Goal: Answer question/provide support: Share knowledge or assist other users

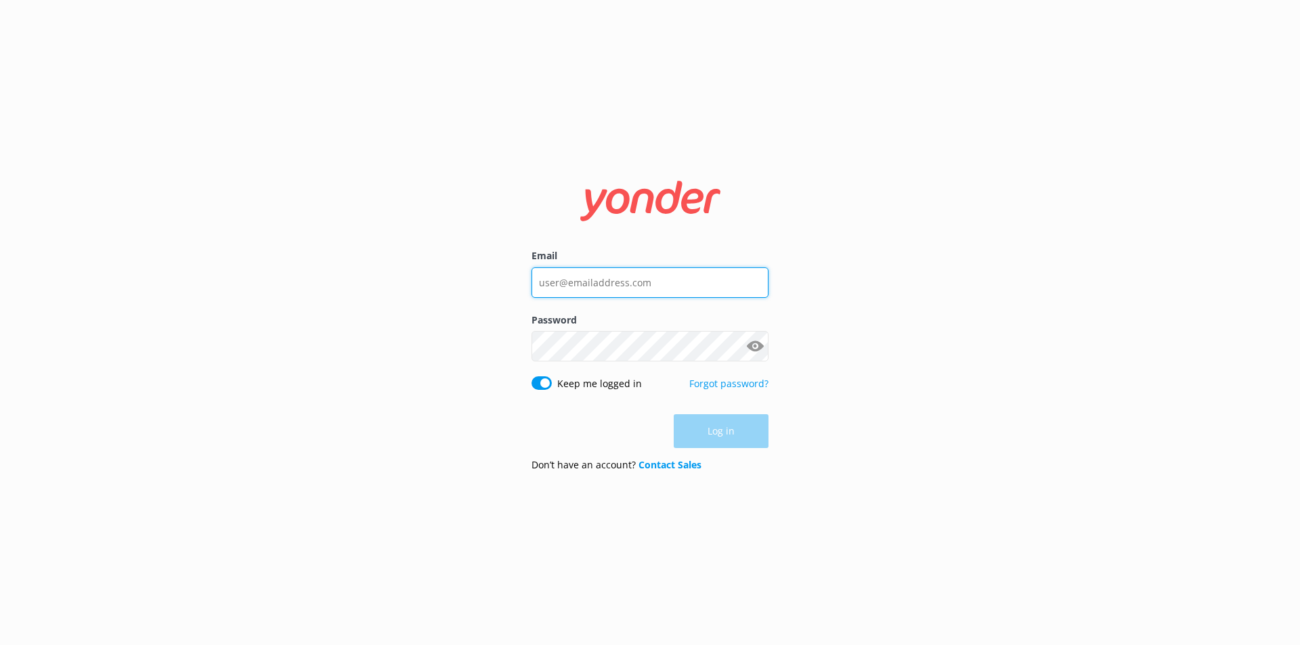
type input "[EMAIL_ADDRESS][DOMAIN_NAME]"
click at [693, 438] on div "Log in" at bounding box center [650, 431] width 237 height 34
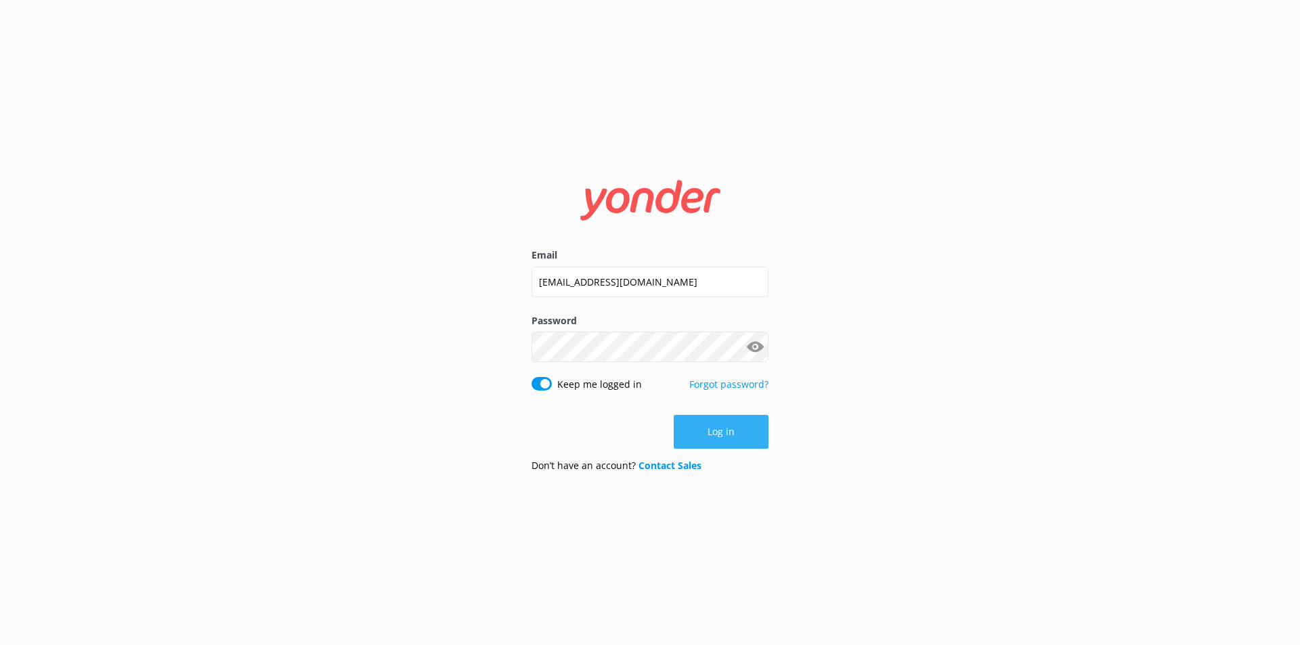
click at [730, 444] on button "Log in" at bounding box center [721, 432] width 95 height 34
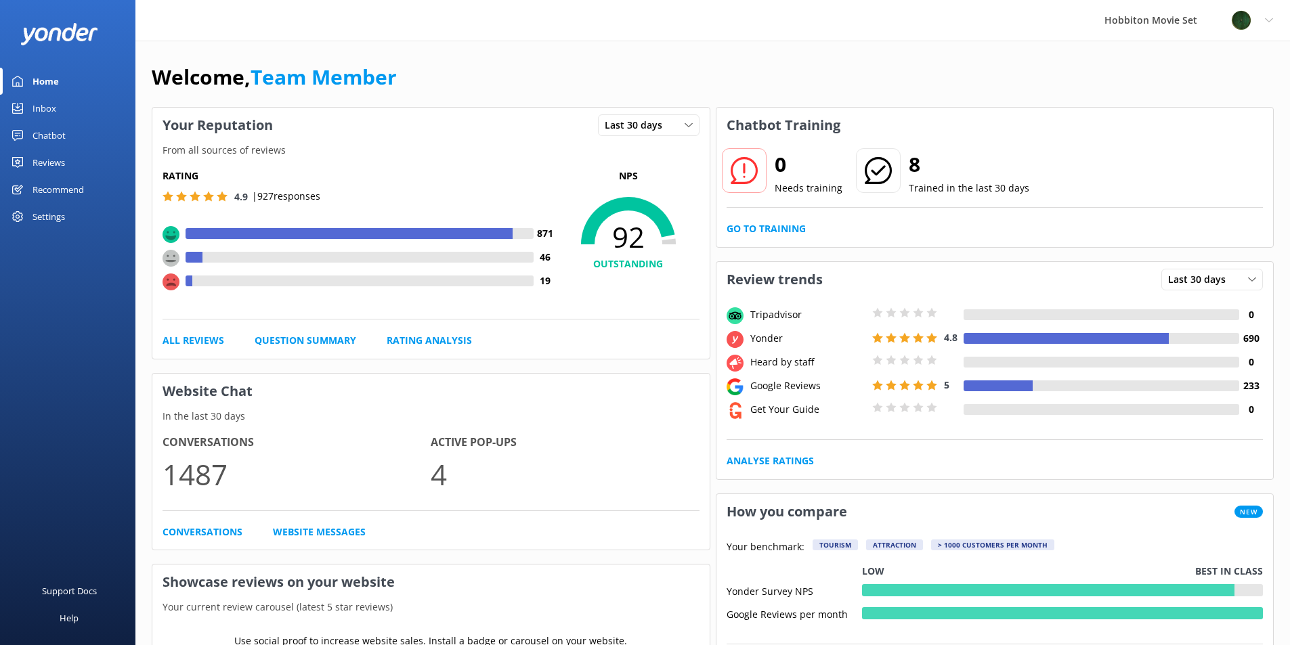
click at [37, 105] on div "Inbox" at bounding box center [44, 108] width 24 height 27
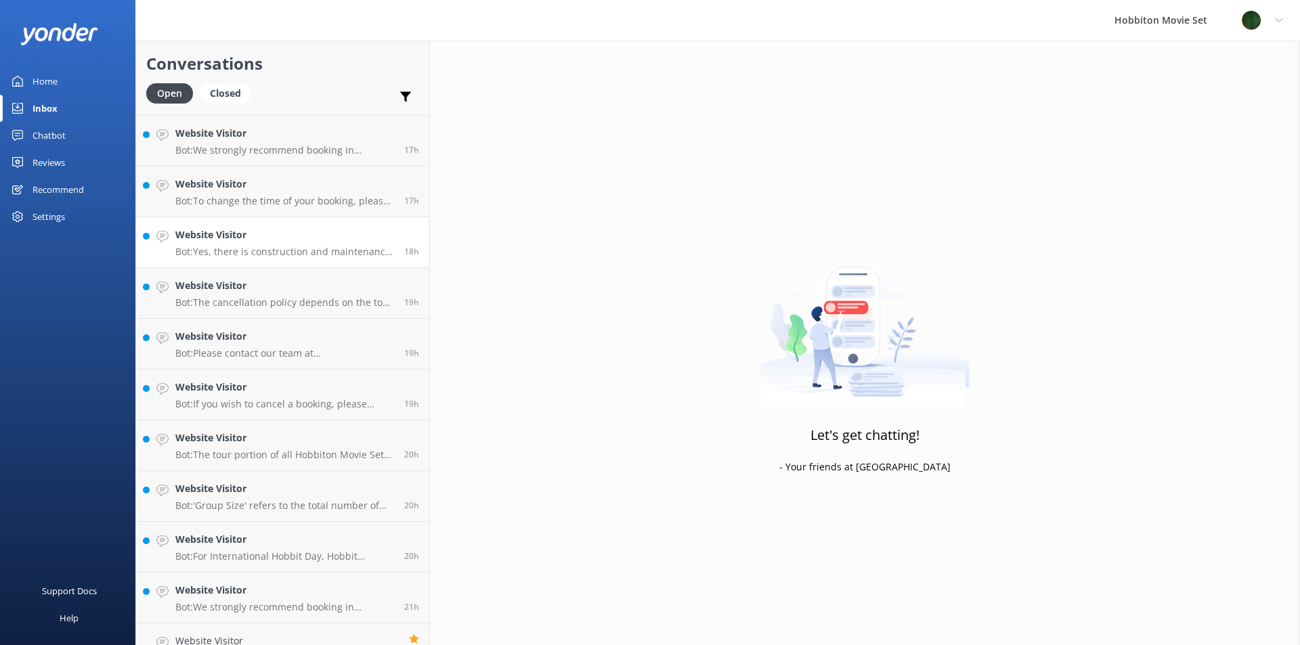
scroll to position [2666, 0]
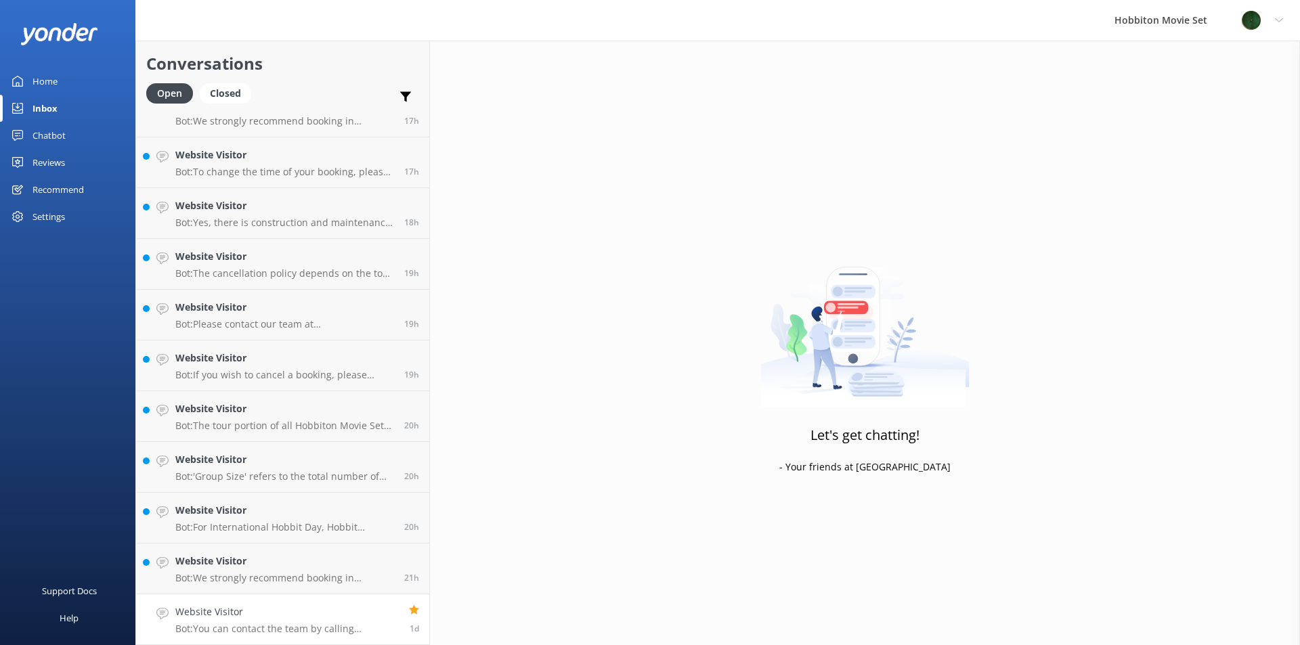
click at [282, 615] on h4 "Website Visitor" at bounding box center [286, 612] width 223 height 15
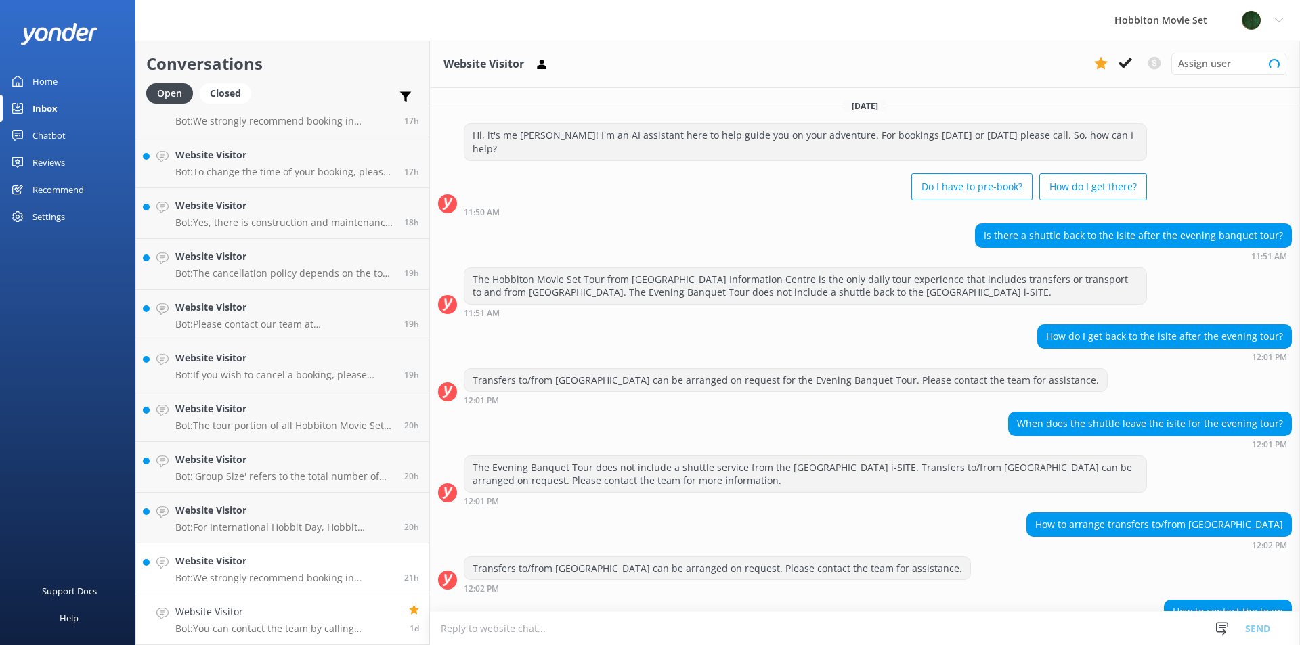
scroll to position [90, 0]
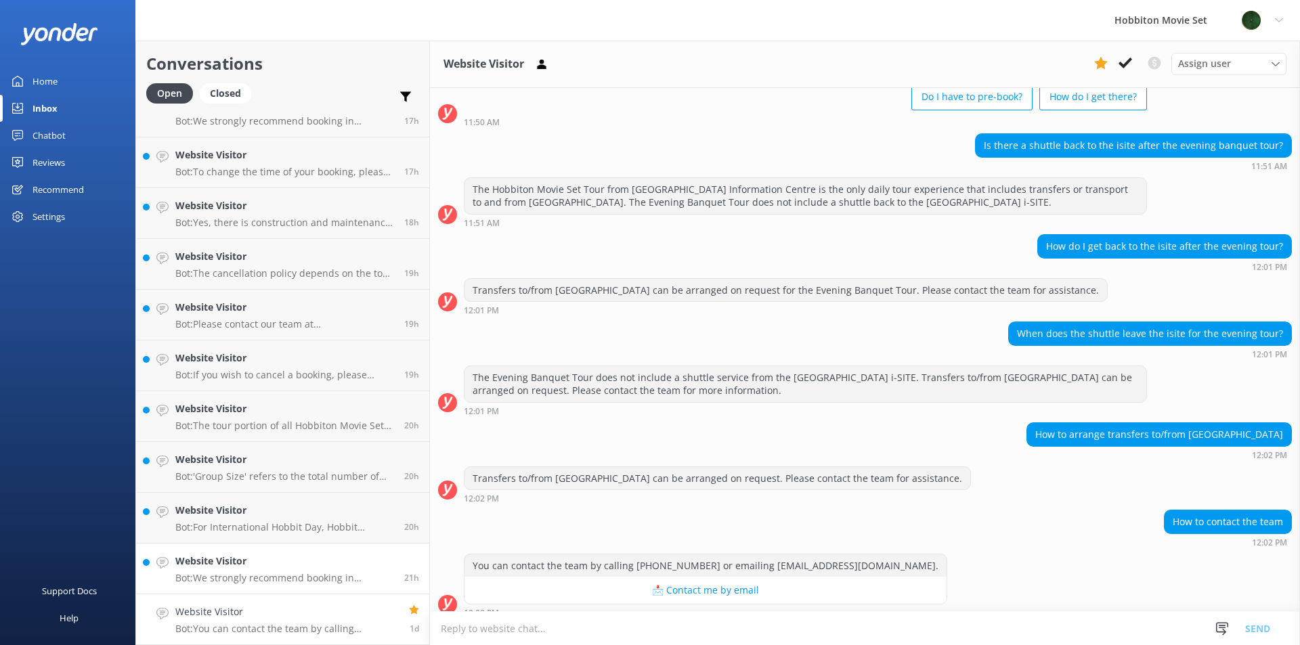
click at [310, 568] on h4 "Website Visitor" at bounding box center [284, 561] width 219 height 15
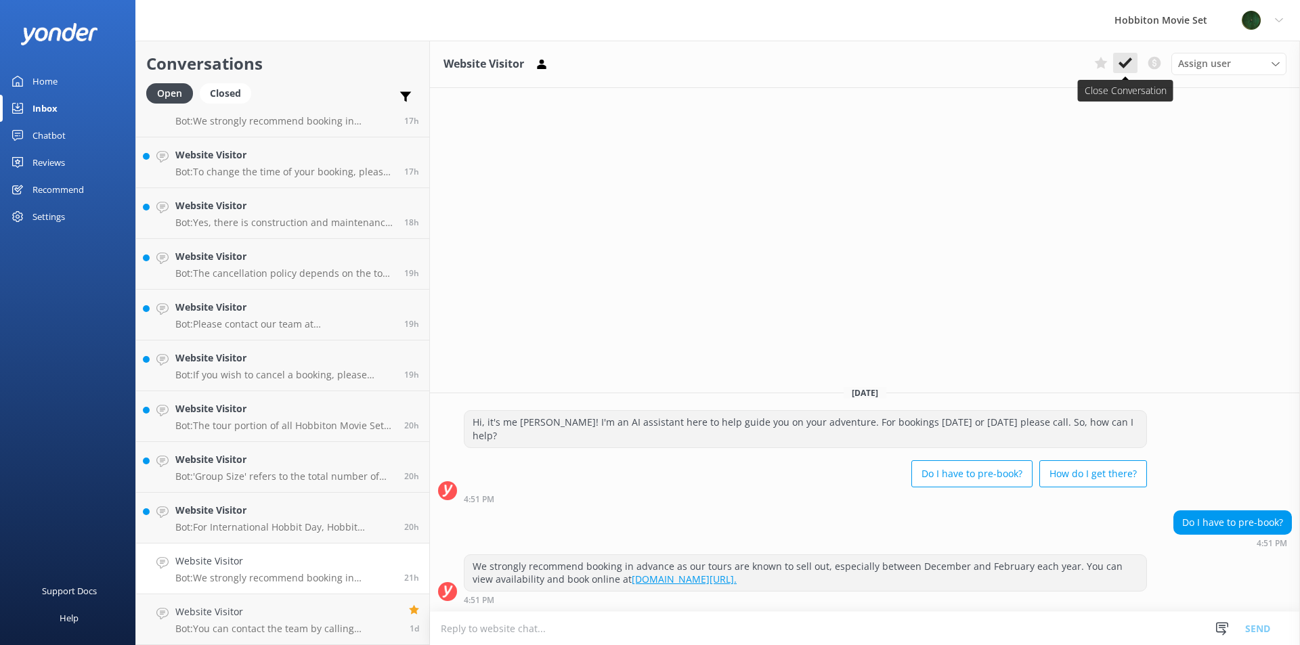
click at [1132, 65] on button at bounding box center [1125, 63] width 24 height 20
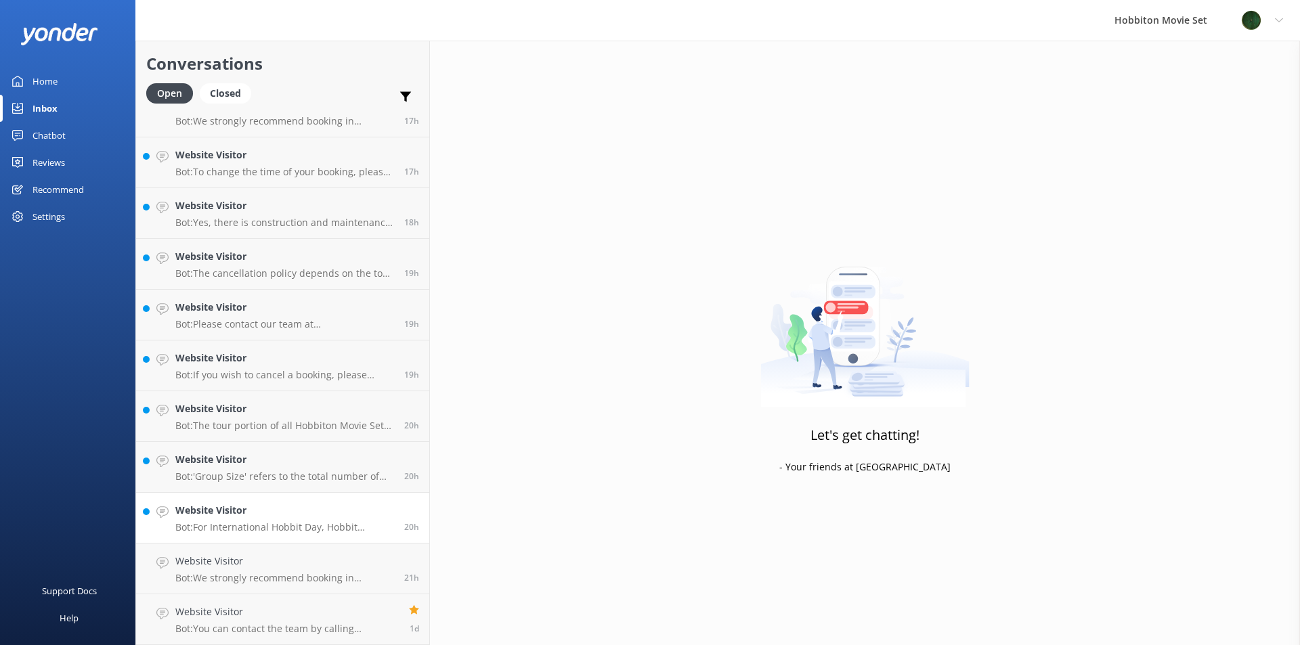
scroll to position [2615, 0]
click at [258, 572] on p "Bot: For International Hobbit Day, Hobbit Southfarthing beverages and a range o…" at bounding box center [284, 578] width 219 height 12
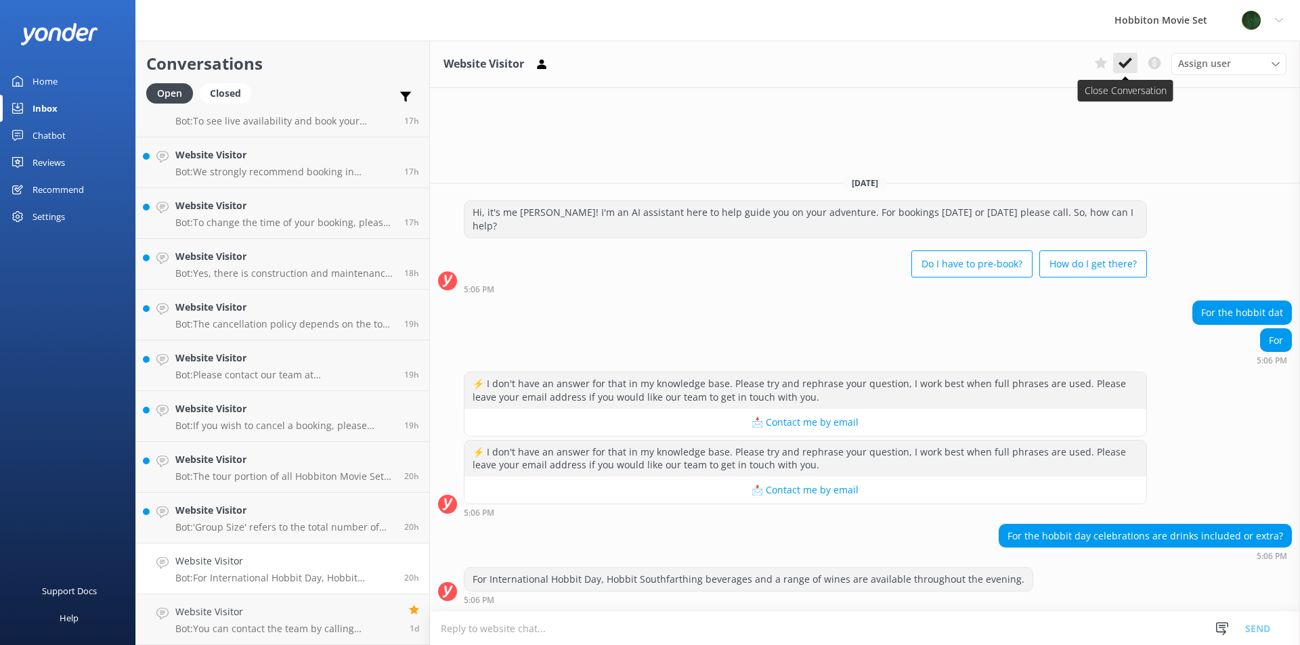
click at [1132, 64] on button at bounding box center [1125, 63] width 24 height 20
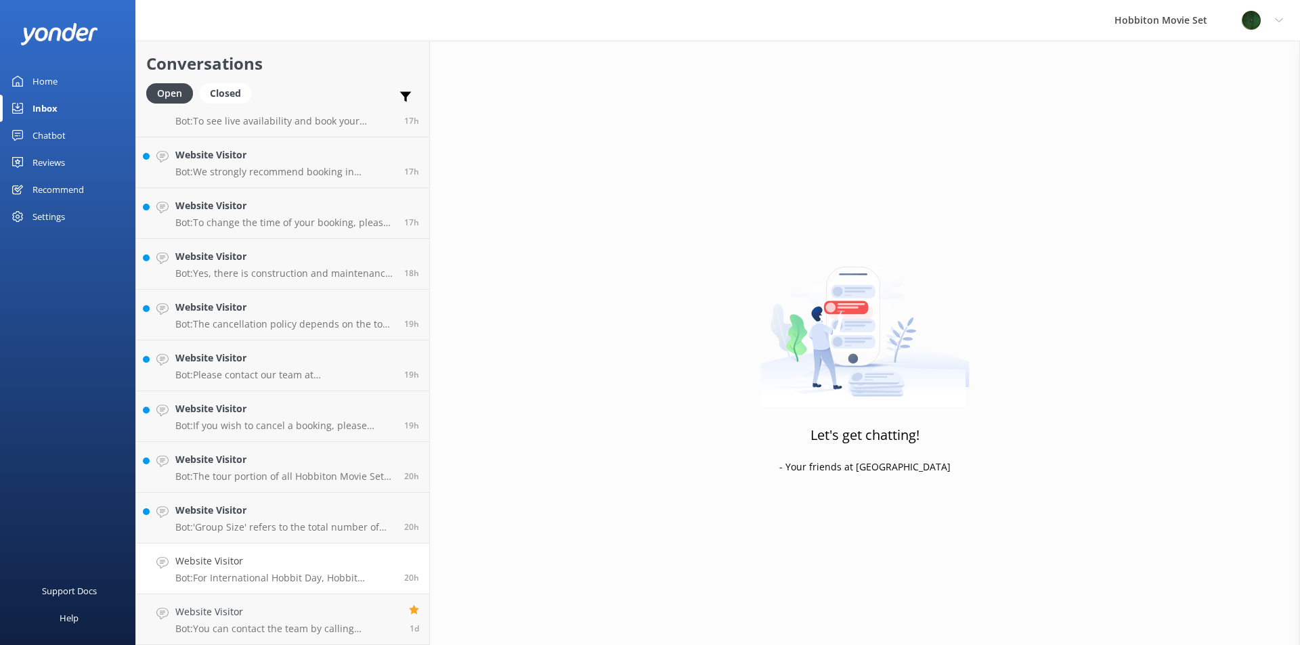
scroll to position [2564, 0]
click at [307, 572] on p "Bot: 'Group Size' refers to the total number of people you are traveling with. …" at bounding box center [284, 578] width 219 height 12
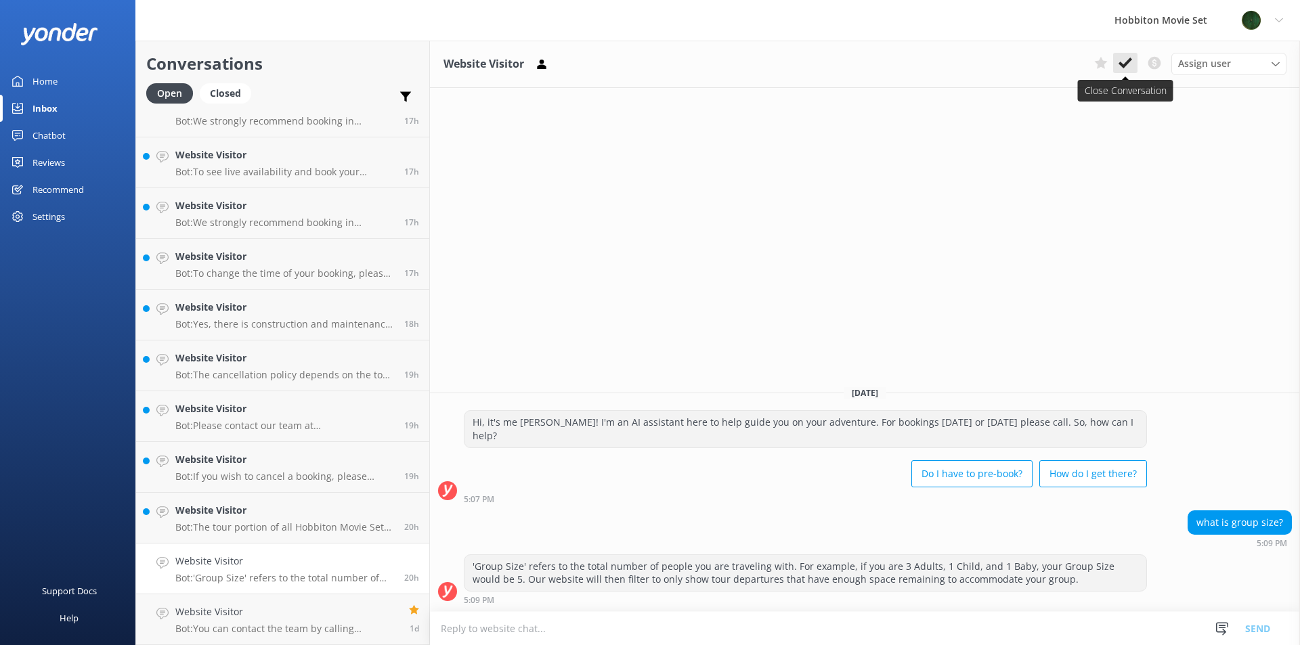
click at [1125, 56] on button at bounding box center [1125, 63] width 24 height 20
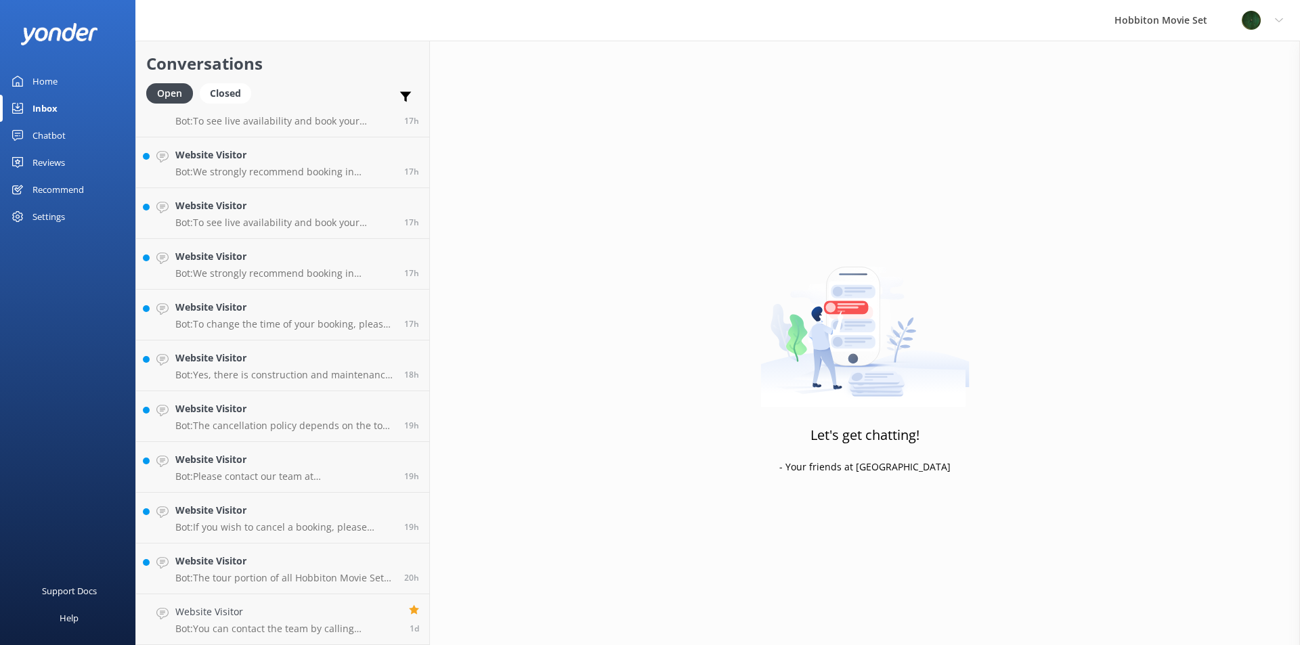
scroll to position [2513, 0]
click at [263, 578] on p "Bot: The tour portion of all Hobbiton Movie Set tour experiences is approximate…" at bounding box center [284, 578] width 219 height 12
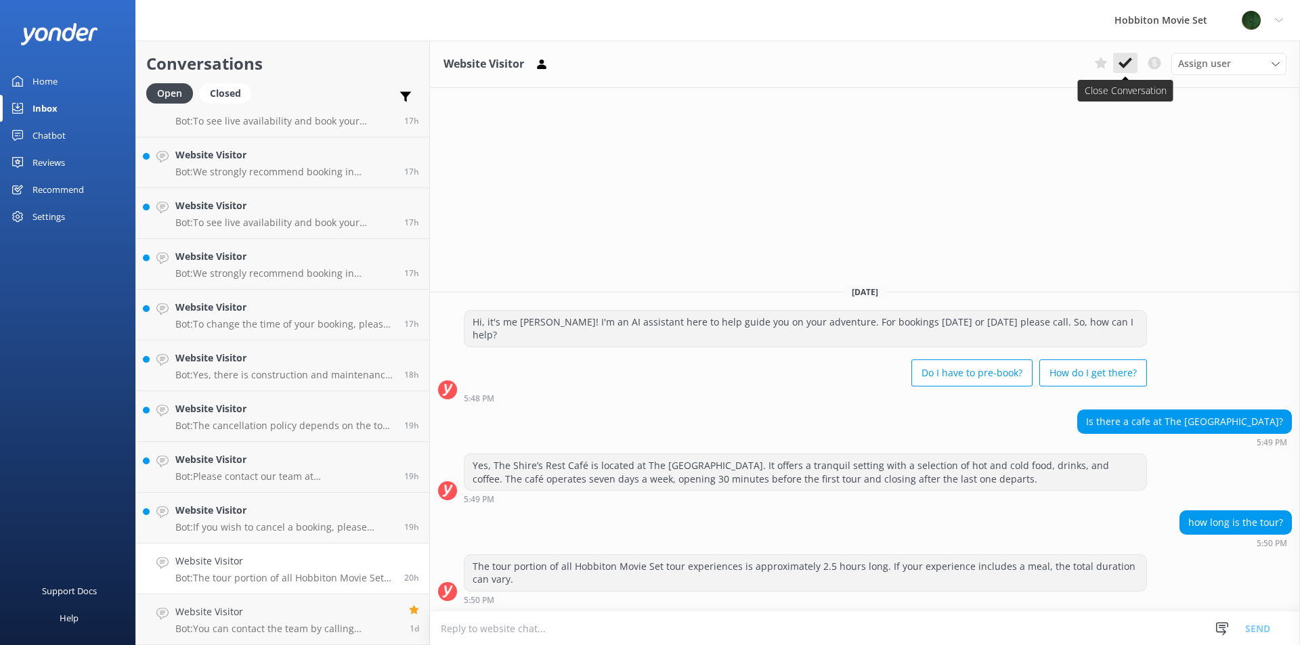
click at [1127, 58] on icon at bounding box center [1126, 63] width 14 height 14
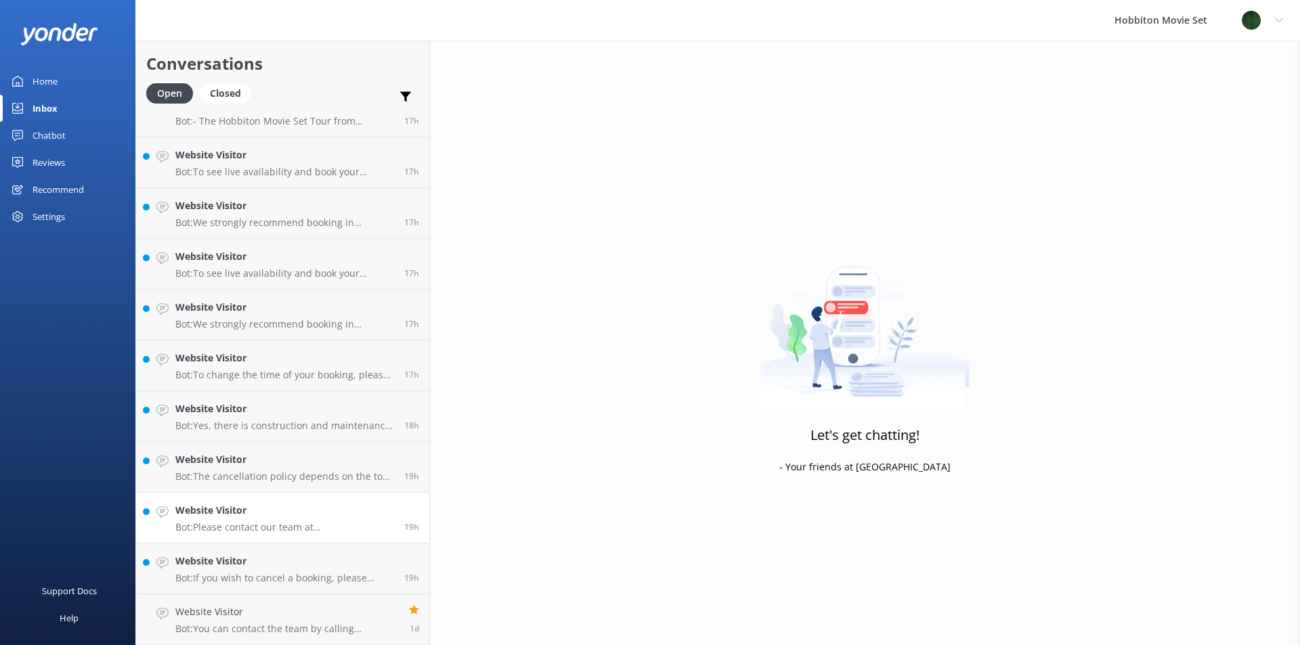
scroll to position [2463, 0]
click at [264, 555] on h4 "Website Visitor" at bounding box center [284, 561] width 219 height 15
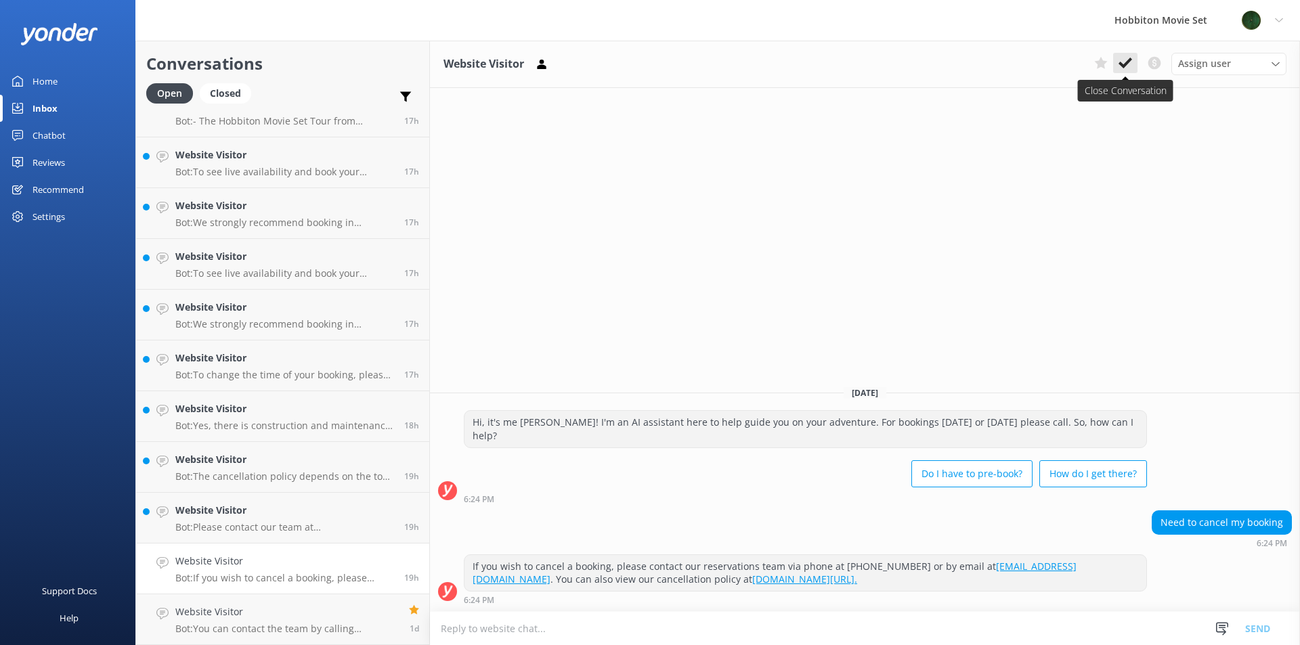
click at [1122, 62] on icon at bounding box center [1126, 63] width 14 height 14
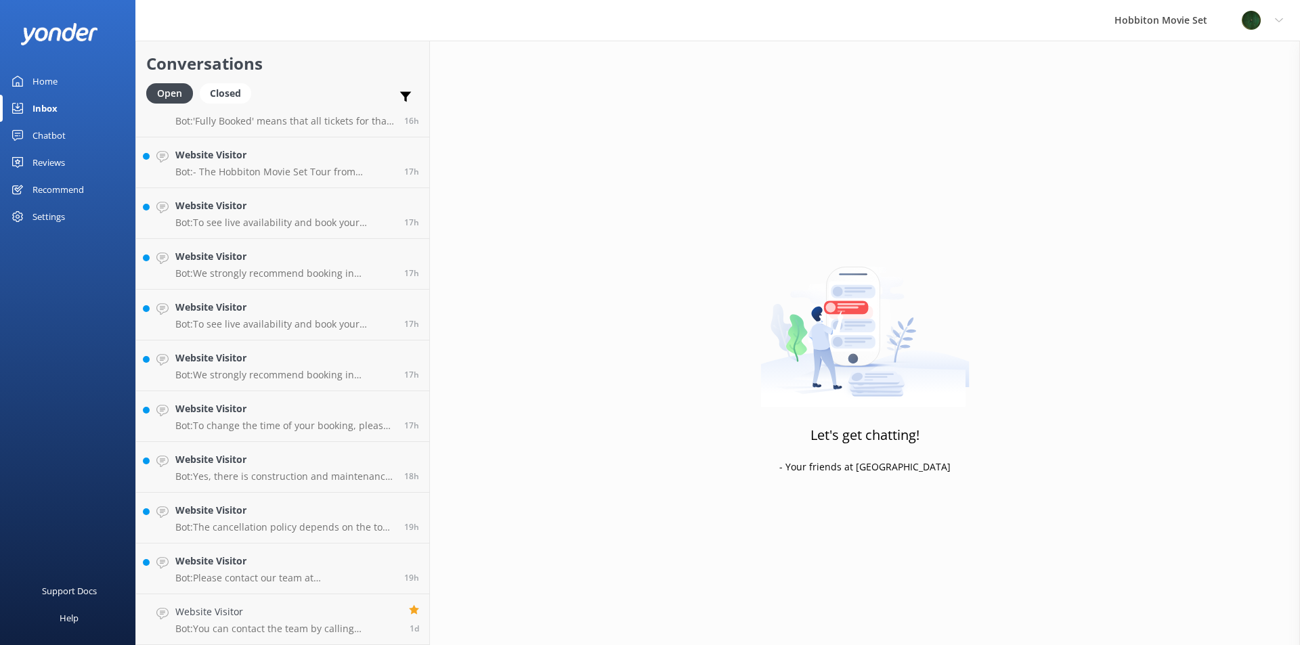
scroll to position [2412, 0]
click at [296, 570] on div "Website Visitor Bot: Please contact our team at [EMAIL_ADDRESS][DOMAIN_NAME] or…" at bounding box center [284, 569] width 219 height 30
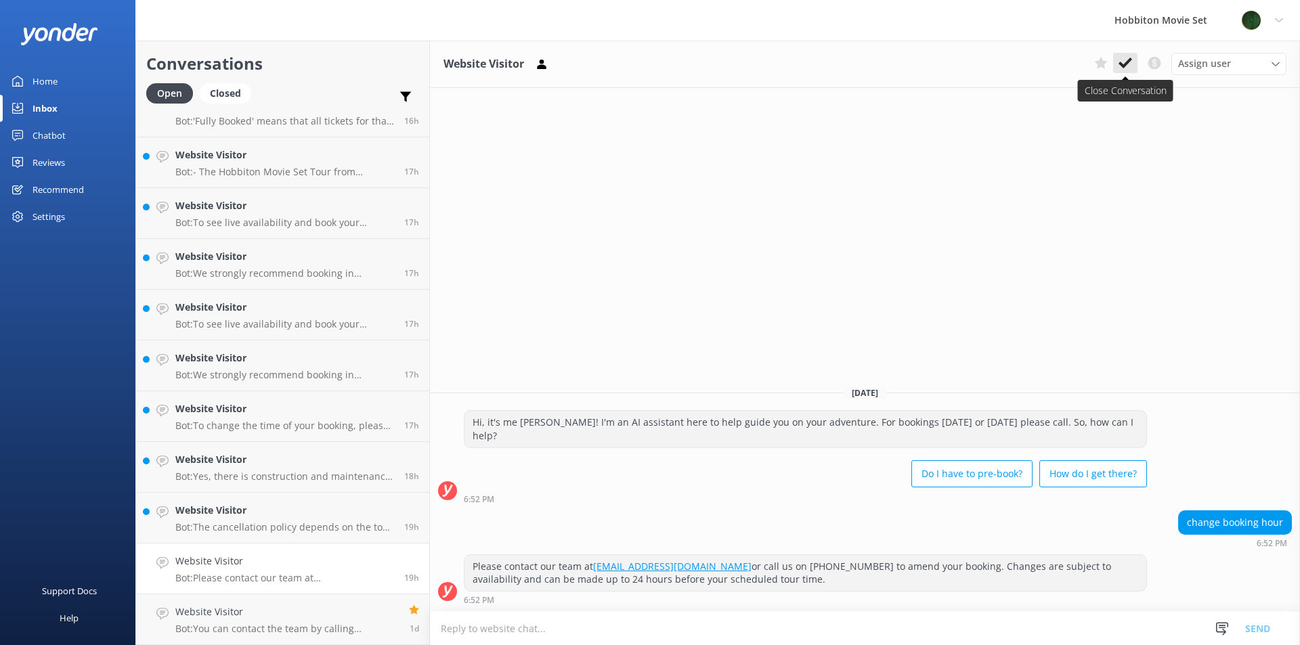
click at [1124, 64] on icon at bounding box center [1126, 63] width 14 height 14
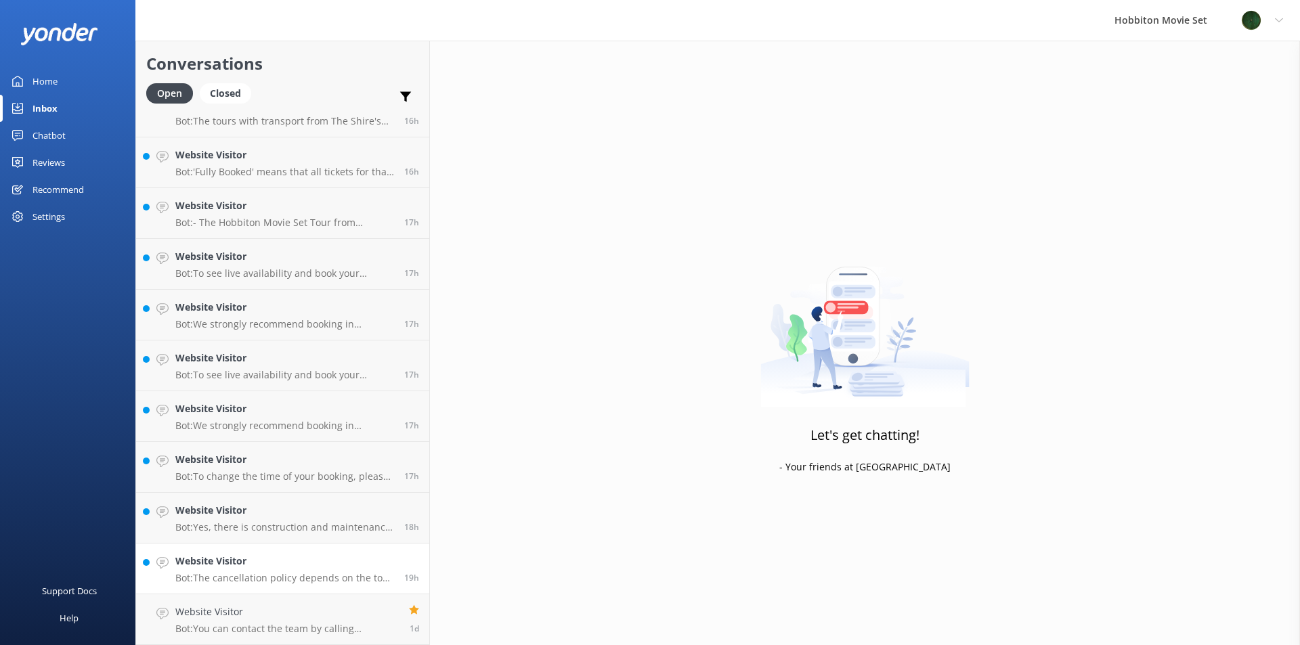
scroll to position [2361, 0]
click at [269, 560] on h4 "Website Visitor" at bounding box center [284, 561] width 219 height 15
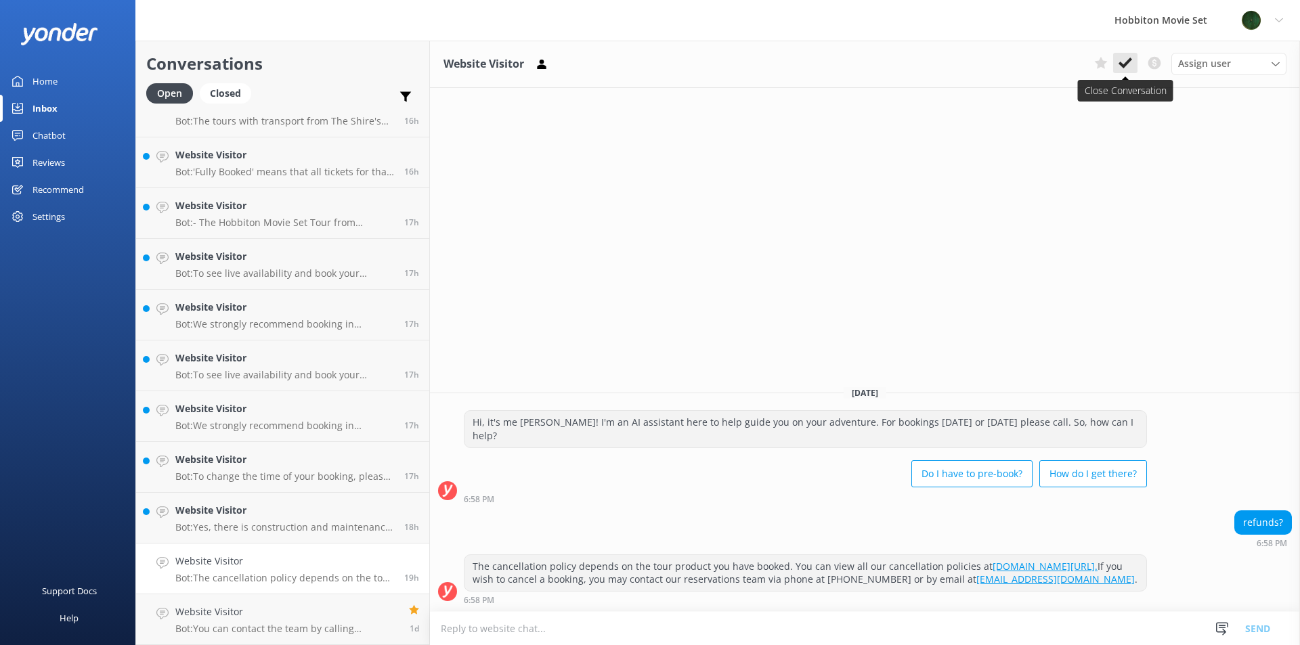
click at [1129, 66] on icon at bounding box center [1126, 63] width 14 height 14
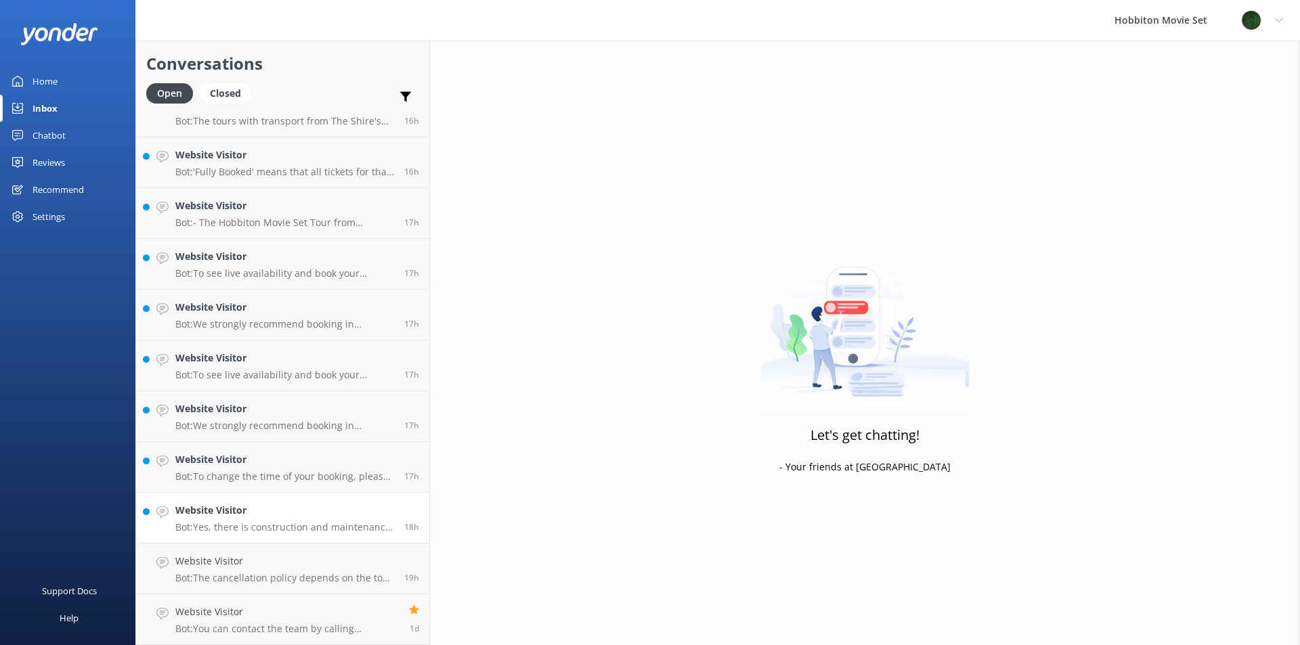
scroll to position [2310, 0]
click at [245, 561] on h4 "Website Visitor" at bounding box center [284, 561] width 219 height 15
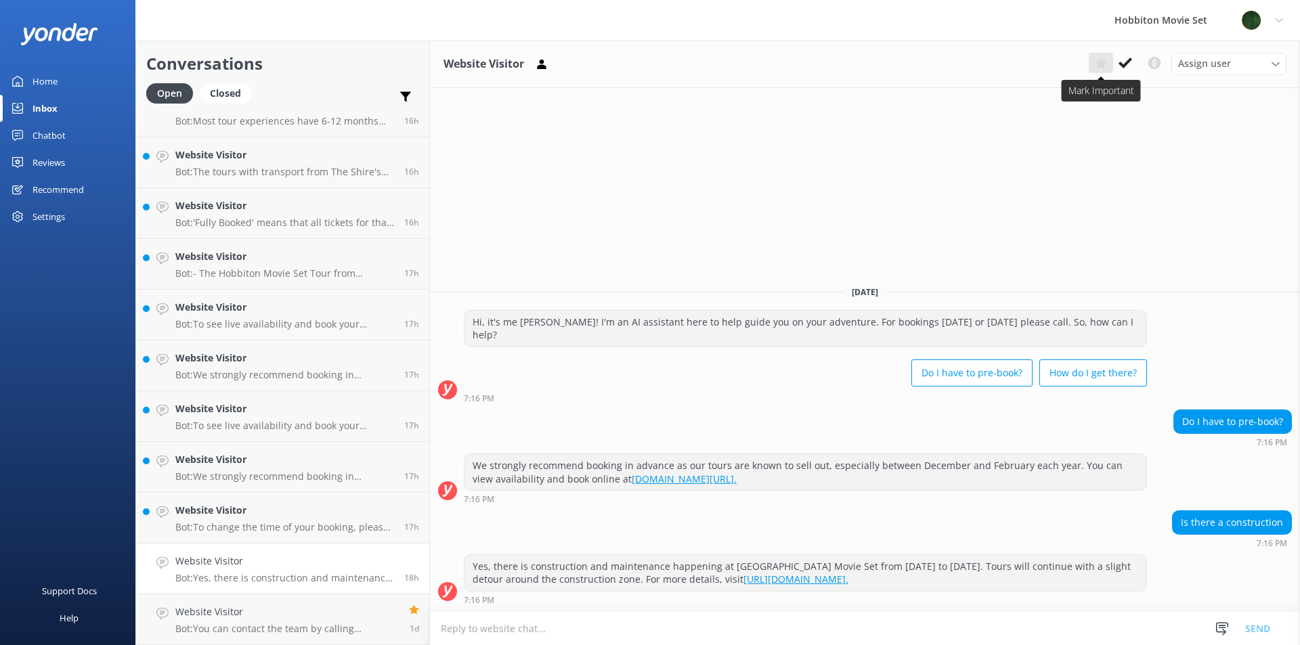
click at [1102, 65] on use at bounding box center [1100, 63] width 13 height 12
click at [268, 512] on h4 "Website Visitor" at bounding box center [284, 510] width 219 height 15
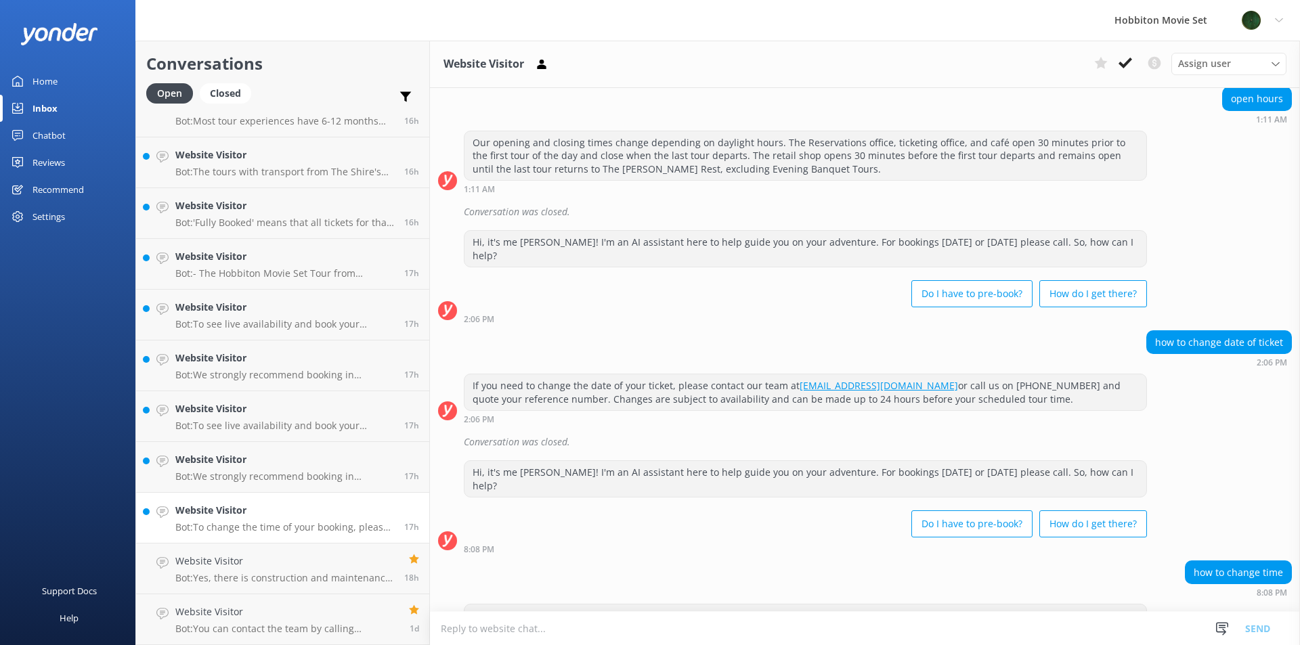
scroll to position [297, 0]
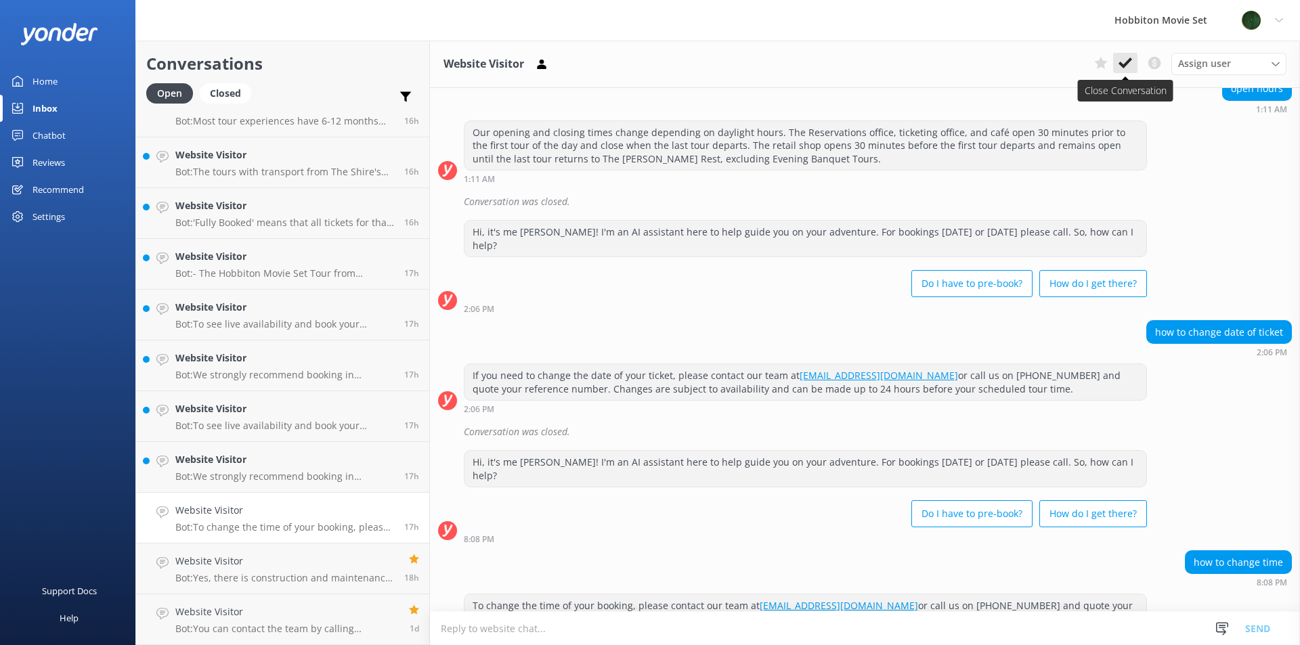
click at [1134, 60] on button at bounding box center [1125, 63] width 24 height 20
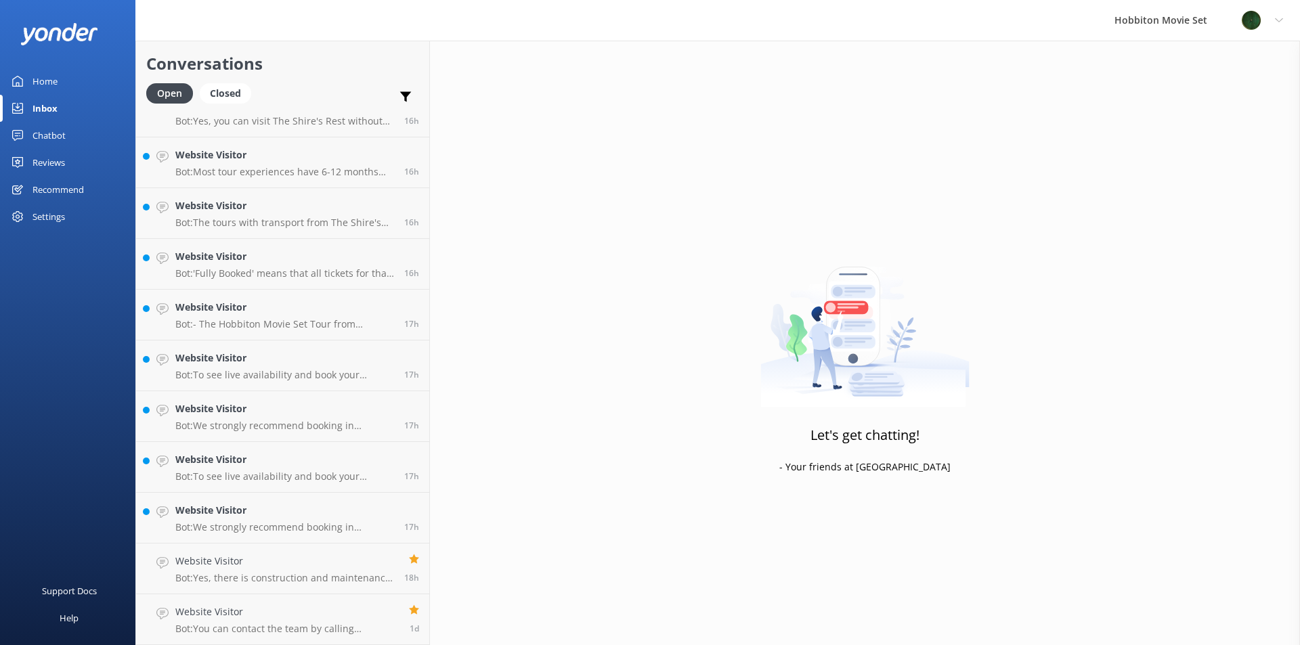
scroll to position [2259, 0]
click at [297, 524] on p "Bot: We strongly recommend booking in advance as our tours are known to sell ou…" at bounding box center [284, 527] width 219 height 12
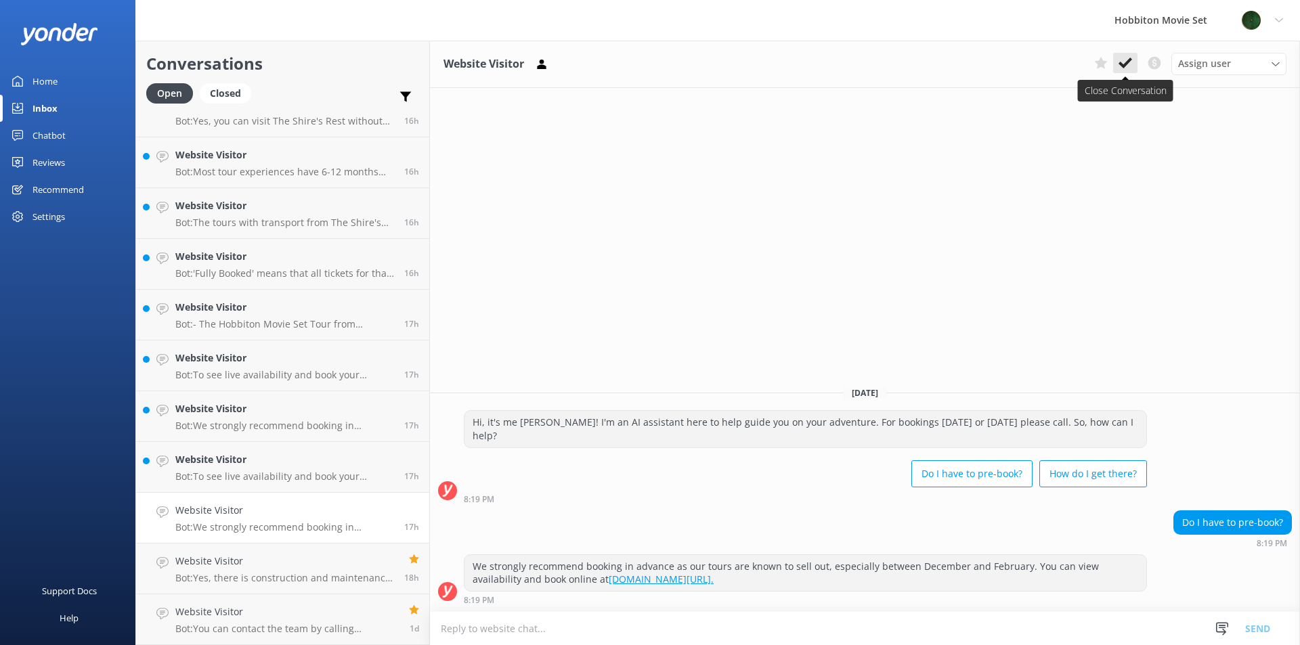
click at [1116, 64] on button at bounding box center [1125, 63] width 24 height 20
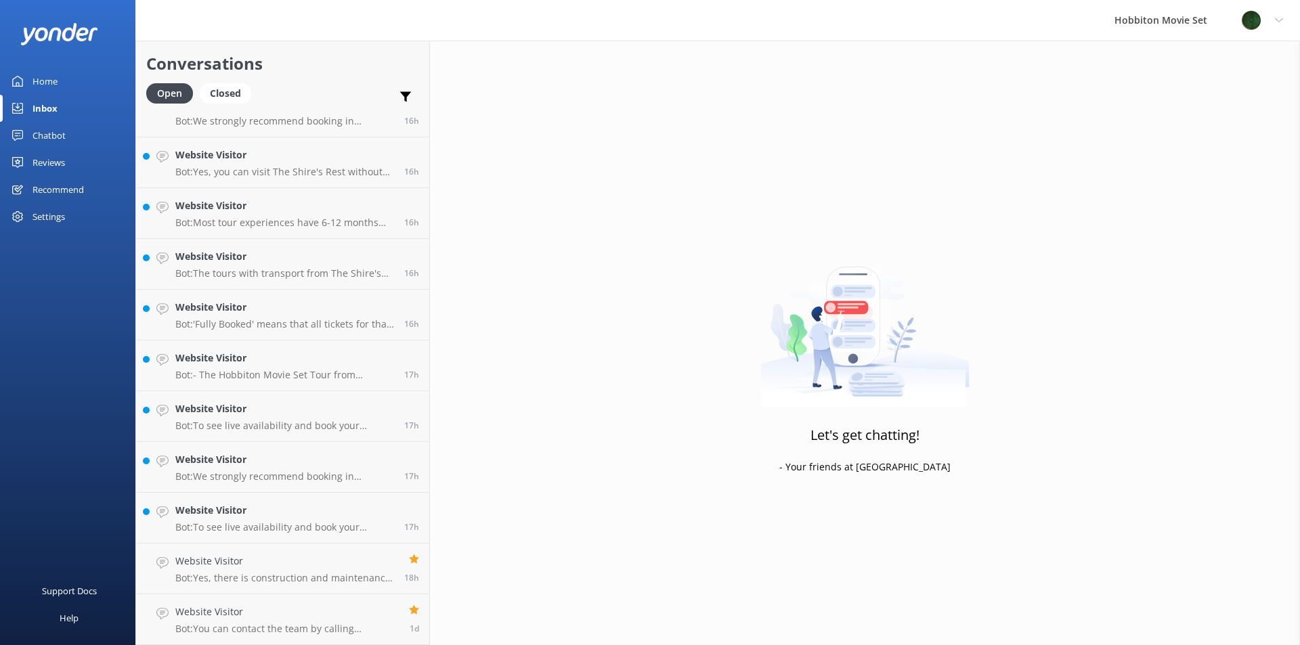
scroll to position [2209, 0]
click at [303, 509] on h4 "Website Visitor" at bounding box center [284, 510] width 219 height 15
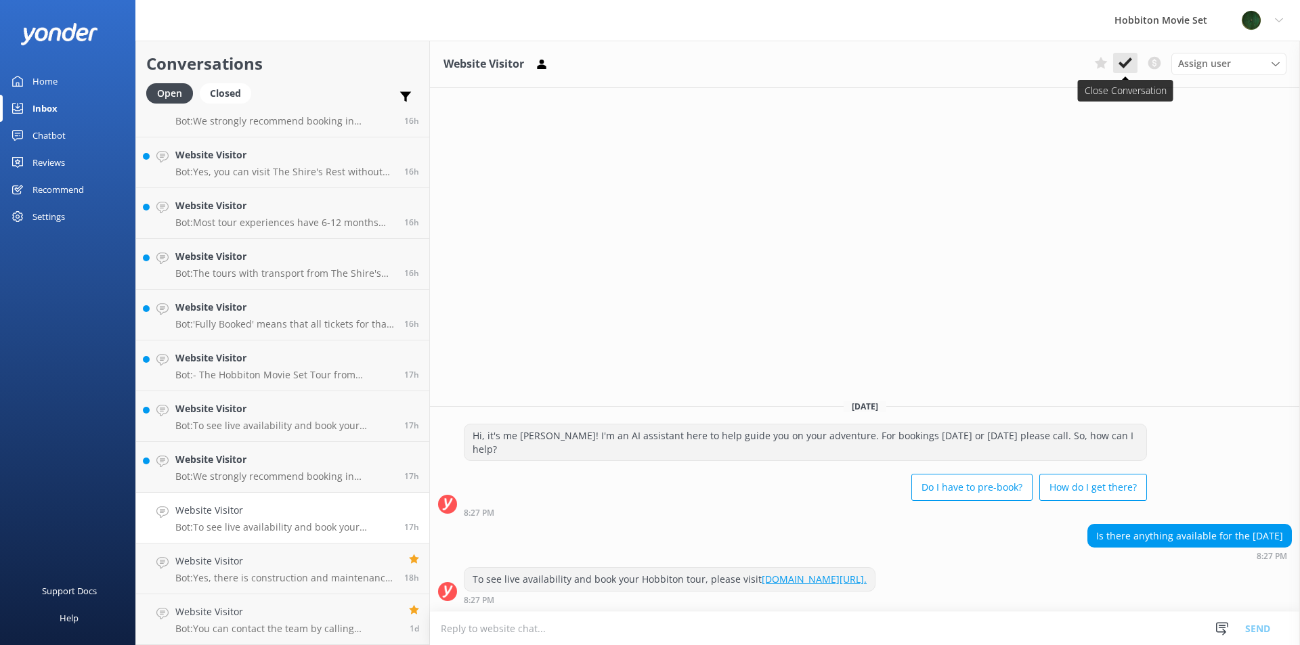
click at [1127, 64] on use at bounding box center [1126, 63] width 14 height 11
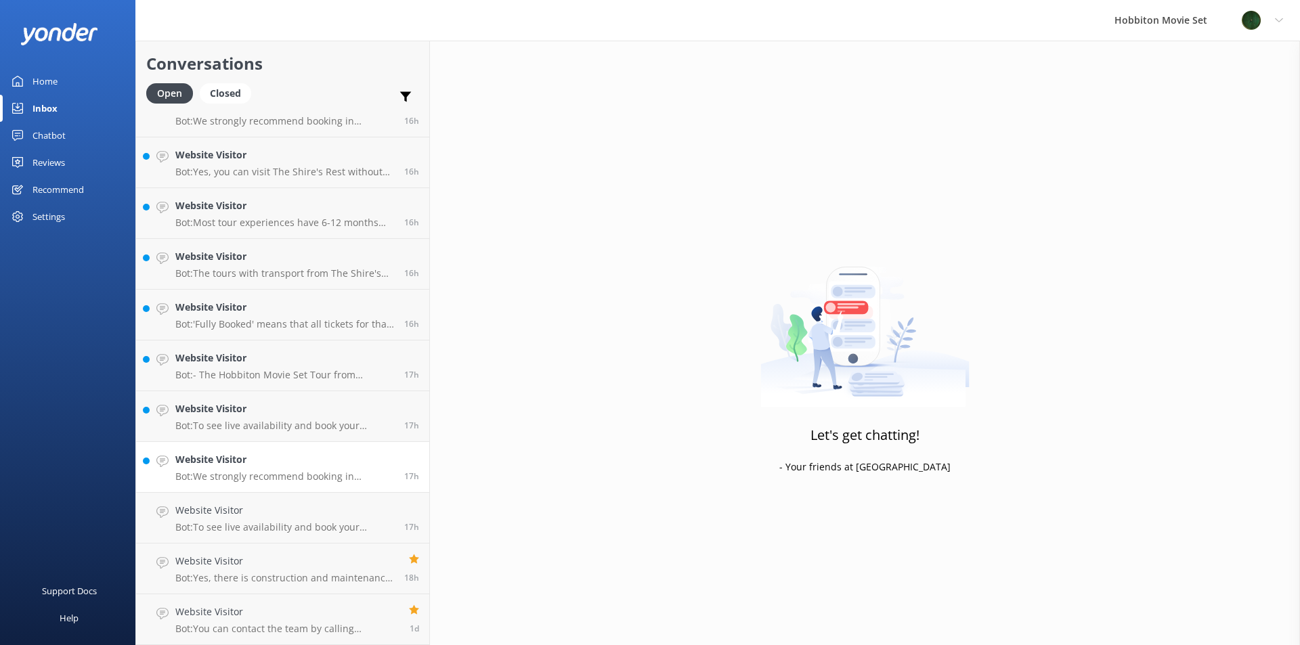
scroll to position [2158, 0]
click at [237, 536] on link "Website Visitor Bot: We strongly recommend booking in advance as our tours are …" at bounding box center [282, 518] width 293 height 51
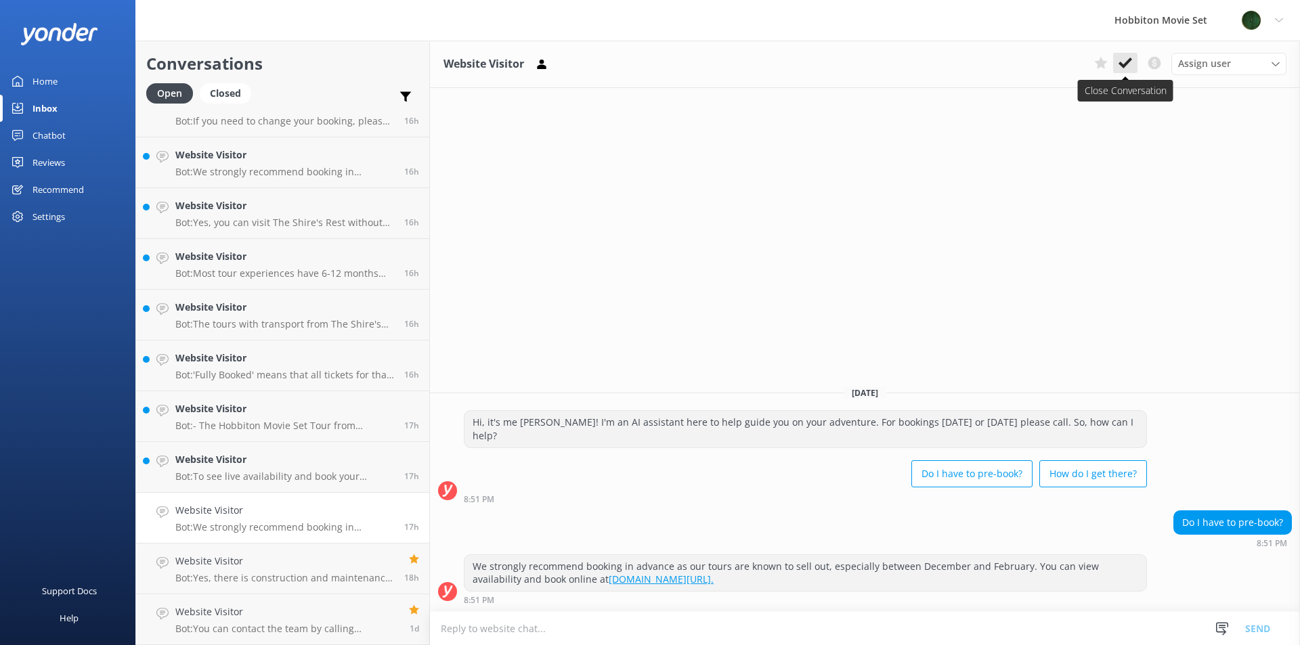
click at [1123, 65] on use at bounding box center [1126, 63] width 14 height 11
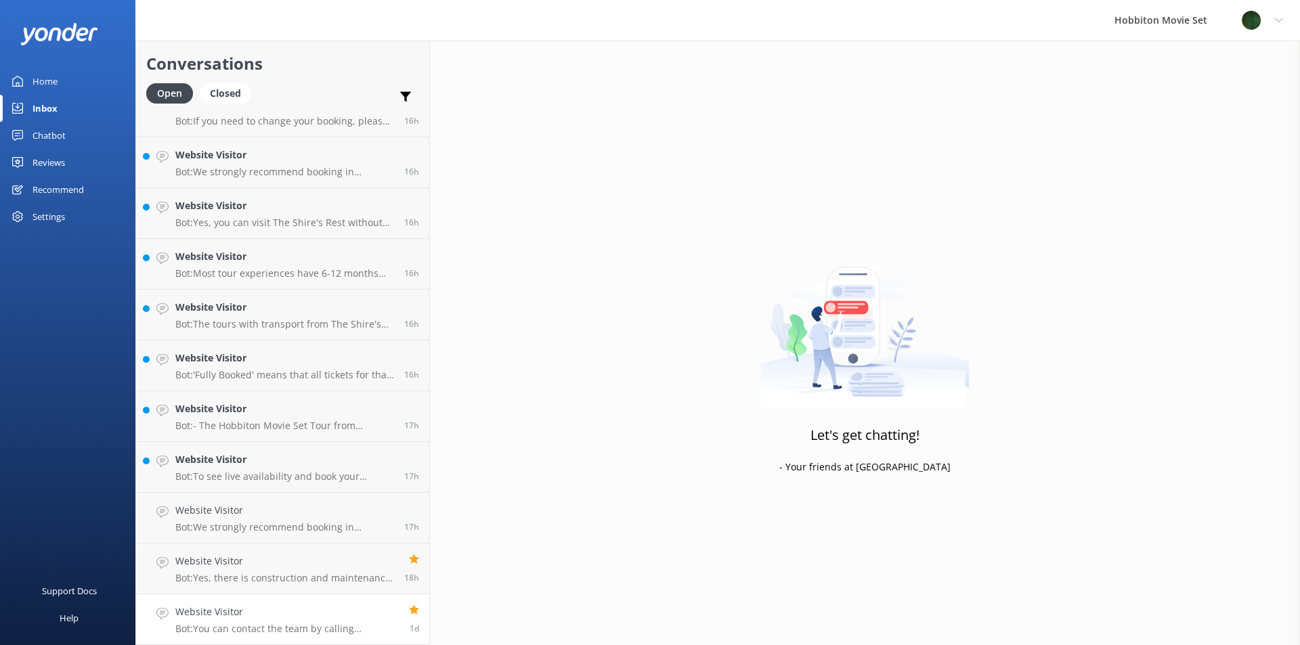
scroll to position [2107, 0]
click at [281, 521] on p "Bot: To see live availability and book your Hobbiton tour for [DATE], please vi…" at bounding box center [284, 527] width 219 height 12
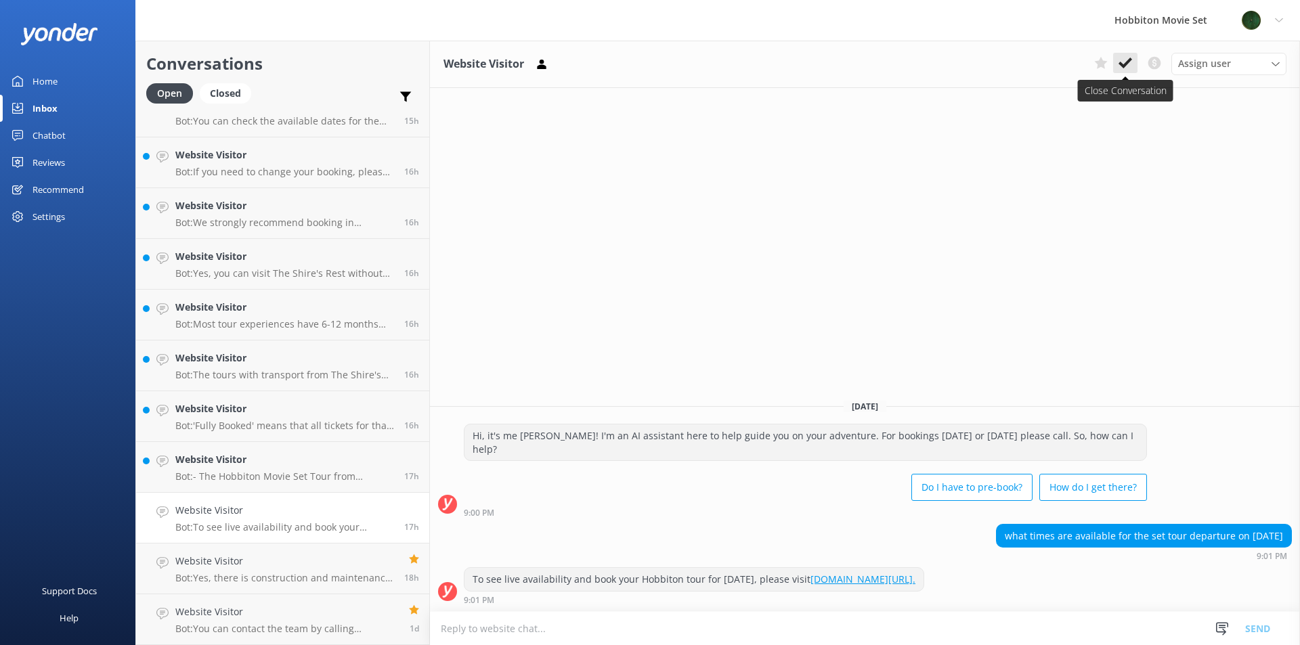
click at [1133, 64] on button at bounding box center [1125, 63] width 24 height 20
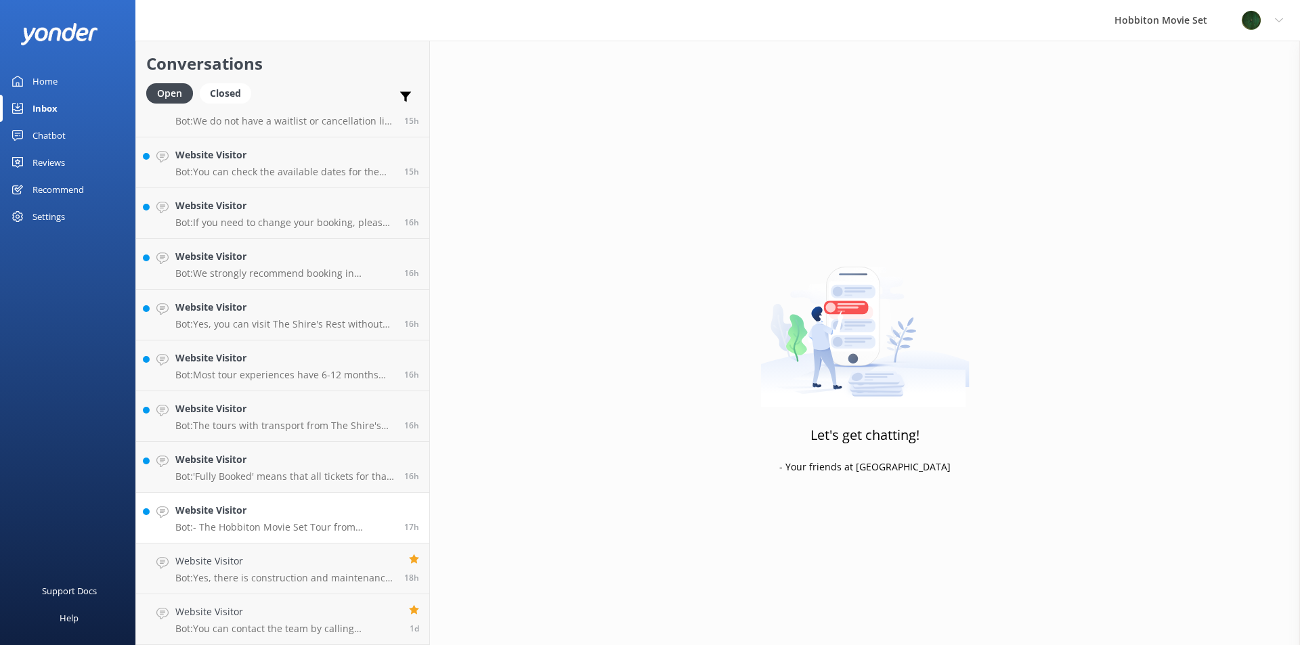
scroll to position [2056, 0]
click at [283, 521] on div "Website Visitor Bot: - The Hobbiton Movie Set Tour from [GEOGRAPHIC_DATA] Infor…" at bounding box center [284, 518] width 219 height 30
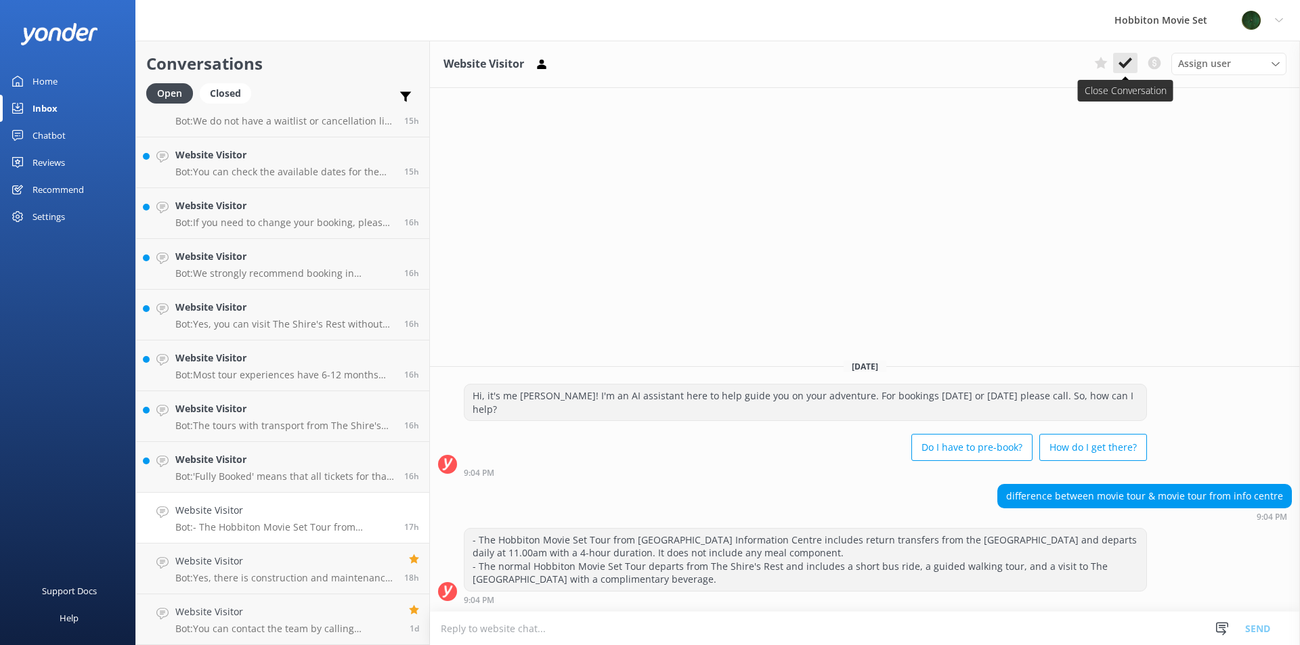
click at [1123, 67] on use at bounding box center [1126, 63] width 14 height 11
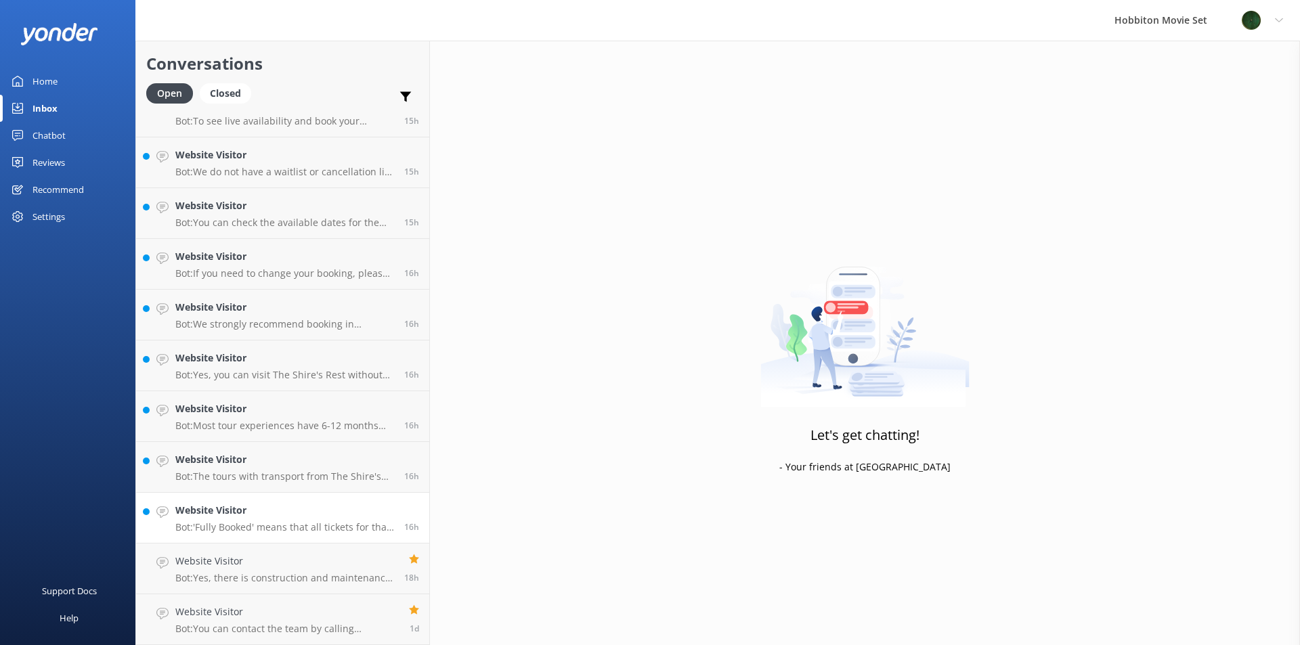
scroll to position [2005, 0]
click at [292, 505] on h4 "Website Visitor" at bounding box center [284, 510] width 219 height 15
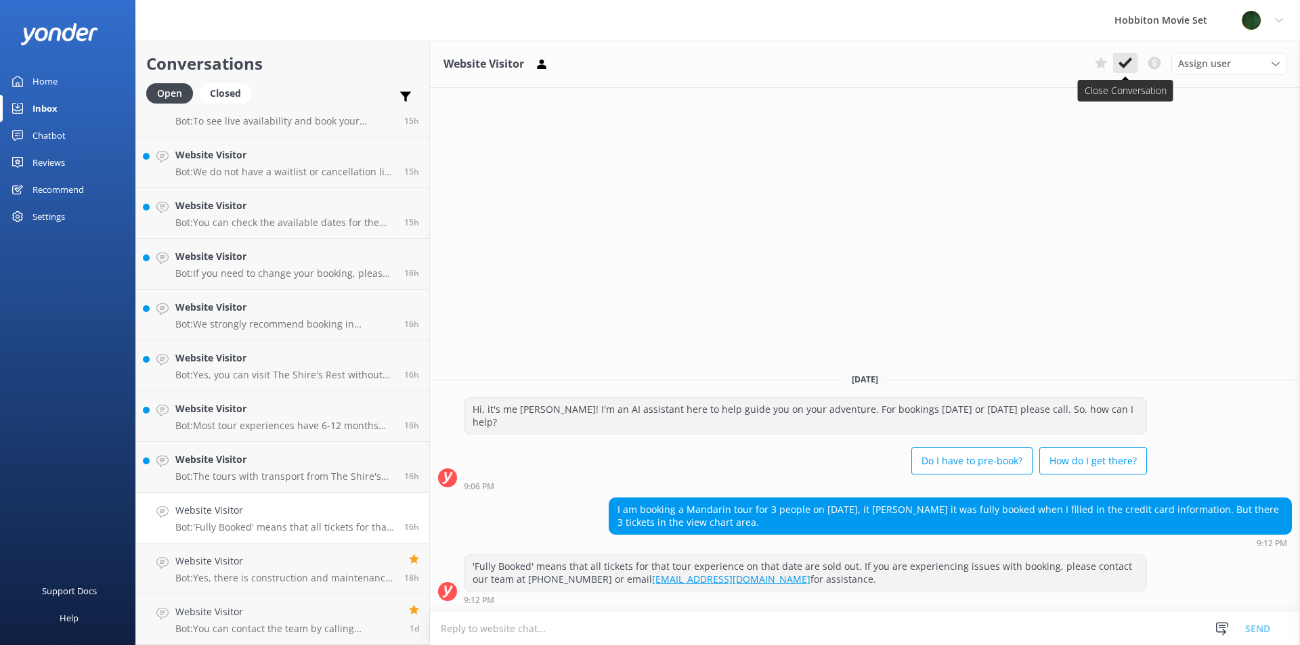
click at [1132, 62] on button at bounding box center [1125, 63] width 24 height 20
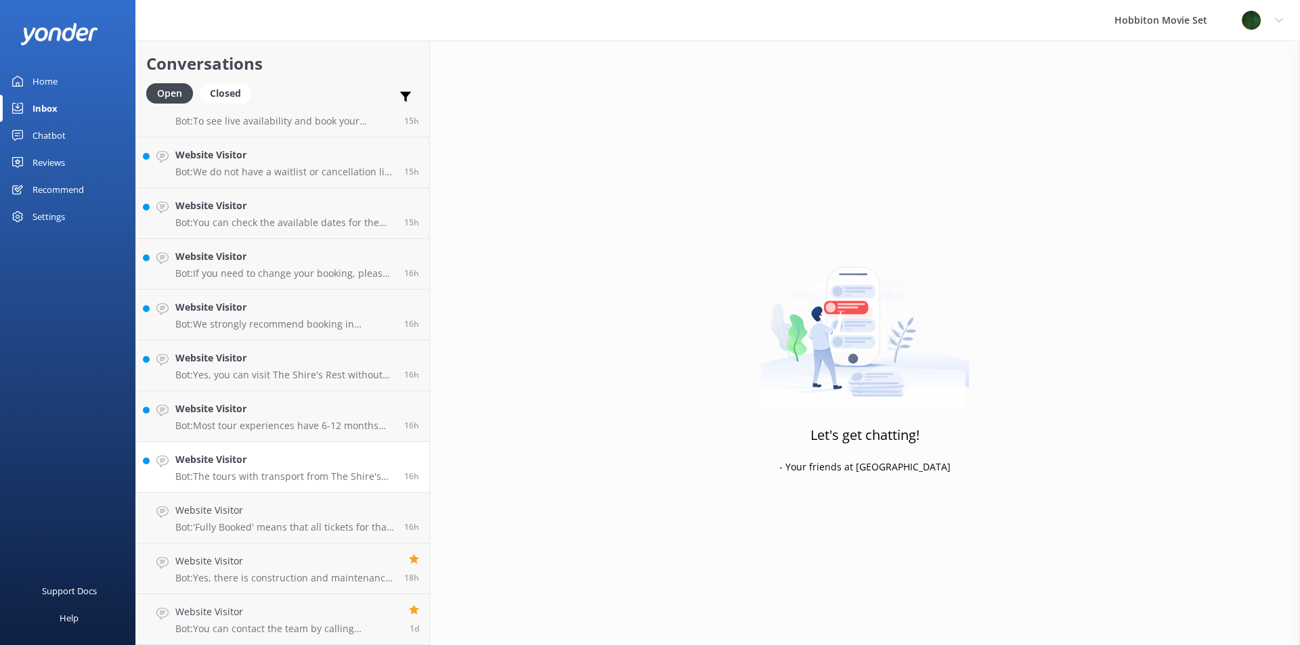
scroll to position [1955, 0]
click at [256, 525] on p "Bot: The tours with transport from The Shire's Rest do not include drop-offs an…" at bounding box center [284, 527] width 219 height 12
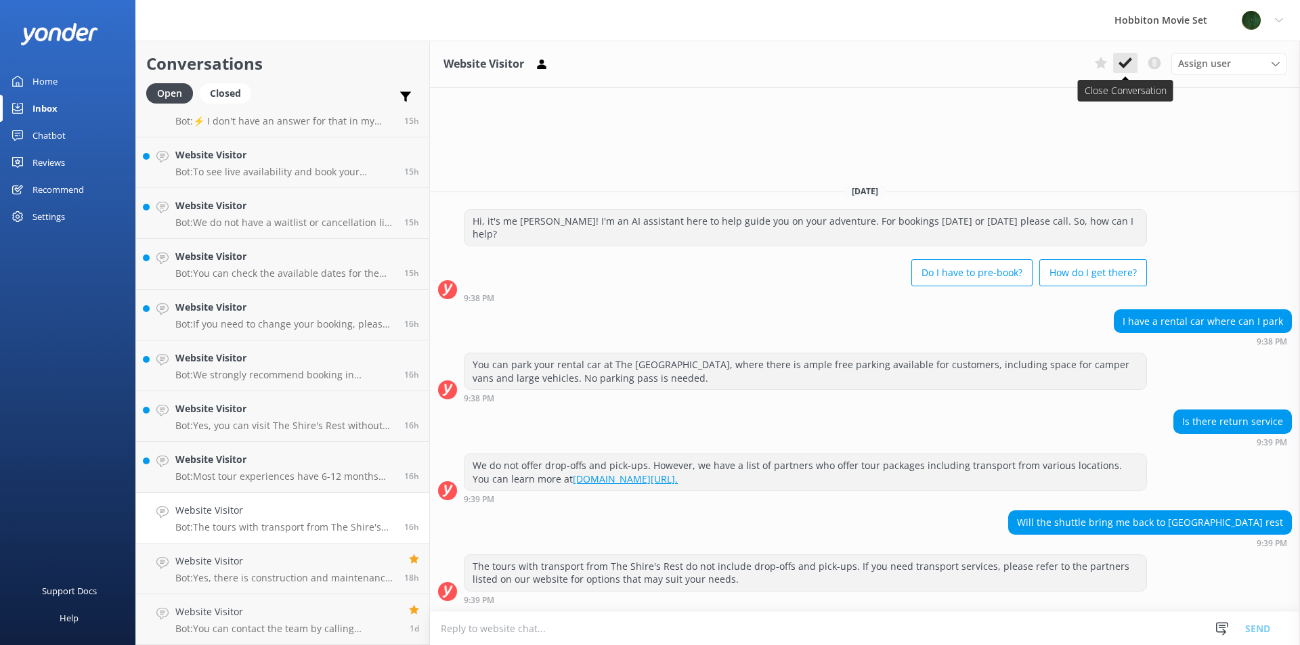
click at [1122, 61] on icon at bounding box center [1126, 63] width 14 height 14
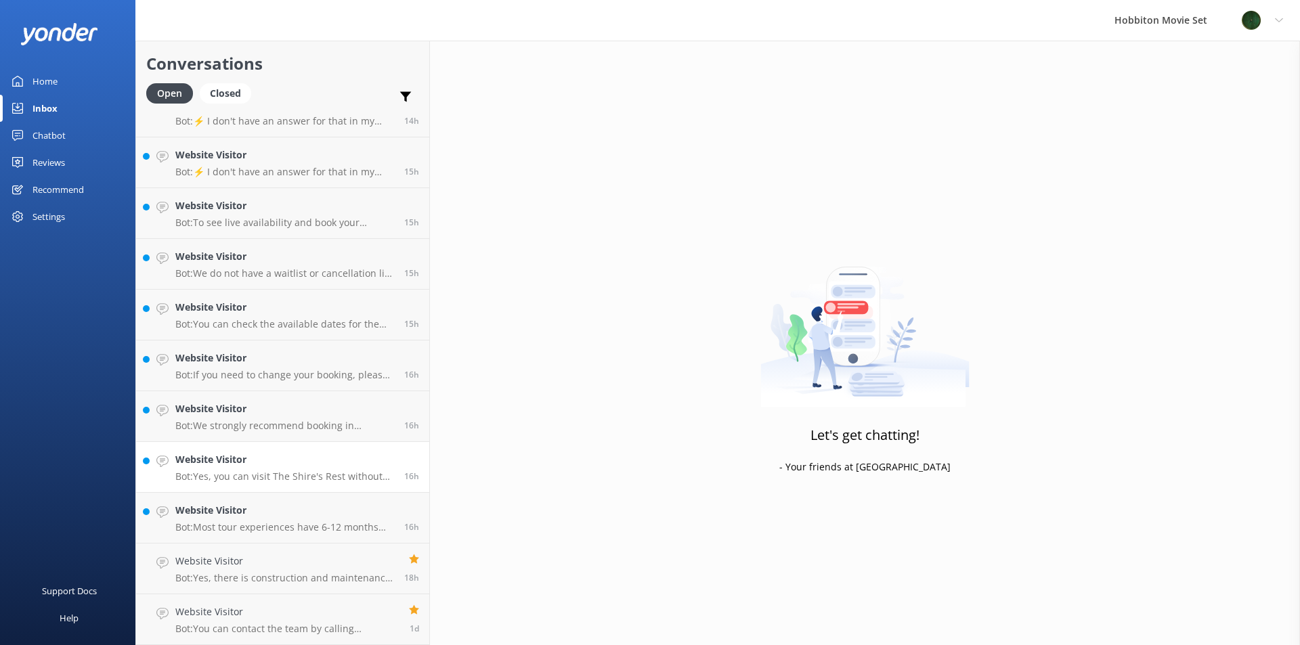
scroll to position [1904, 0]
click at [267, 509] on h4 "Website Visitor" at bounding box center [284, 510] width 219 height 15
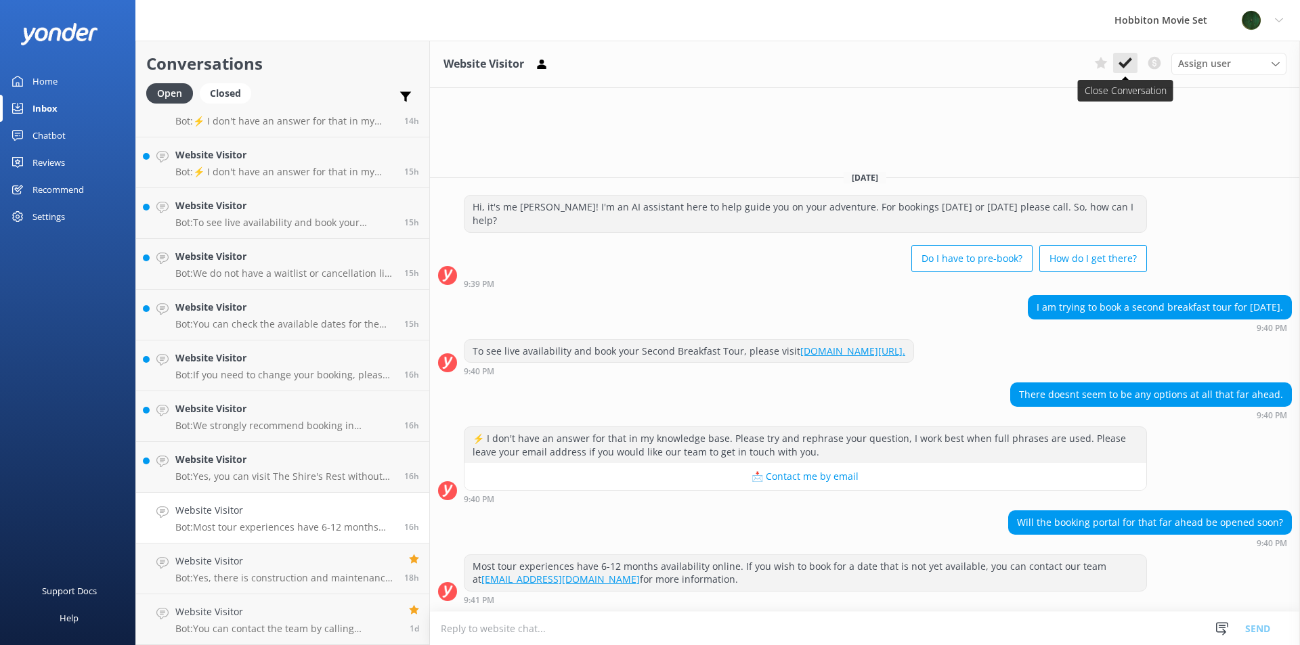
click at [1129, 59] on icon at bounding box center [1126, 63] width 14 height 14
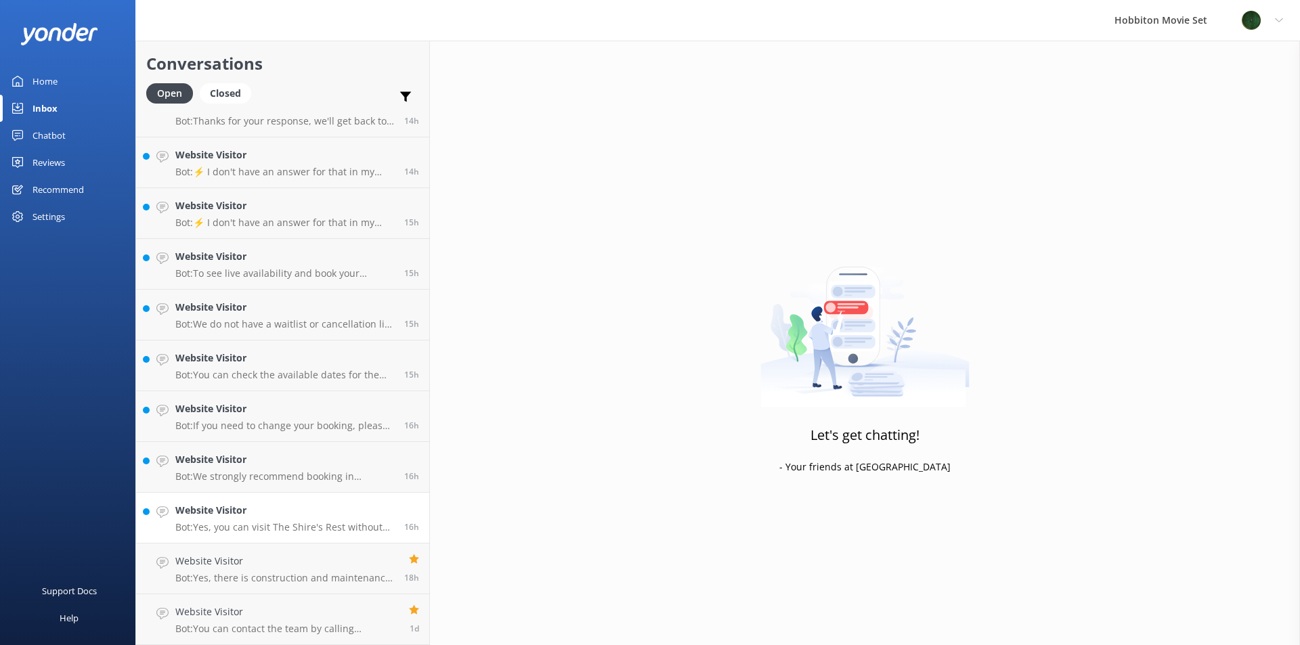
scroll to position [1853, 0]
click at [224, 524] on p "Bot: Yes, you can visit The Shire's Rest without booking a tour. It is home to …" at bounding box center [284, 527] width 219 height 12
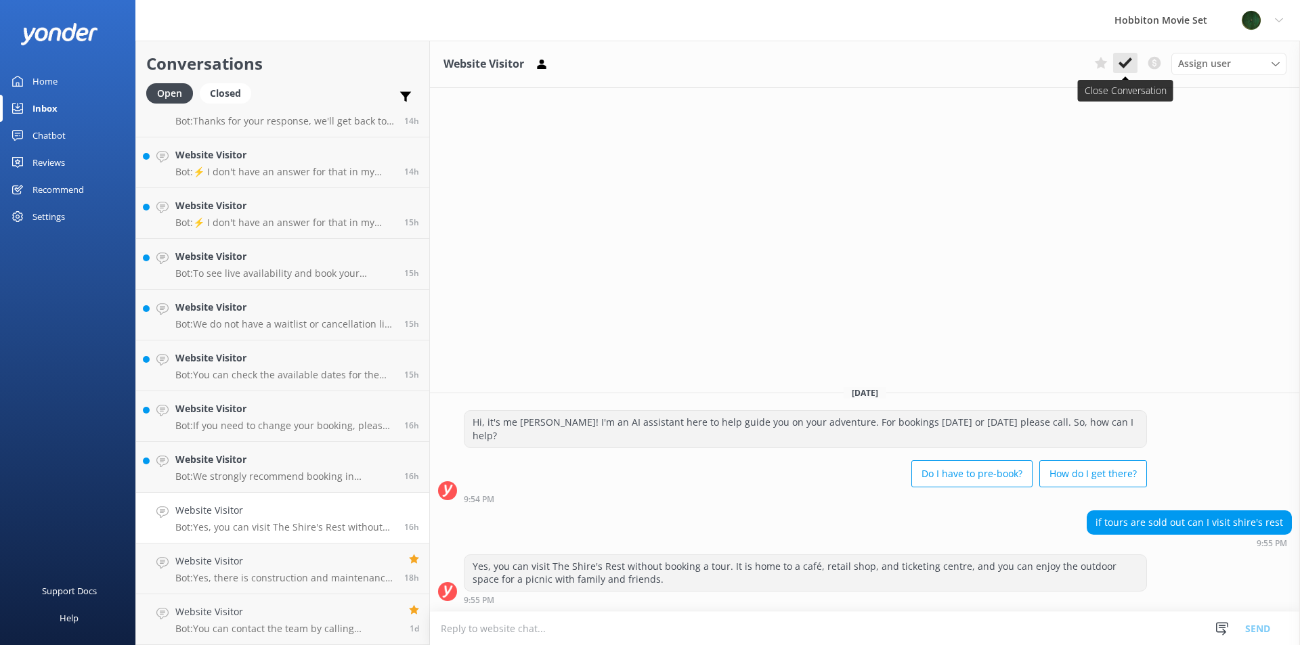
click at [1129, 65] on icon at bounding box center [1126, 63] width 14 height 14
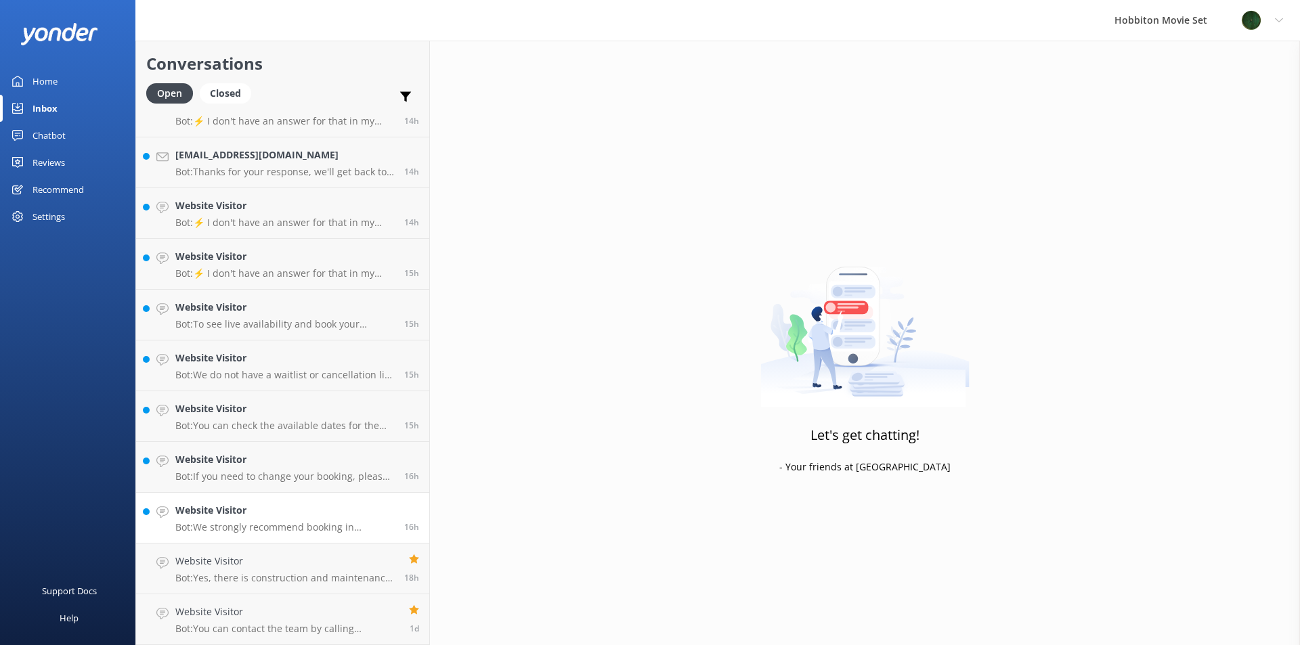
scroll to position [1802, 0]
click at [282, 521] on p "Bot: We strongly recommend booking in advance as our tours are known to sell ou…" at bounding box center [284, 527] width 219 height 12
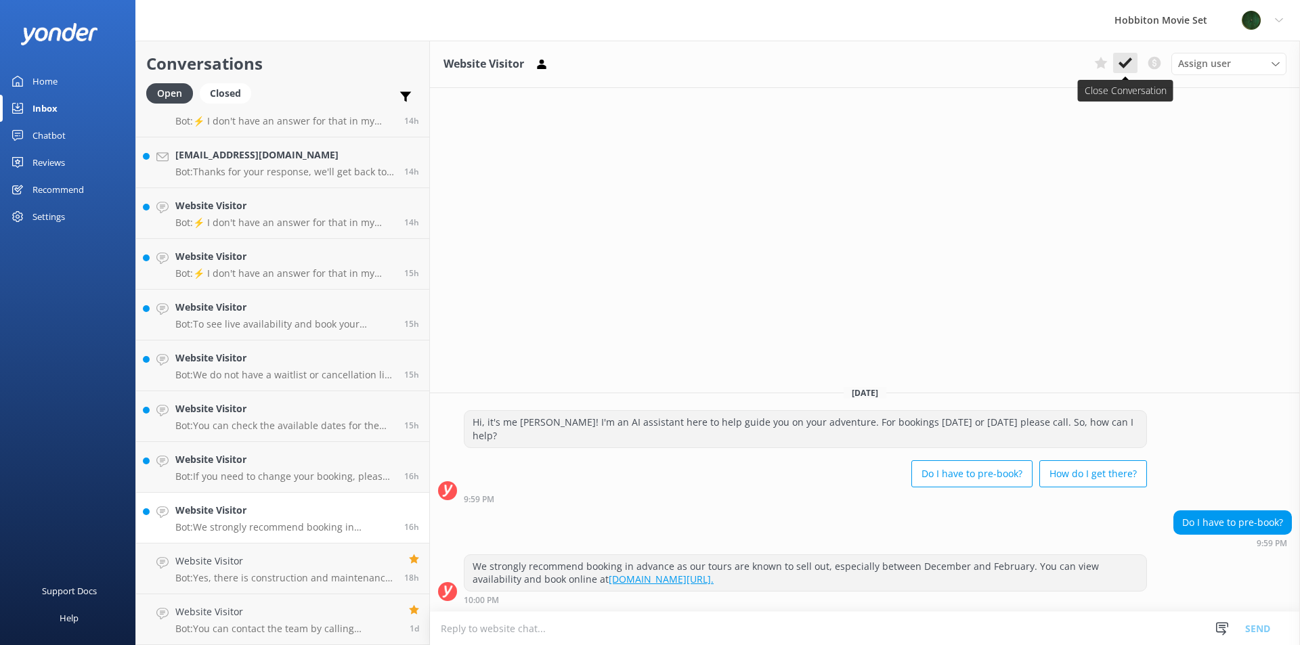
click at [1123, 57] on icon at bounding box center [1126, 63] width 14 height 14
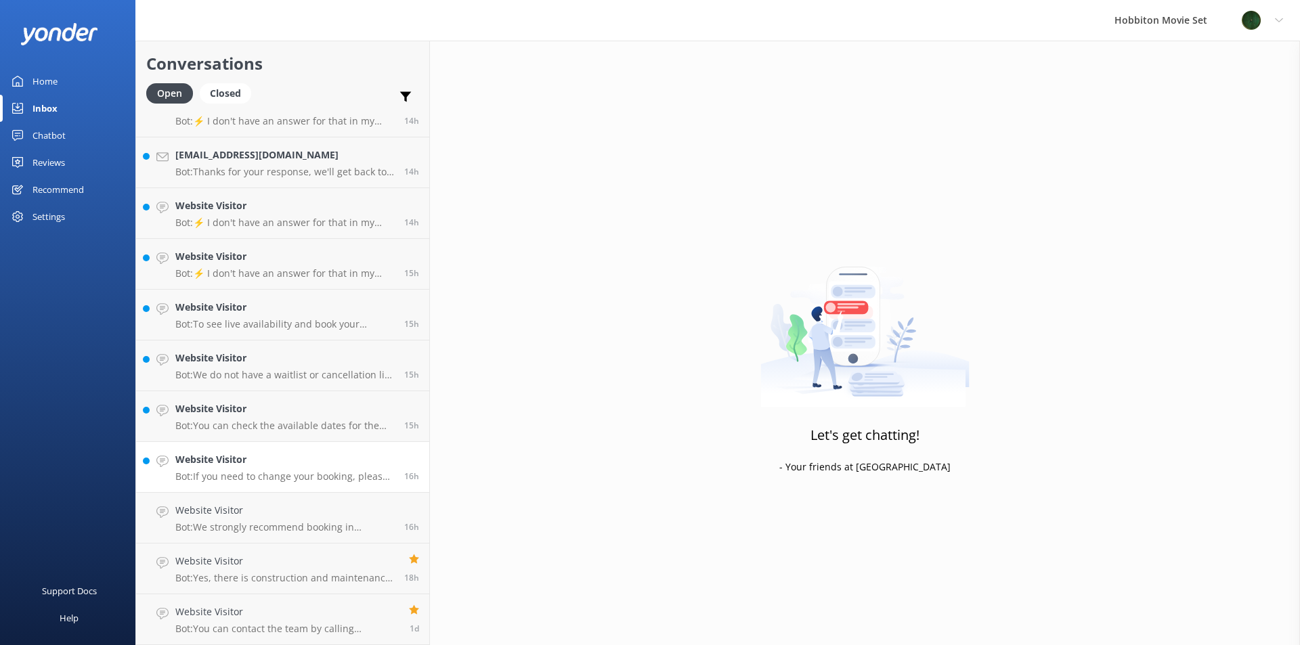
scroll to position [1752, 0]
click at [265, 515] on h4 "Website Visitor" at bounding box center [284, 510] width 219 height 15
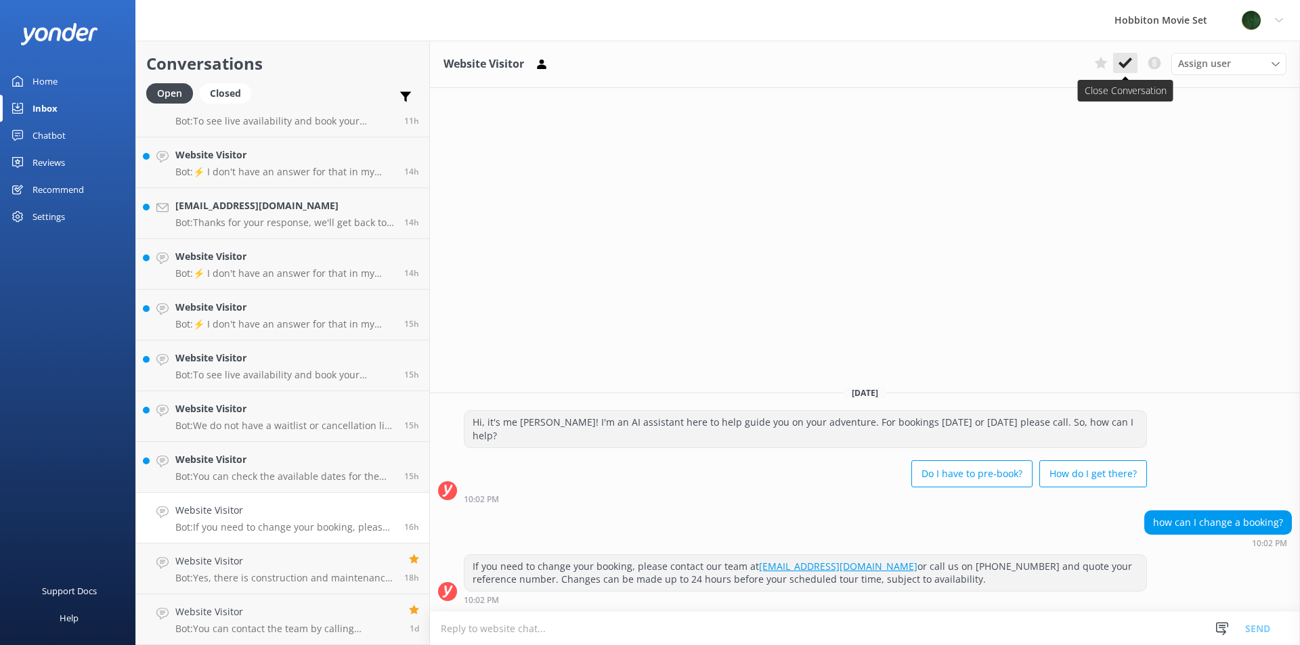
click at [1127, 66] on icon at bounding box center [1126, 63] width 14 height 14
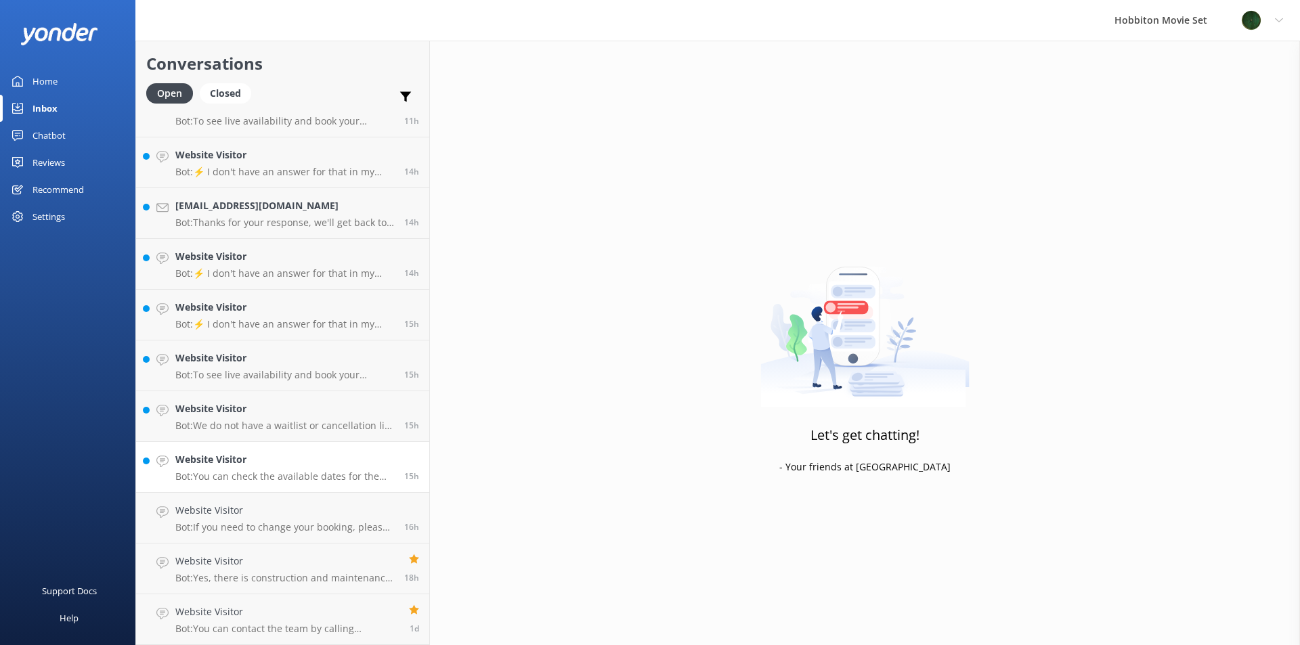
scroll to position [1701, 0]
click at [326, 524] on p "Bot: You can check the available dates for the Evening Banquet Tour and book on…" at bounding box center [284, 527] width 219 height 12
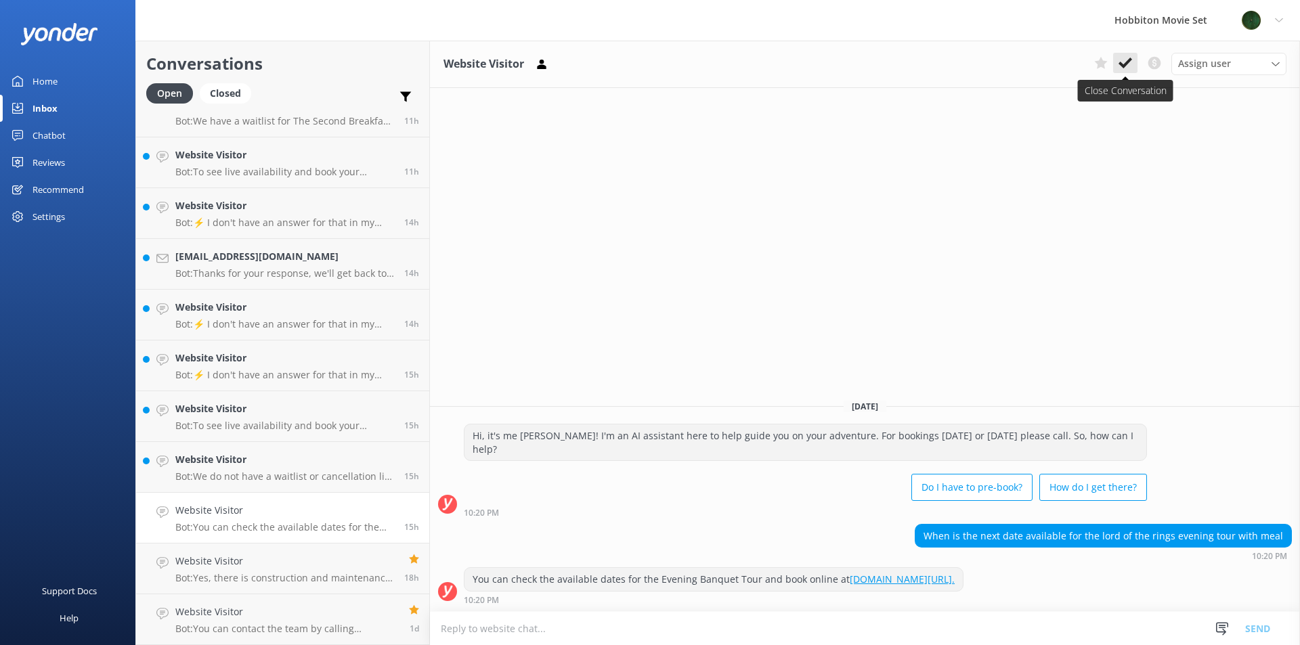
click at [1129, 70] on icon at bounding box center [1126, 63] width 14 height 14
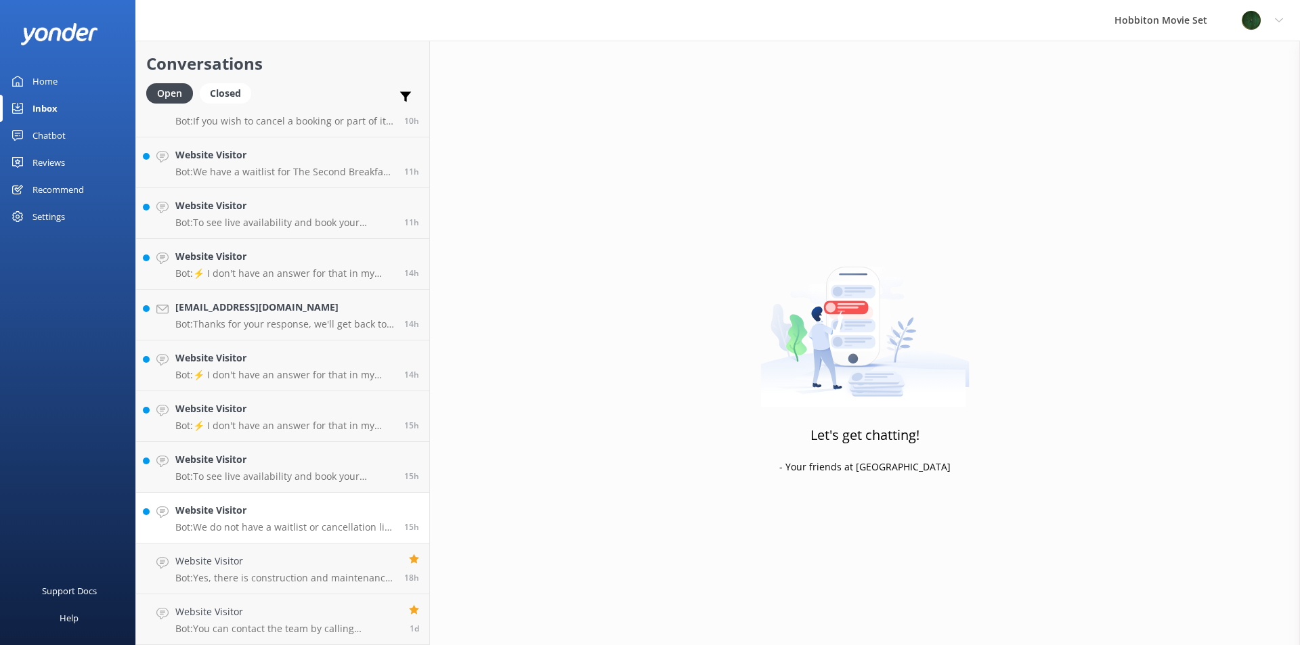
scroll to position [1650, 0]
click at [270, 521] on p "Bot: We do not have a waitlist or cancellation list for our standard tours or T…" at bounding box center [284, 527] width 219 height 12
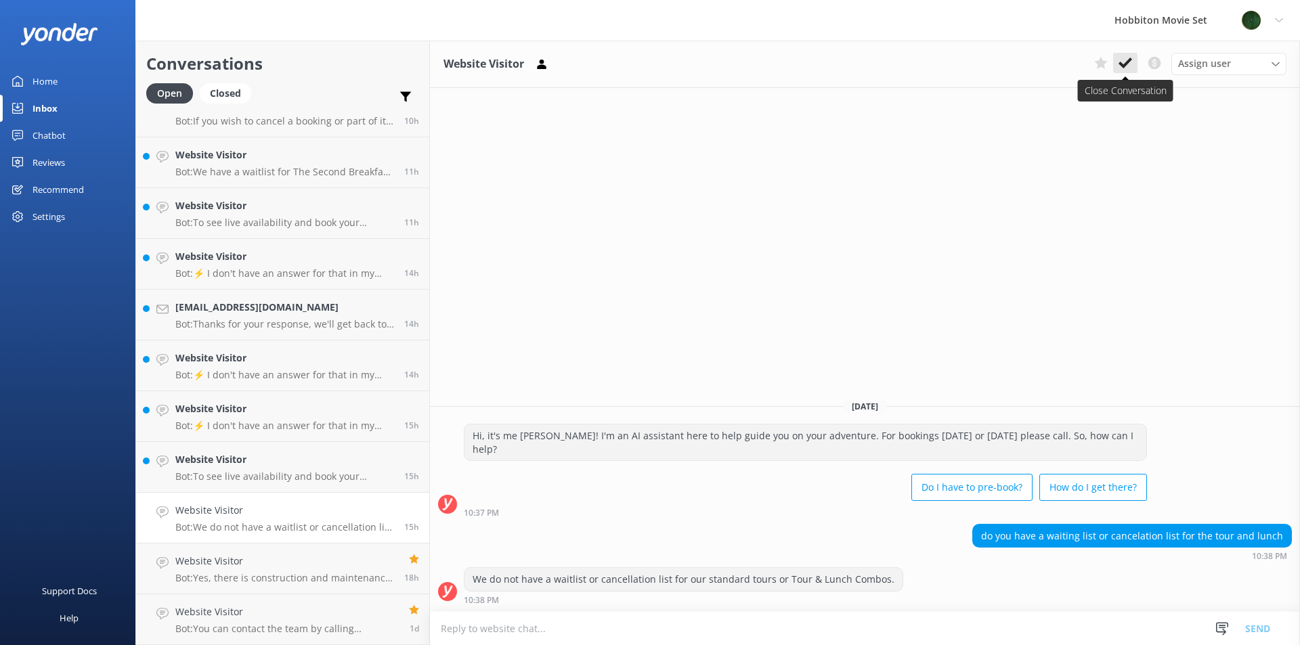
click at [1122, 64] on use at bounding box center [1126, 63] width 14 height 11
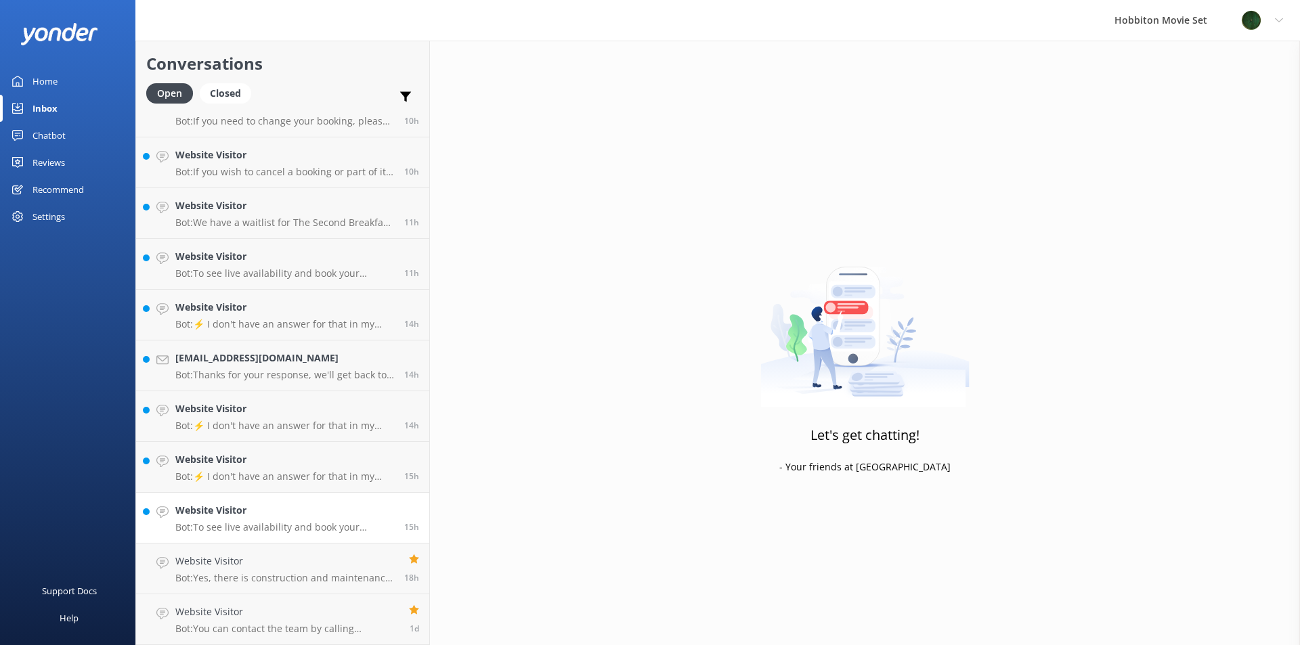
scroll to position [1599, 0]
click at [243, 514] on h4 "Website Visitor" at bounding box center [284, 510] width 219 height 15
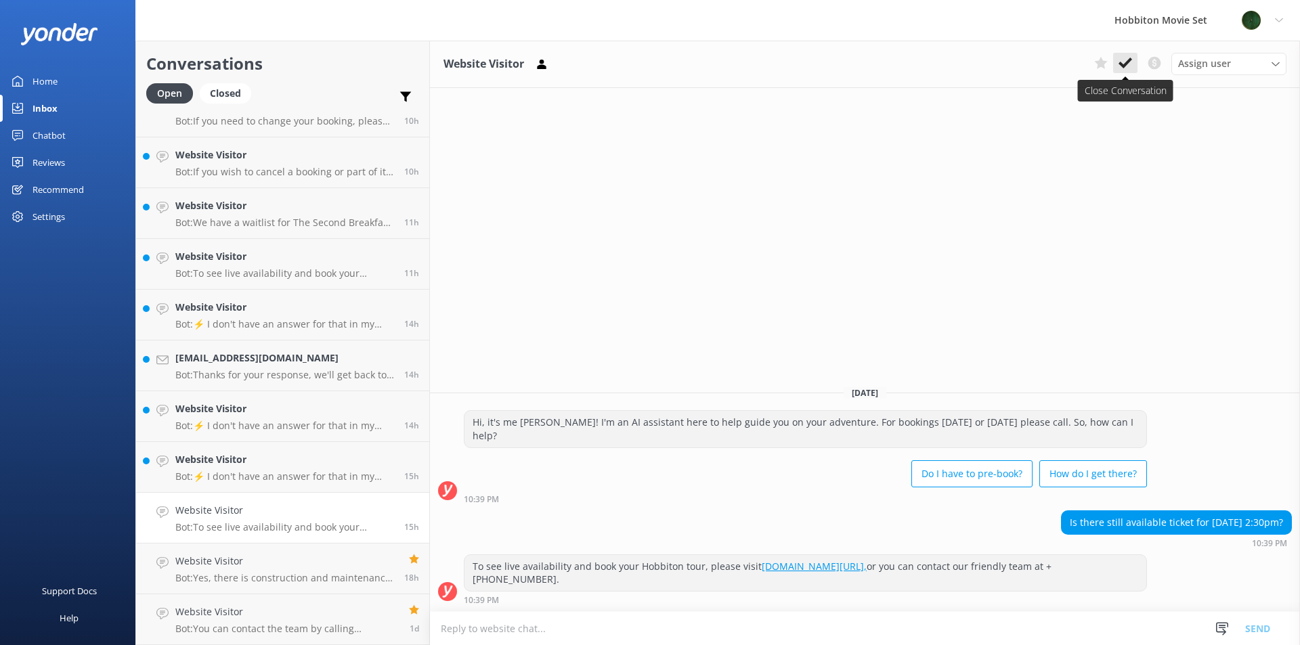
click at [1127, 58] on icon at bounding box center [1126, 63] width 14 height 14
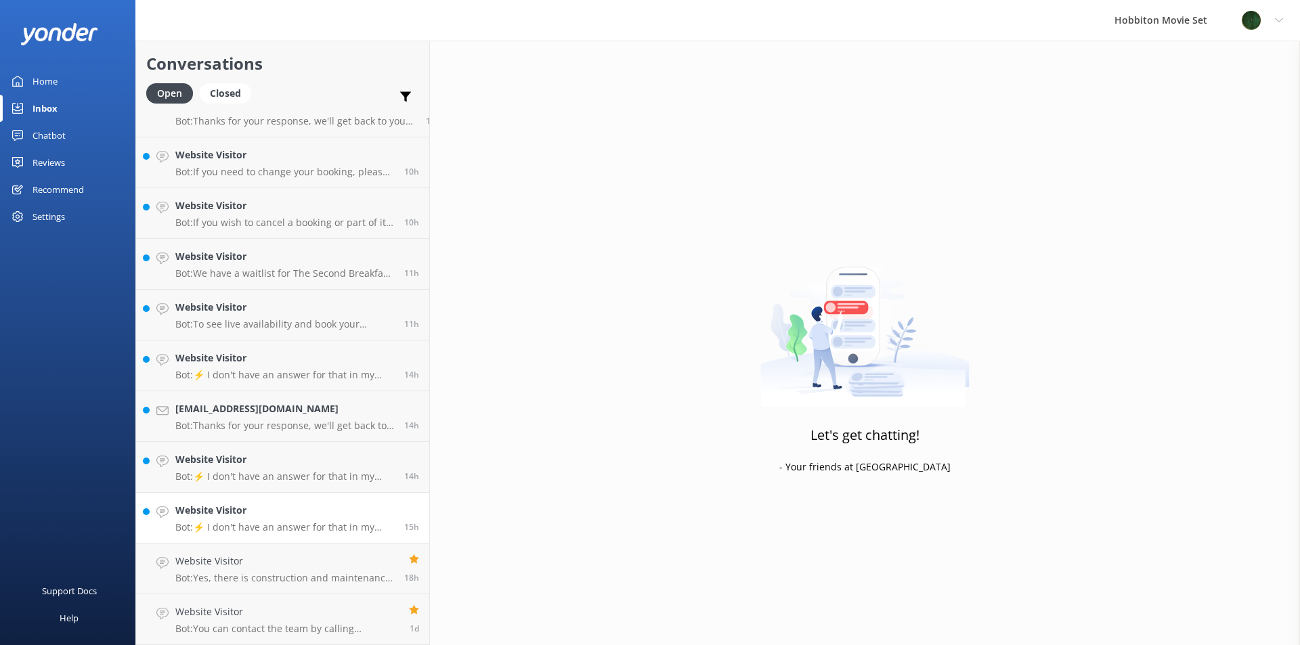
click at [290, 510] on h4 "Website Visitor" at bounding box center [284, 510] width 219 height 15
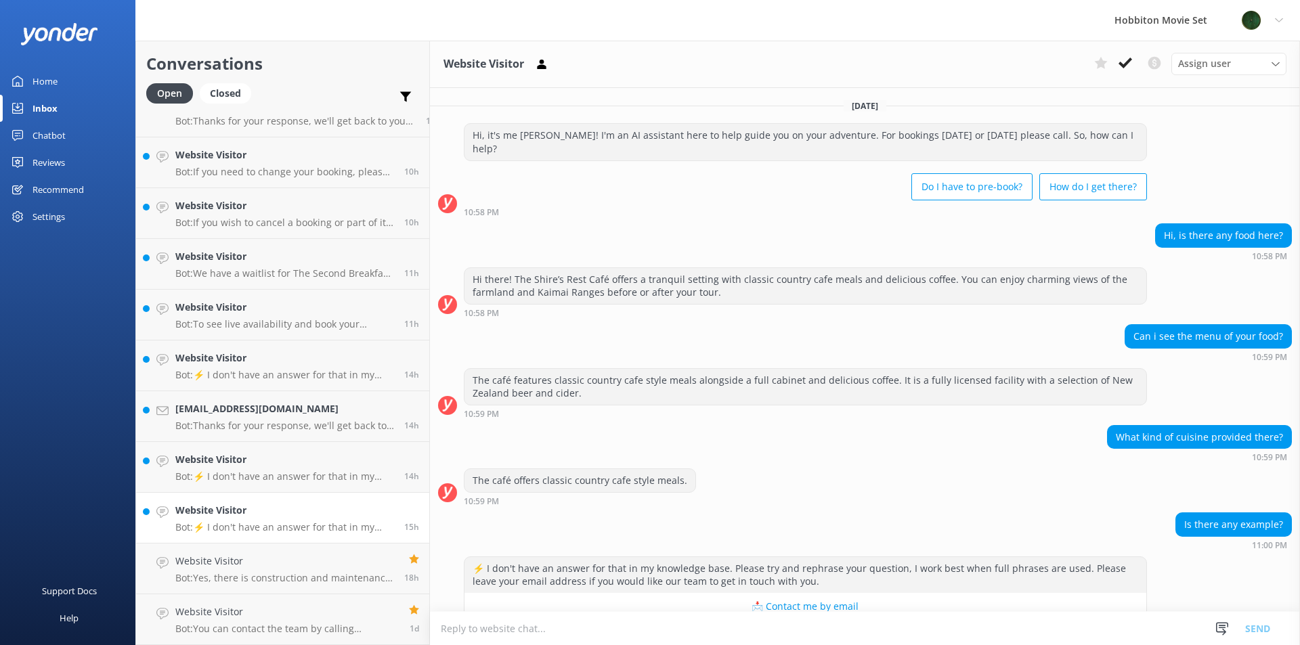
scroll to position [16, 0]
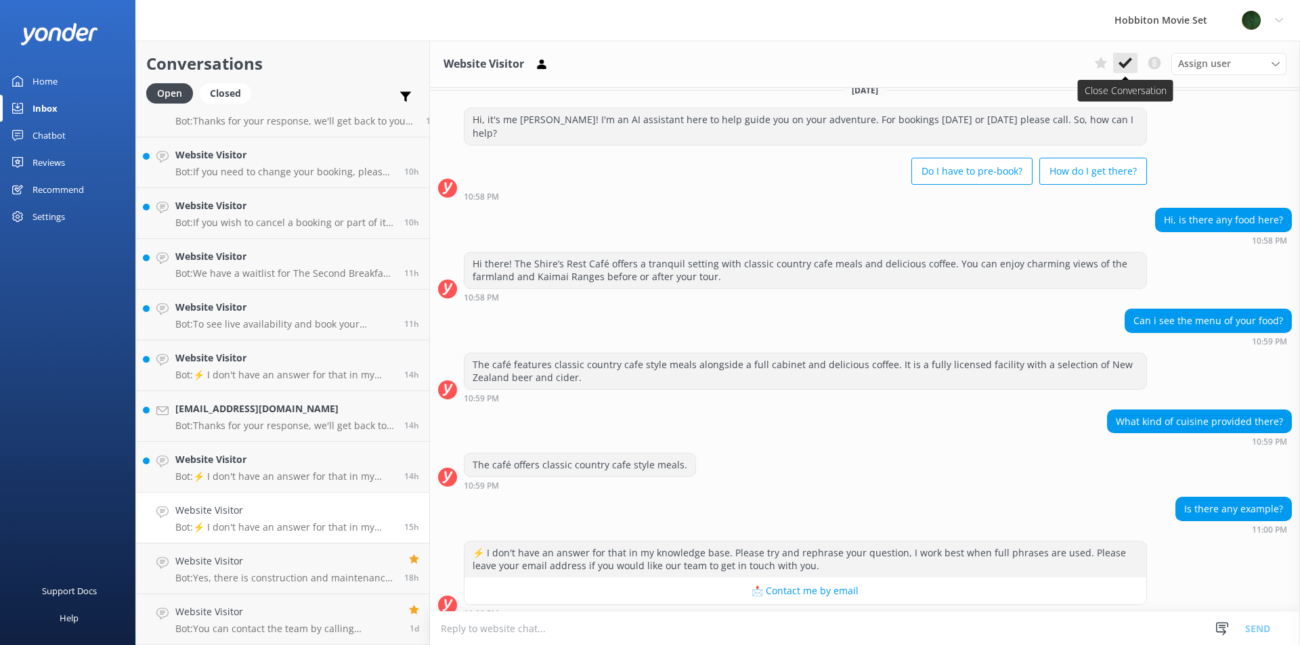
click at [1119, 61] on icon at bounding box center [1126, 63] width 14 height 14
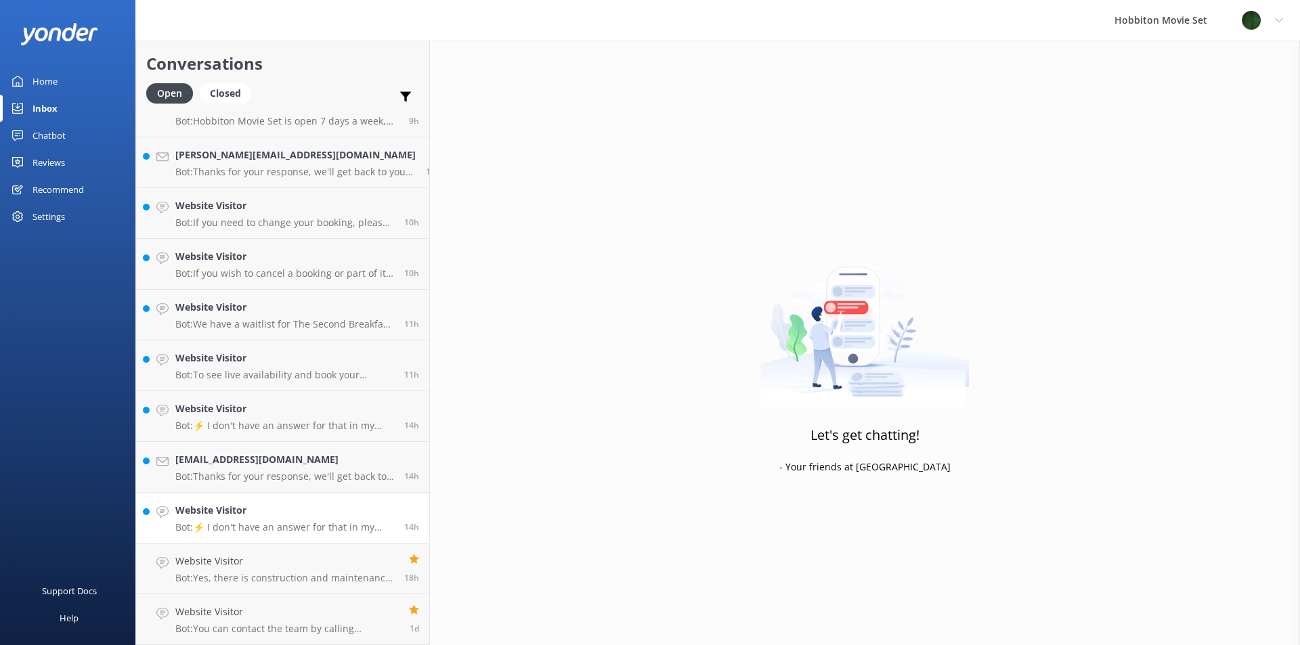
scroll to position [1548, 0]
click at [247, 513] on h4 "Website Visitor" at bounding box center [284, 510] width 219 height 15
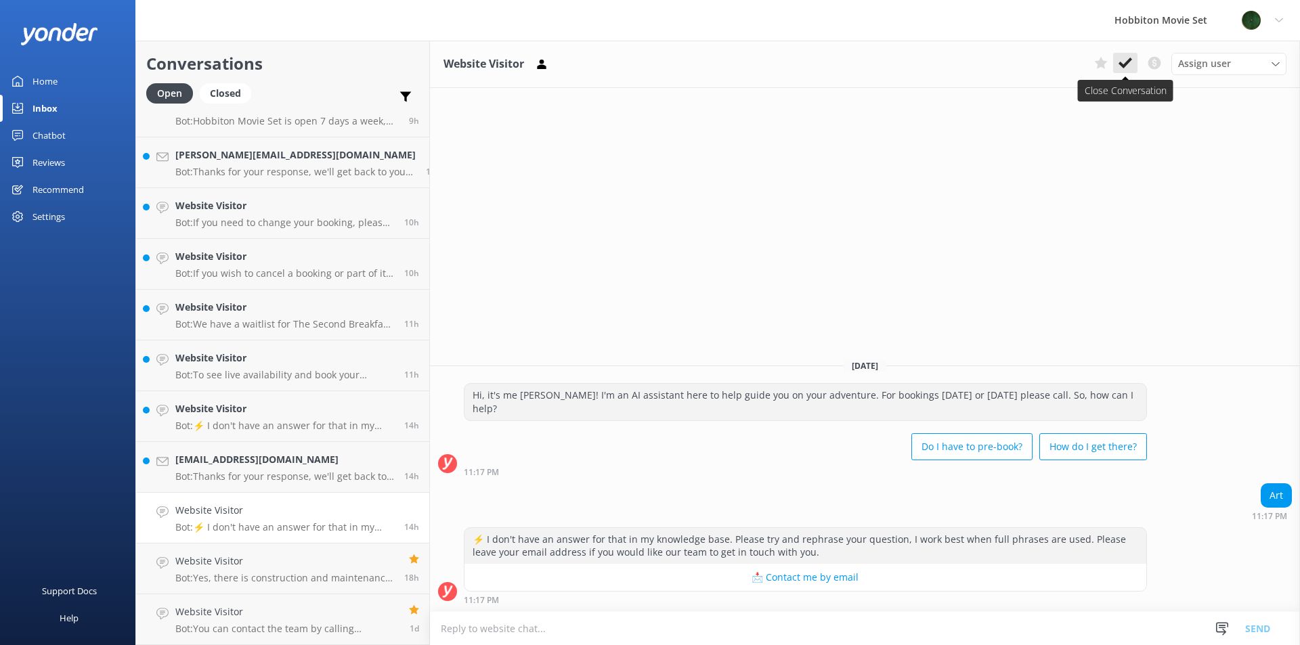
click at [1125, 65] on use at bounding box center [1126, 63] width 14 height 11
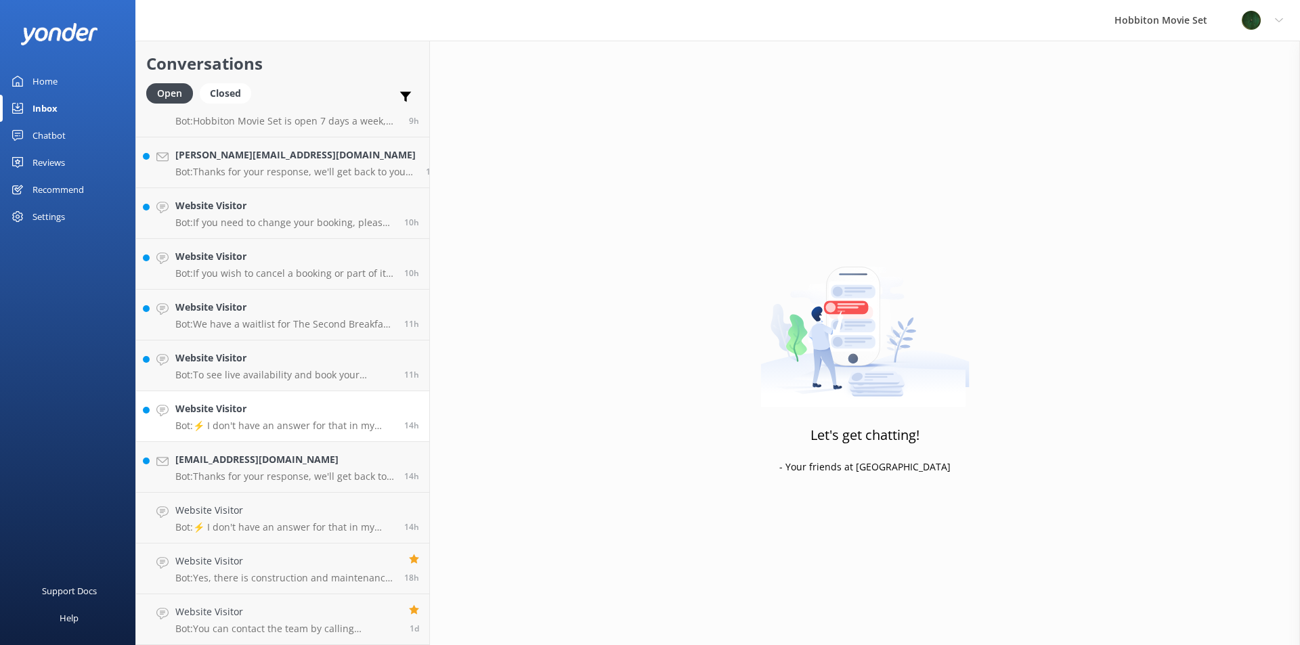
scroll to position [1498, 0]
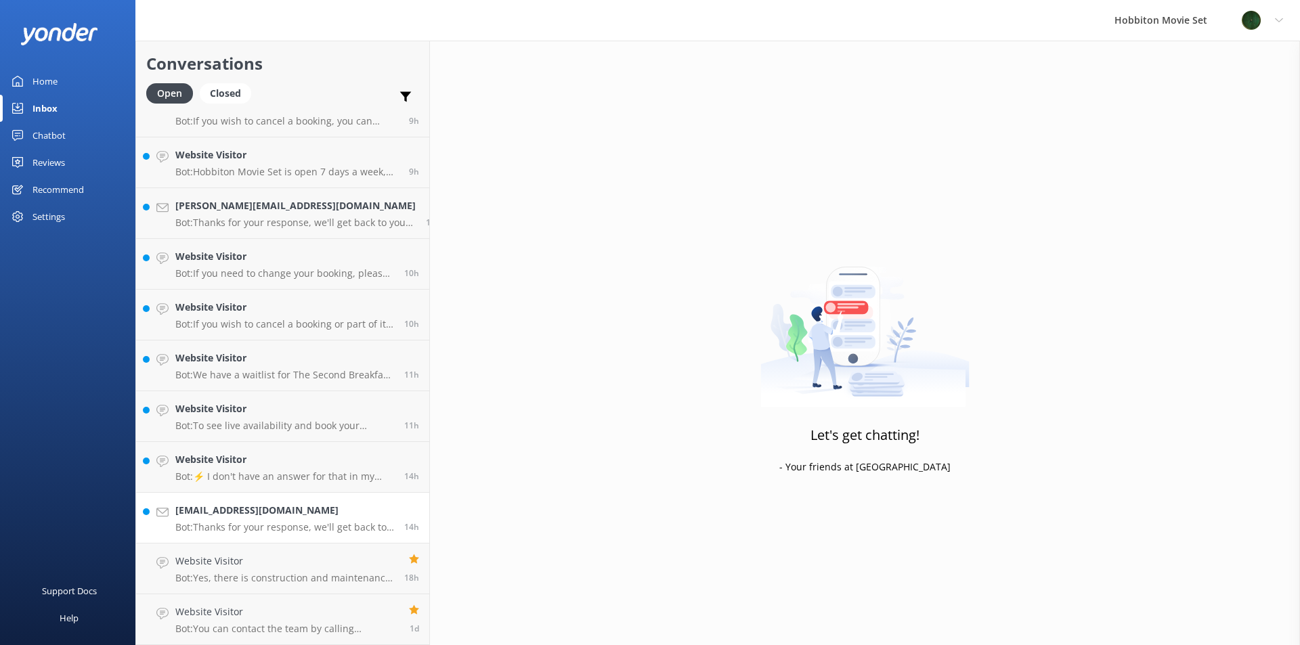
click at [258, 504] on h4 "[EMAIL_ADDRESS][DOMAIN_NAME]" at bounding box center [284, 510] width 219 height 15
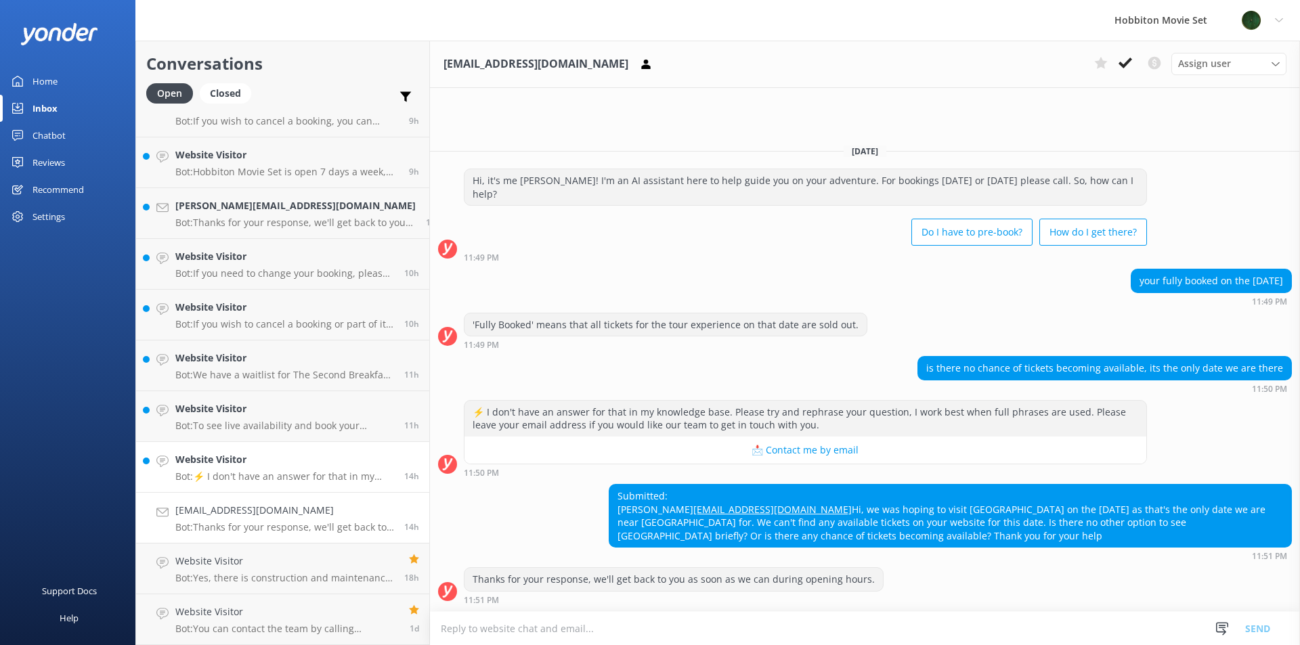
click at [298, 477] on p "Bot: ⚡ I don't have an answer for that in my knowledge base. Please try and rep…" at bounding box center [284, 477] width 219 height 12
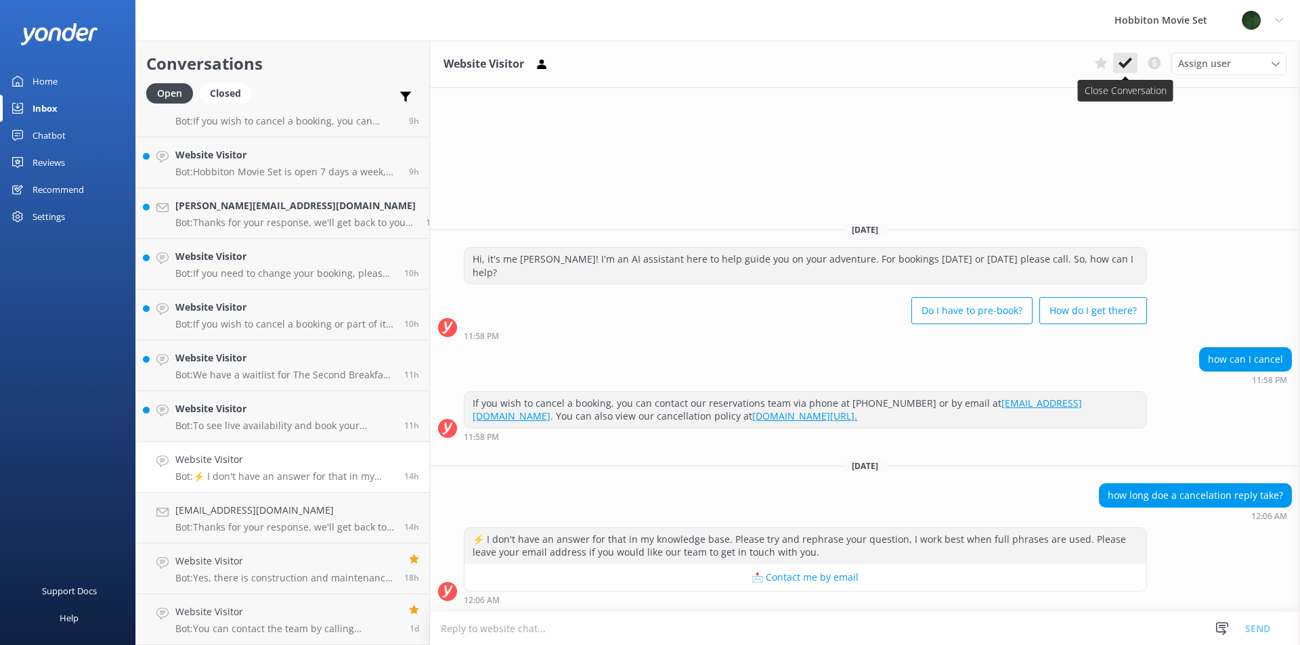
click at [1121, 68] on icon at bounding box center [1126, 63] width 14 height 14
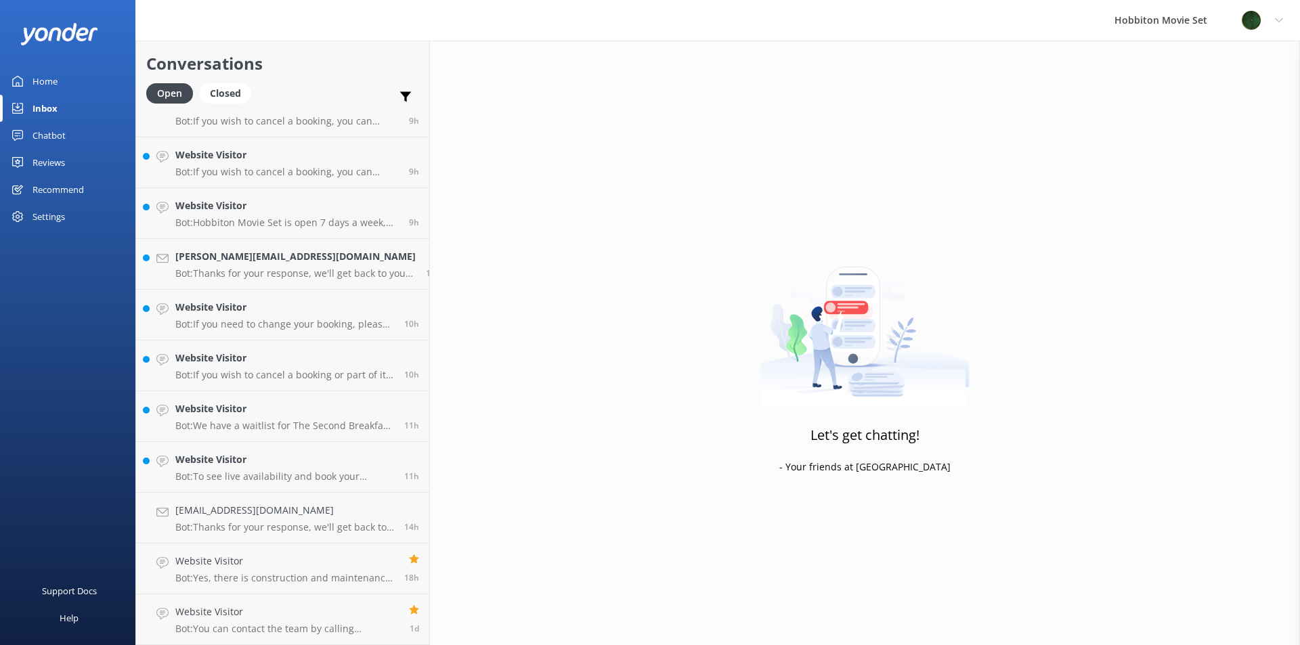
scroll to position [1447, 0]
click at [286, 464] on h4 "Website Visitor" at bounding box center [284, 459] width 219 height 15
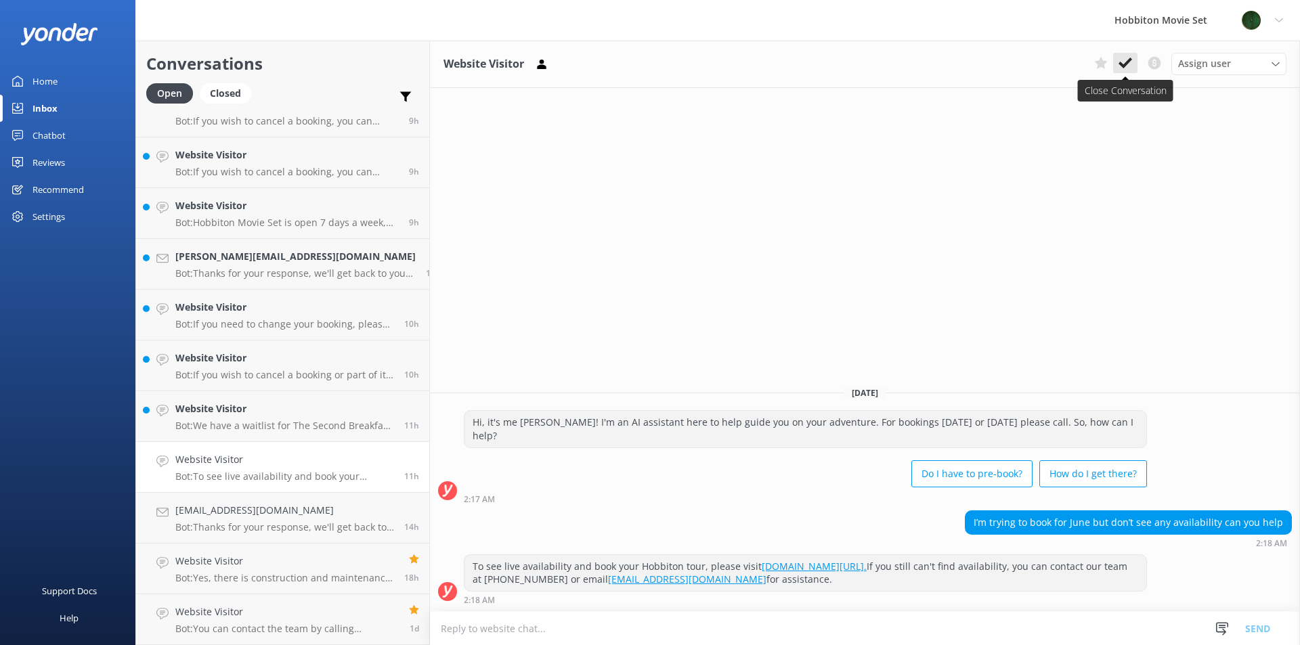
click at [1130, 66] on icon at bounding box center [1126, 63] width 14 height 14
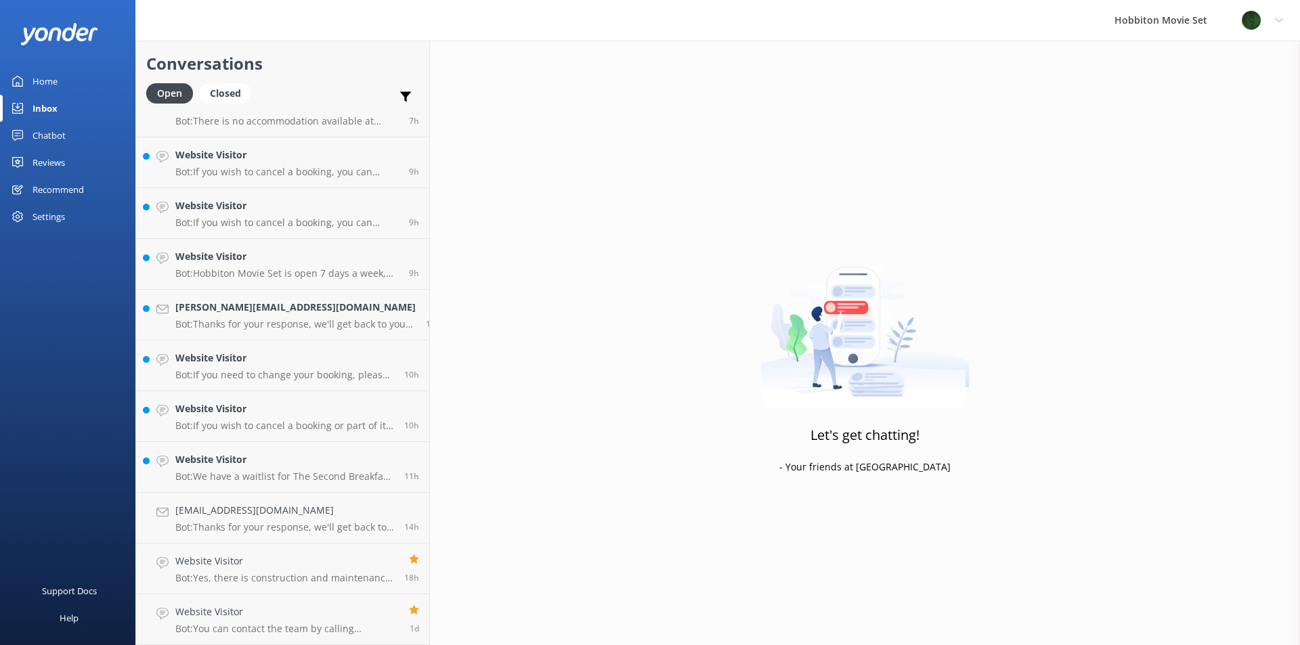
scroll to position [1396, 0]
click at [322, 474] on p "Bot: We have a waitlist for The Second Breakfast Tours, Behind The Scenes Tours…" at bounding box center [284, 477] width 219 height 12
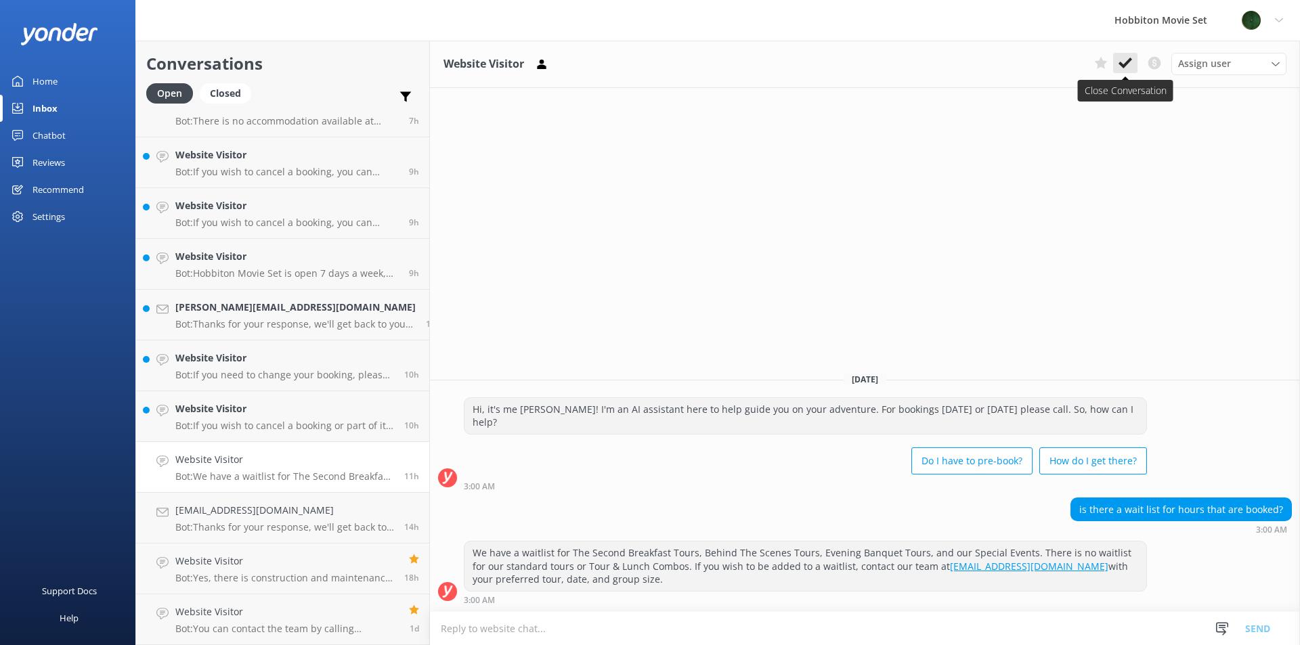
click at [1122, 58] on icon at bounding box center [1126, 63] width 14 height 14
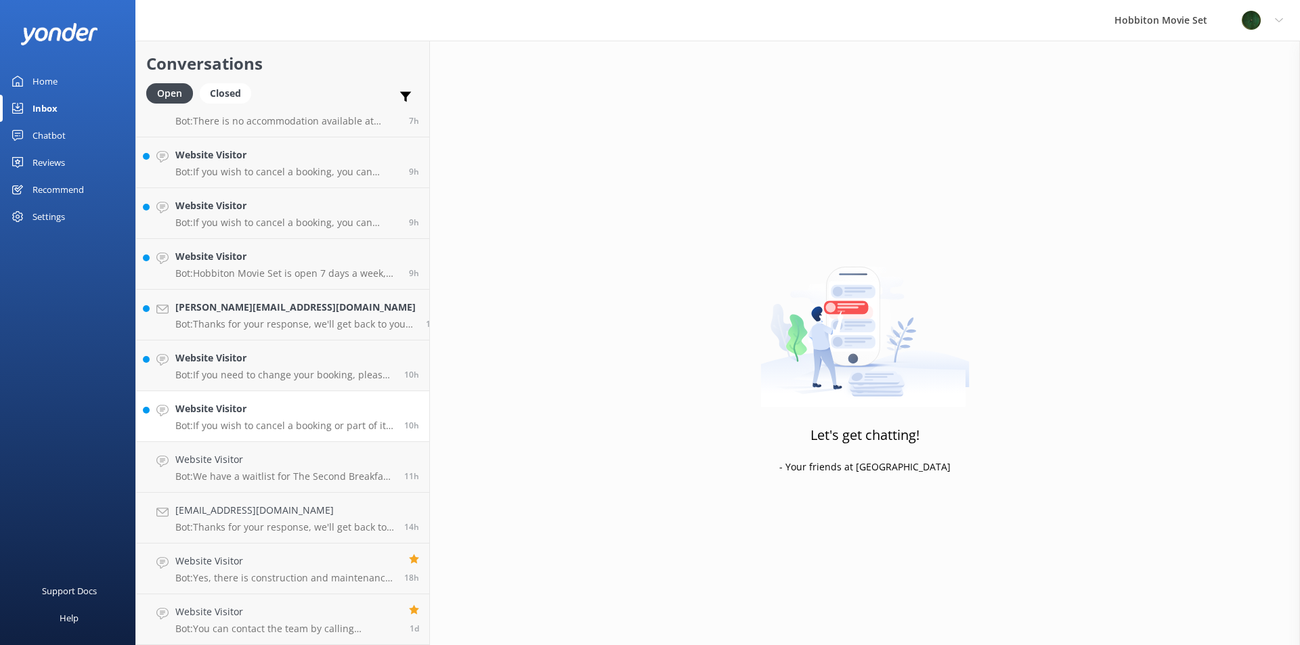
scroll to position [1345, 0]
click at [301, 463] on h4 "Website Visitor" at bounding box center [284, 459] width 219 height 15
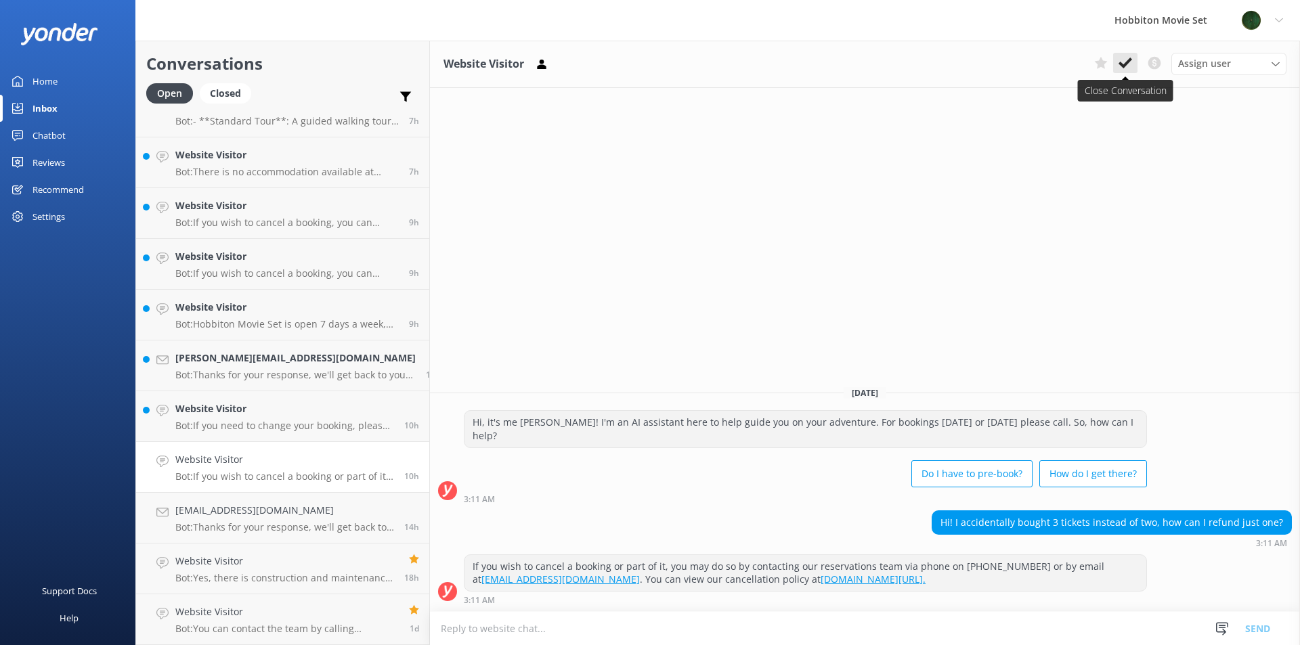
click at [1130, 58] on icon at bounding box center [1126, 63] width 14 height 14
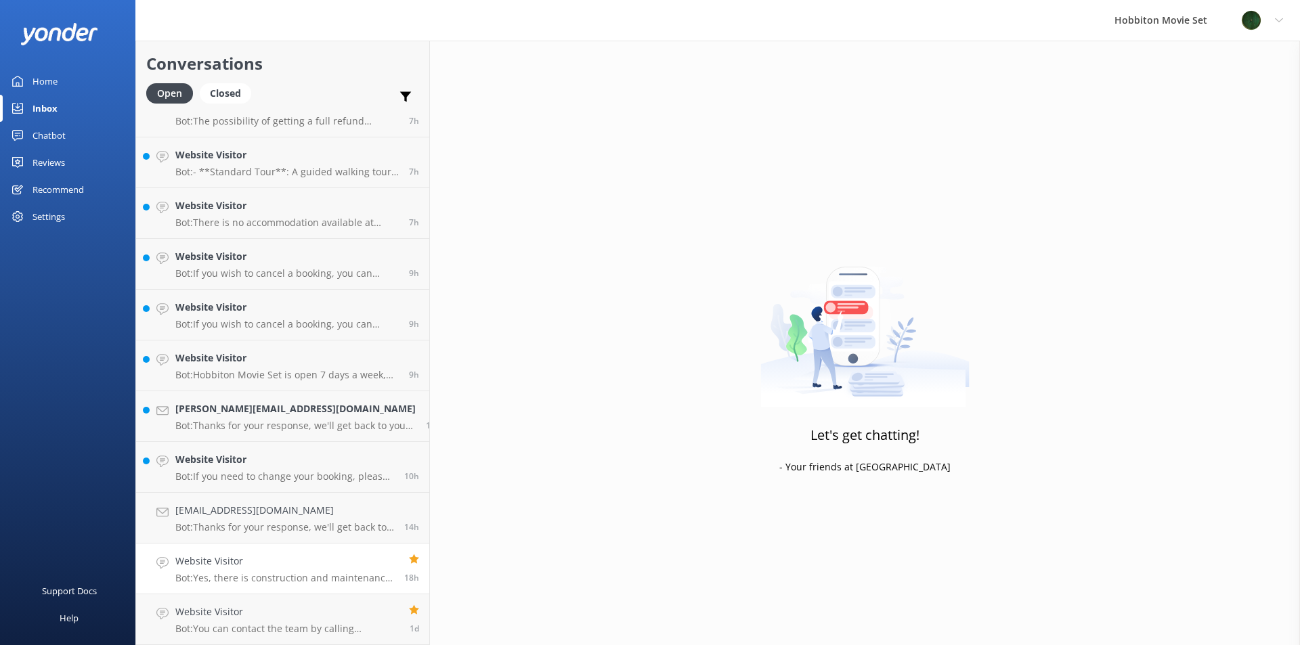
scroll to position [1295, 0]
click at [286, 473] on p "Bot: If you need to change your booking, please contact our team at [EMAIL_ADDR…" at bounding box center [284, 477] width 219 height 12
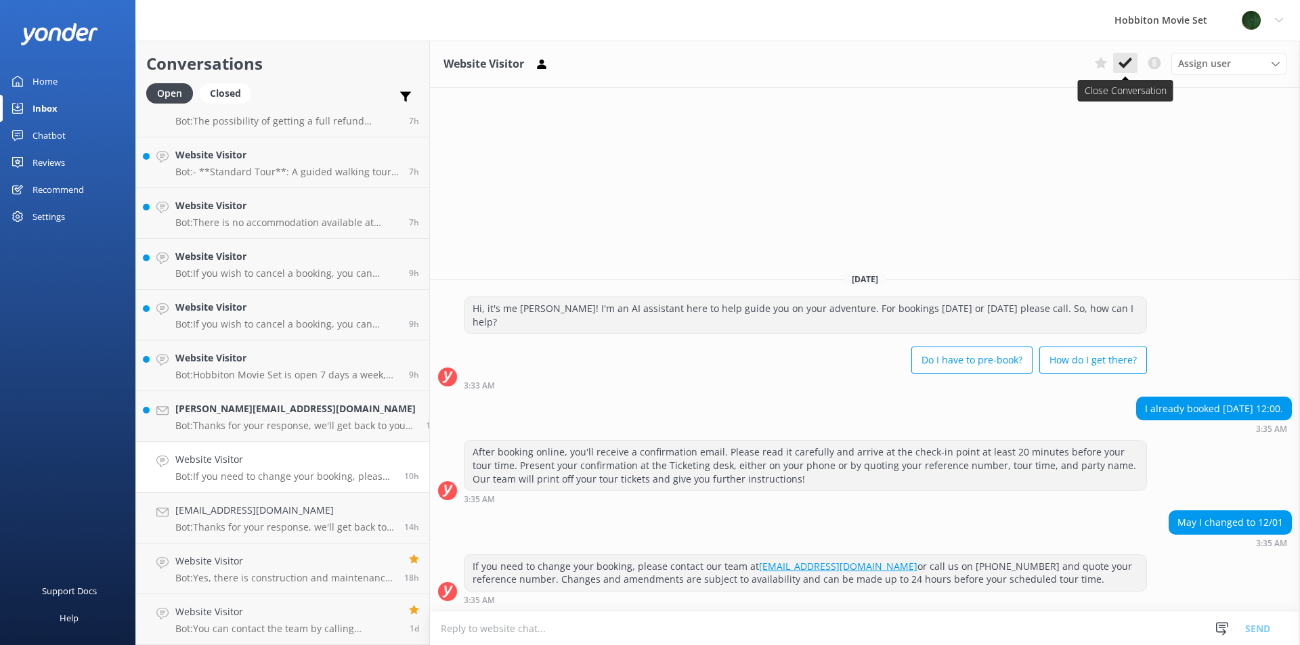
click at [1125, 66] on use at bounding box center [1126, 63] width 14 height 11
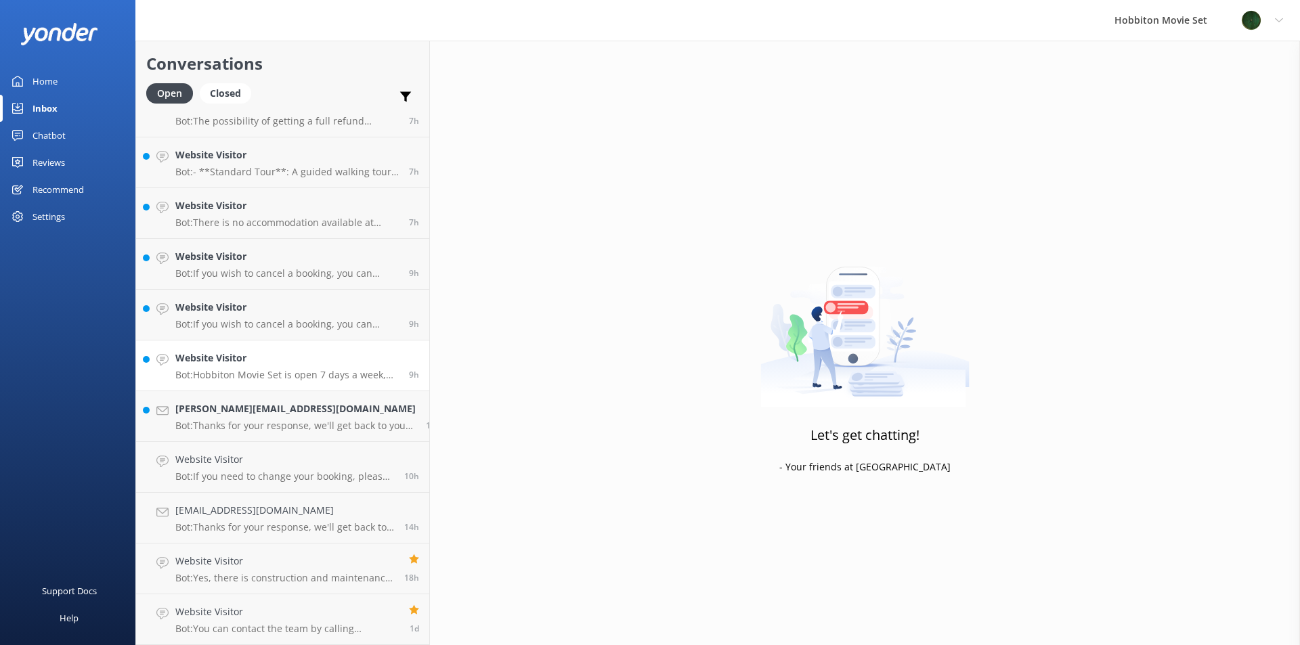
scroll to position [1244, 0]
click at [274, 464] on h4 "[PERSON_NAME][EMAIL_ADDRESS][DOMAIN_NAME]" at bounding box center [295, 459] width 240 height 15
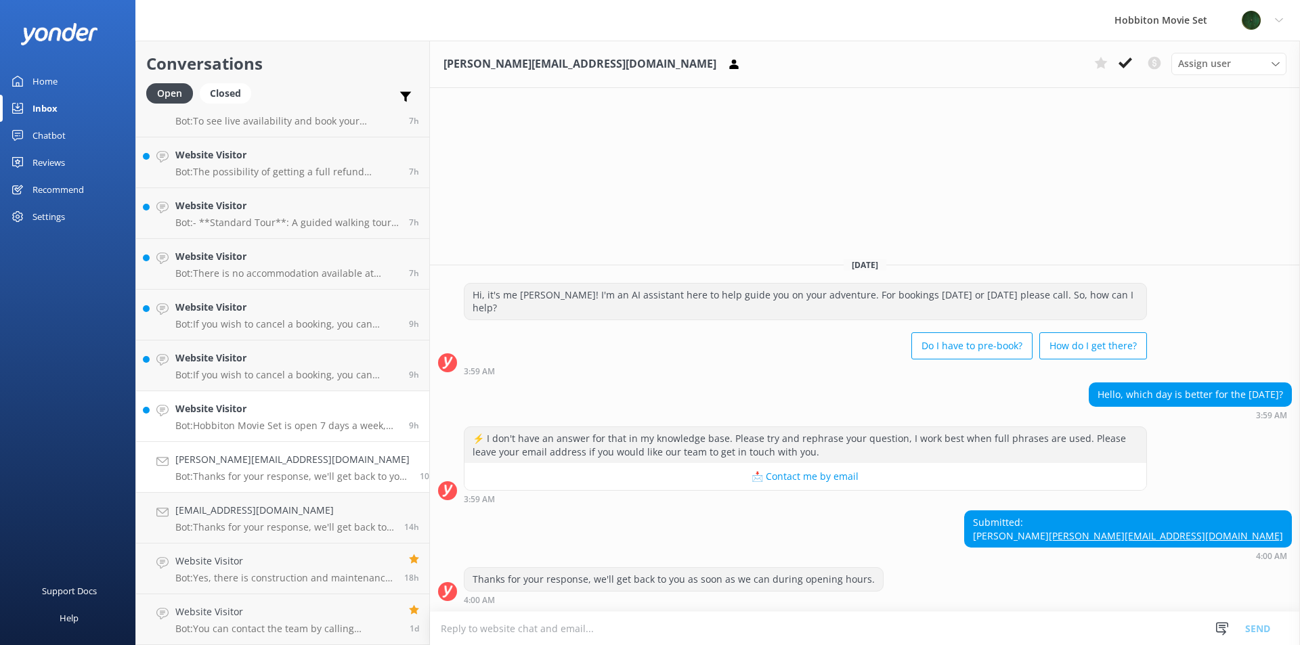
click at [284, 423] on p "Bot: Hobbiton Movie Set is open 7 days a week, excluding [DATE]. Please check t…" at bounding box center [286, 426] width 223 height 12
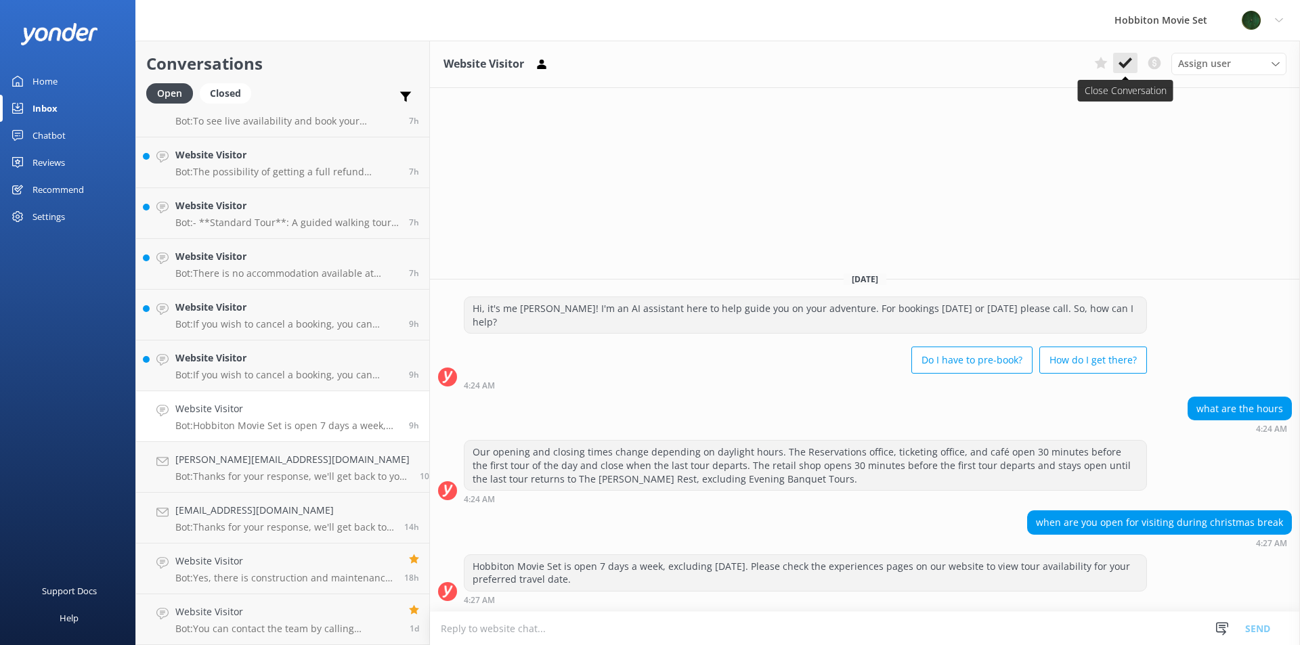
click at [1124, 68] on use at bounding box center [1126, 63] width 14 height 11
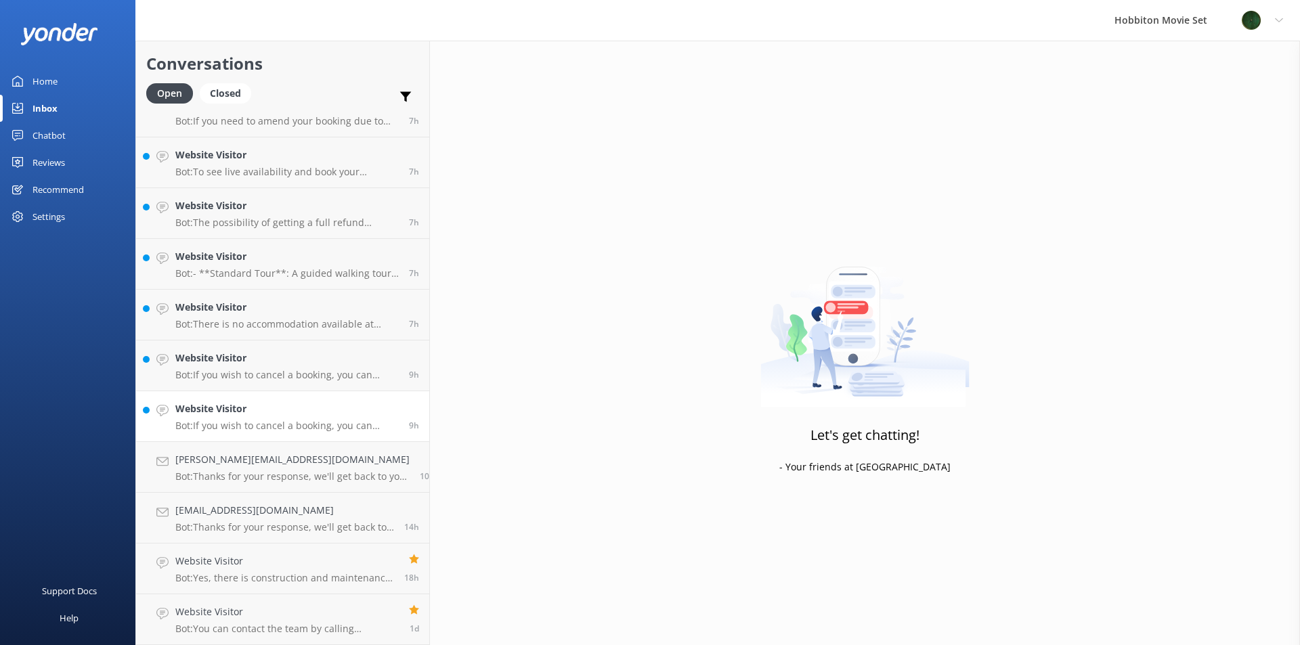
scroll to position [1193, 0]
click at [255, 413] on h4 "Website Visitor" at bounding box center [286, 409] width 223 height 15
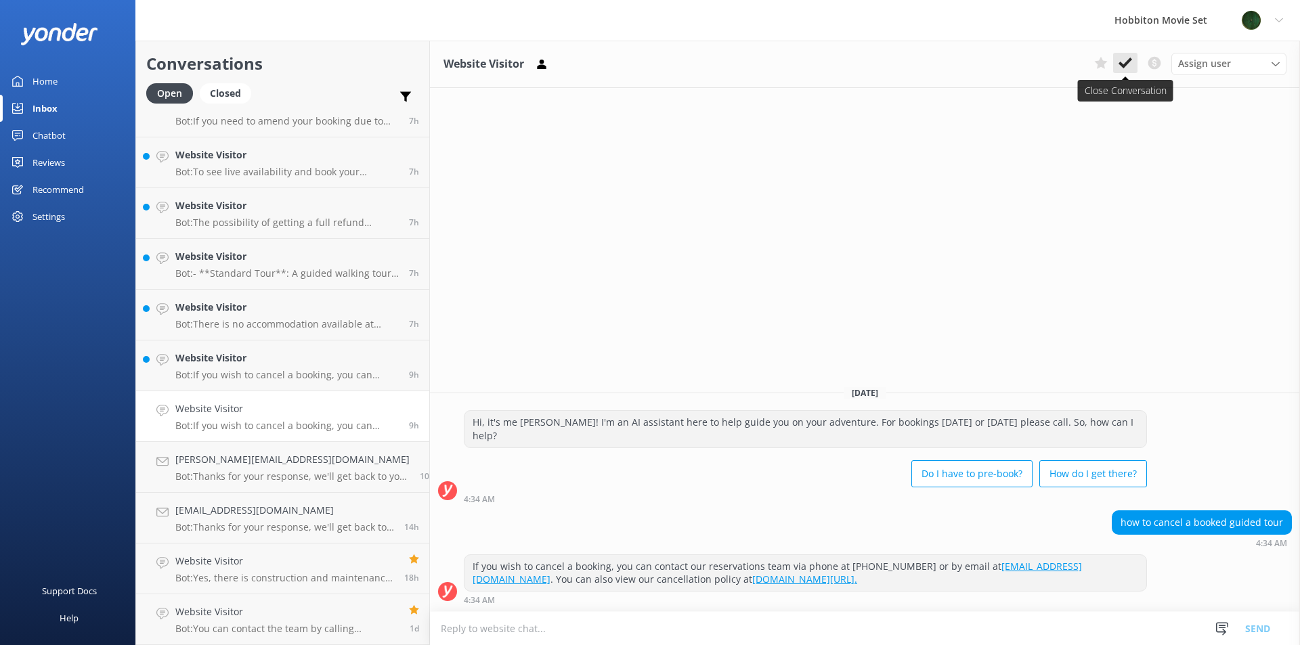
click at [1129, 58] on icon at bounding box center [1126, 63] width 14 height 14
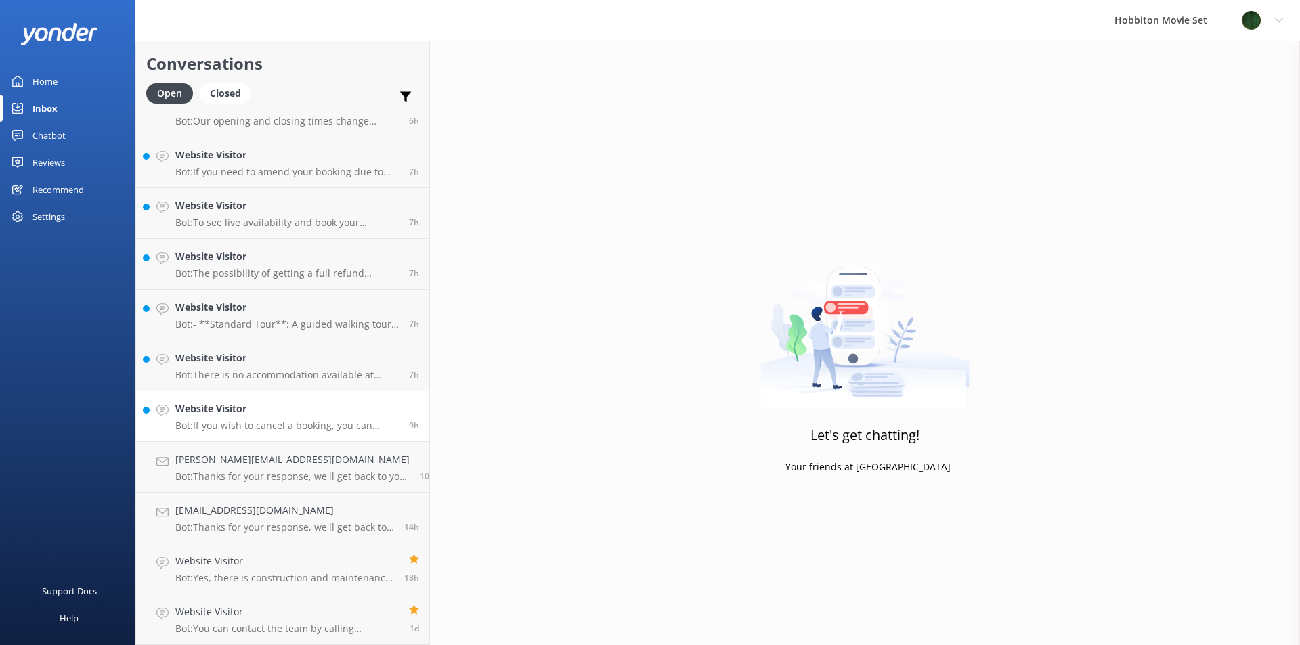
scroll to position [1142, 0]
click at [257, 428] on p "Bot: If you wish to cancel a booking, you can contact our reservations team via…" at bounding box center [286, 426] width 223 height 12
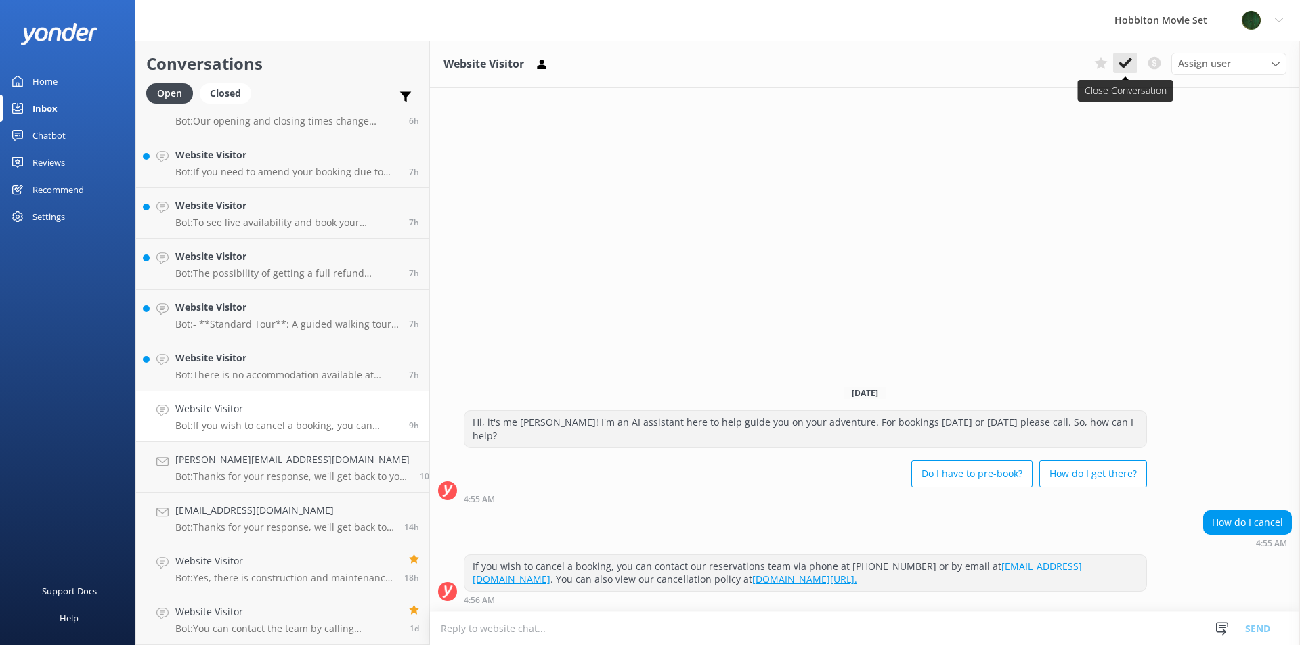
click at [1123, 67] on use at bounding box center [1126, 63] width 14 height 11
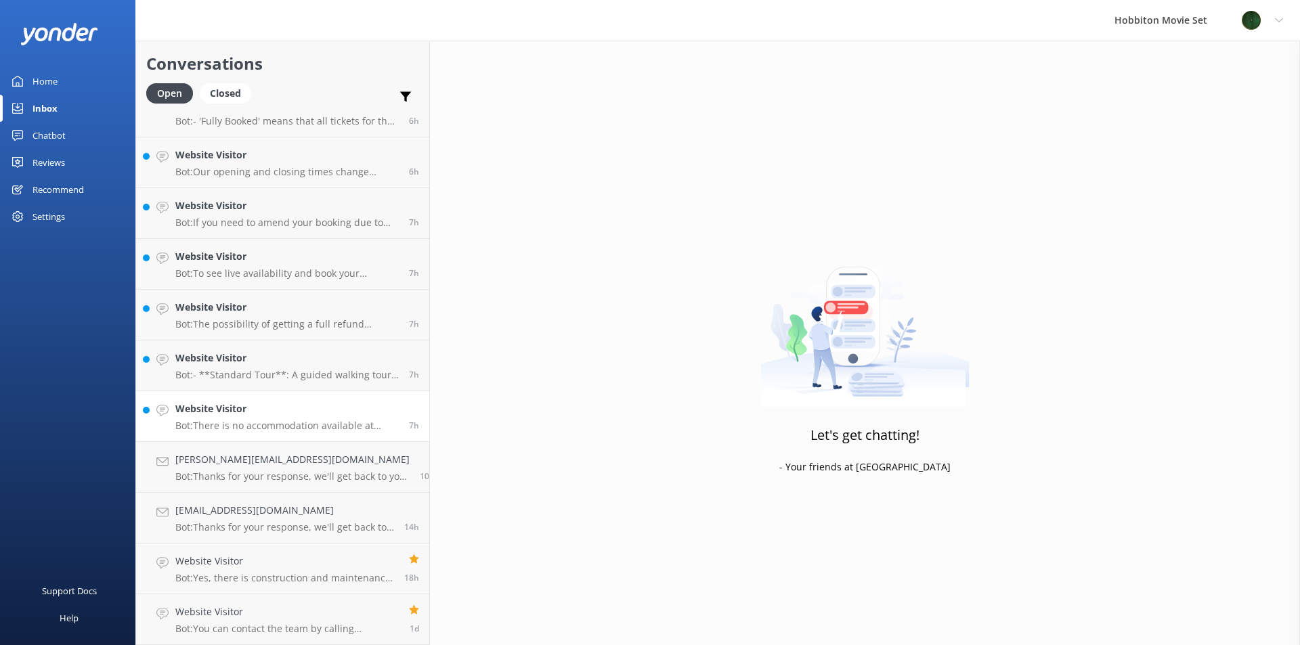
scroll to position [1091, 0]
click at [272, 420] on p "Bot: There is no accommodation available at [GEOGRAPHIC_DATA] Movie Set, and ov…" at bounding box center [286, 426] width 223 height 12
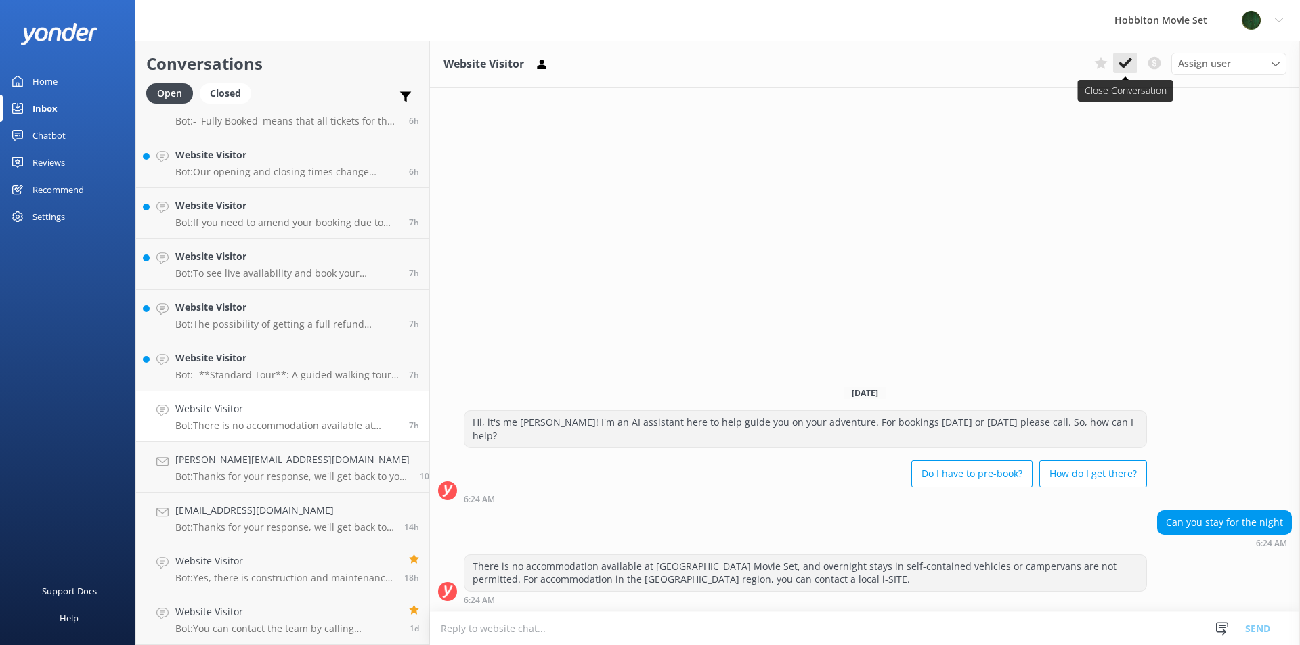
click at [1129, 67] on icon at bounding box center [1126, 63] width 14 height 14
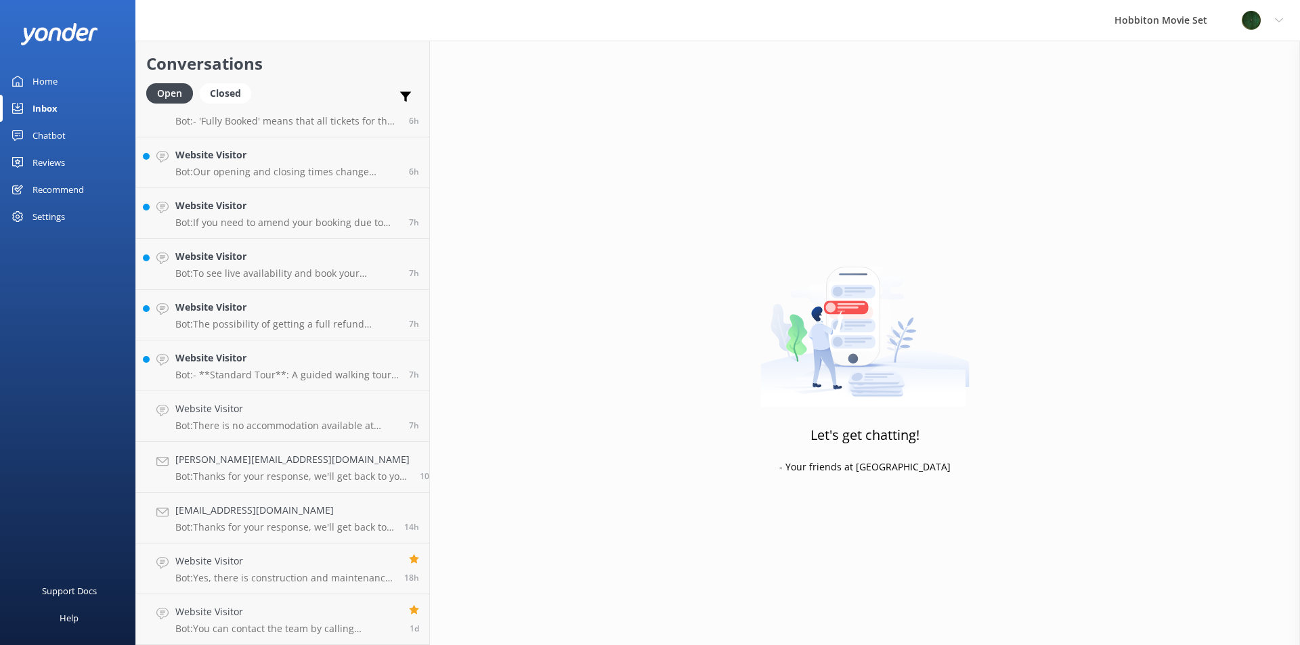
scroll to position [1041, 0]
click at [261, 420] on p "Bot: - **Standard Tour**: A guided walking tour of the Hobbiton Movie Set, incl…" at bounding box center [286, 426] width 223 height 12
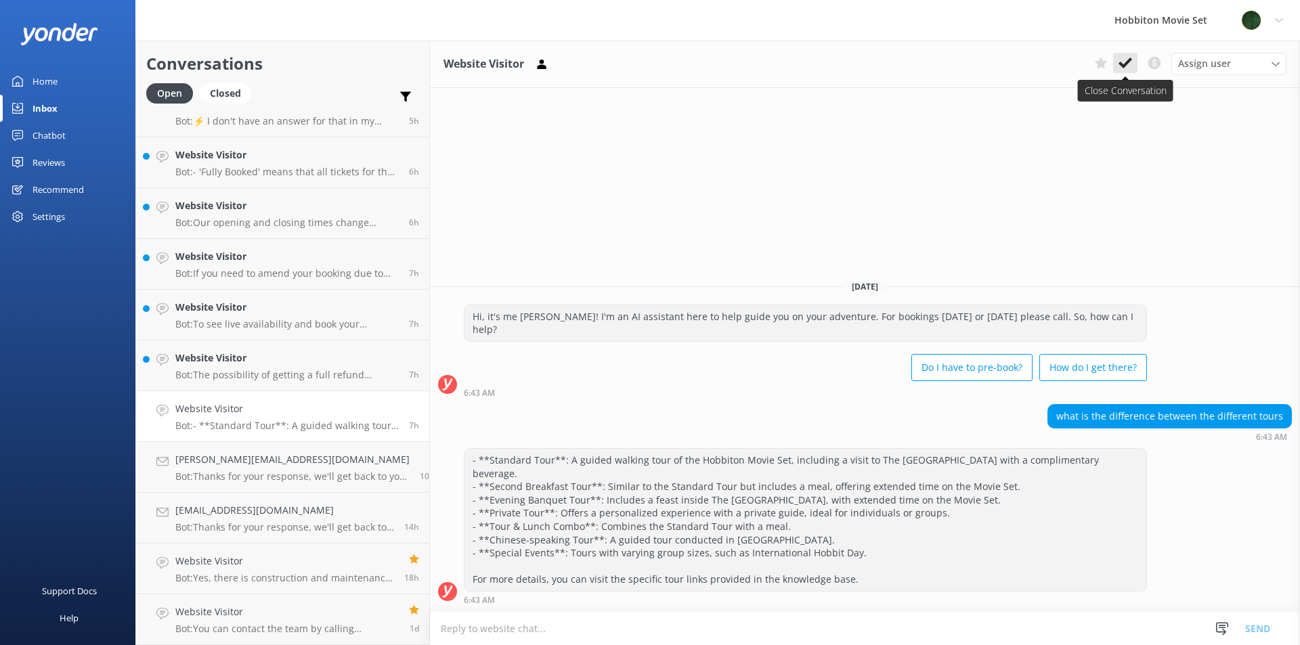
click at [1119, 64] on icon at bounding box center [1126, 63] width 14 height 14
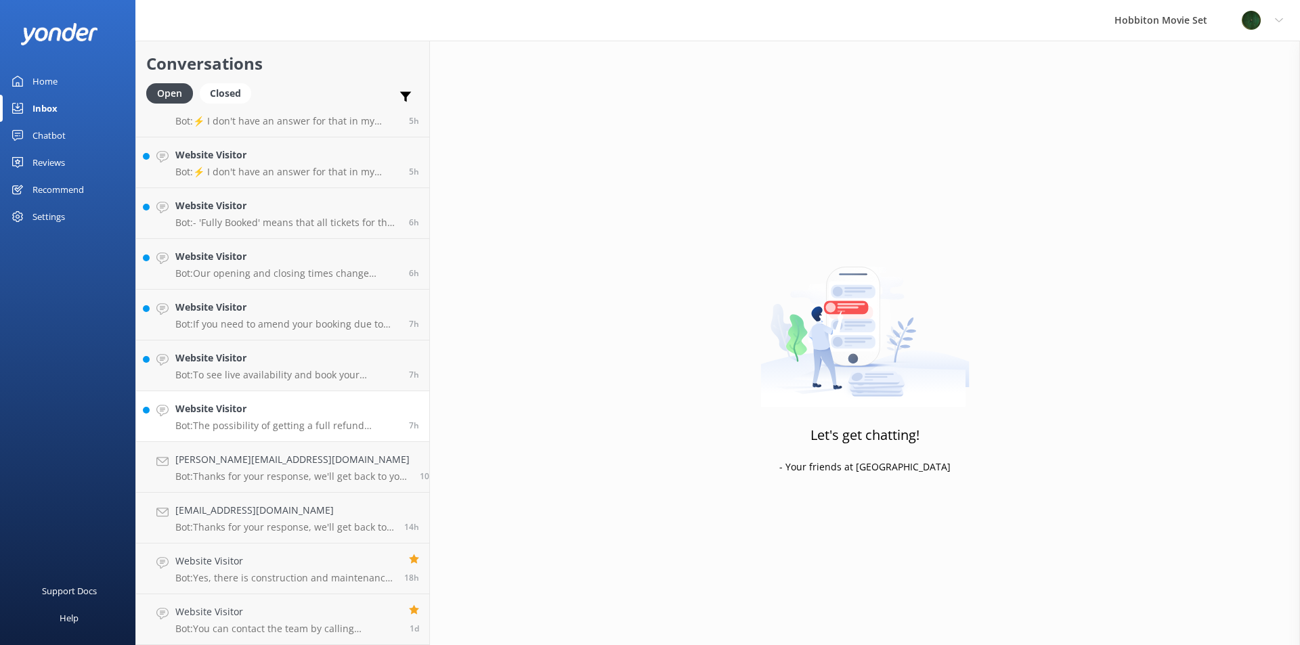
scroll to position [990, 0]
click at [267, 416] on h4 "Website Visitor" at bounding box center [286, 409] width 223 height 15
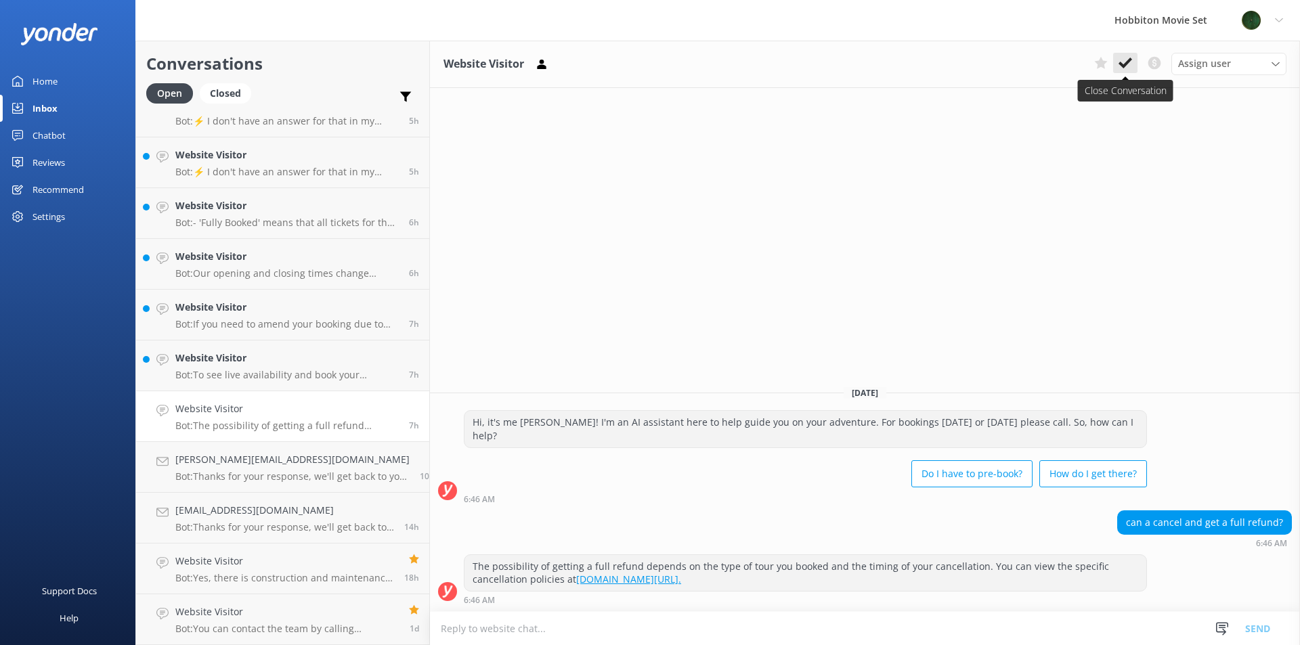
click at [1127, 59] on icon at bounding box center [1126, 63] width 14 height 14
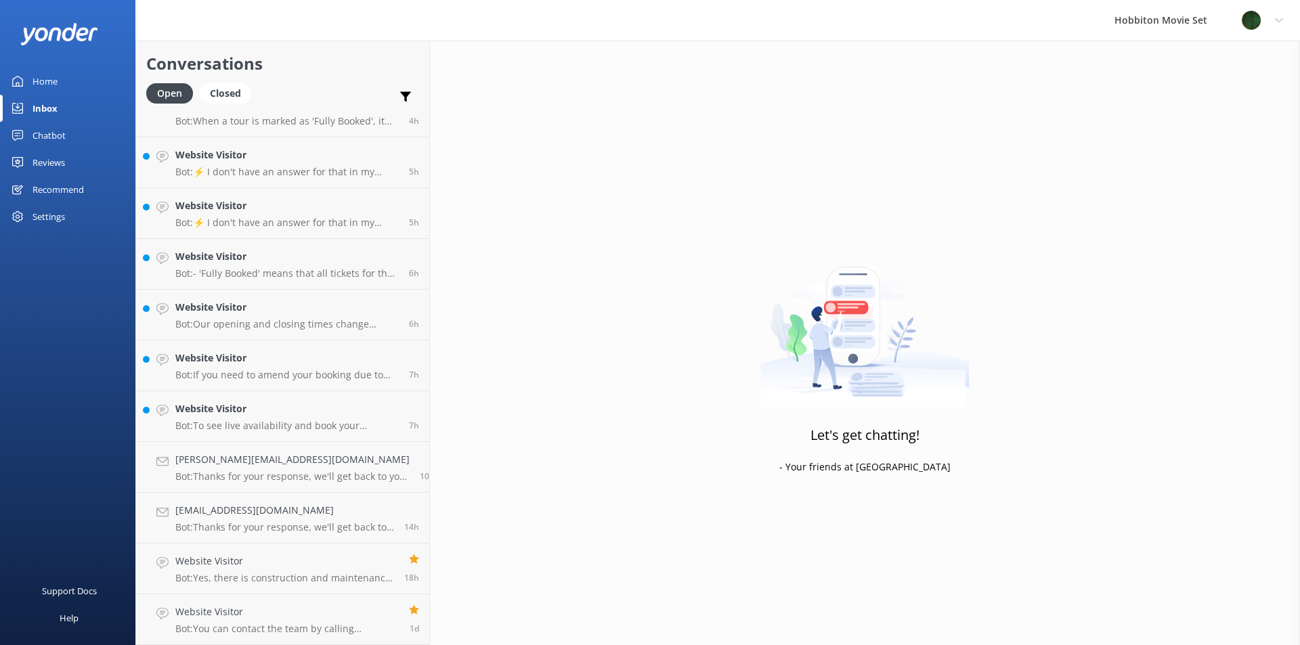
scroll to position [939, 0]
click at [234, 429] on p "Bot: To see live availability and book your Hobbiton tour, please visit [DOMAIN…" at bounding box center [286, 426] width 223 height 12
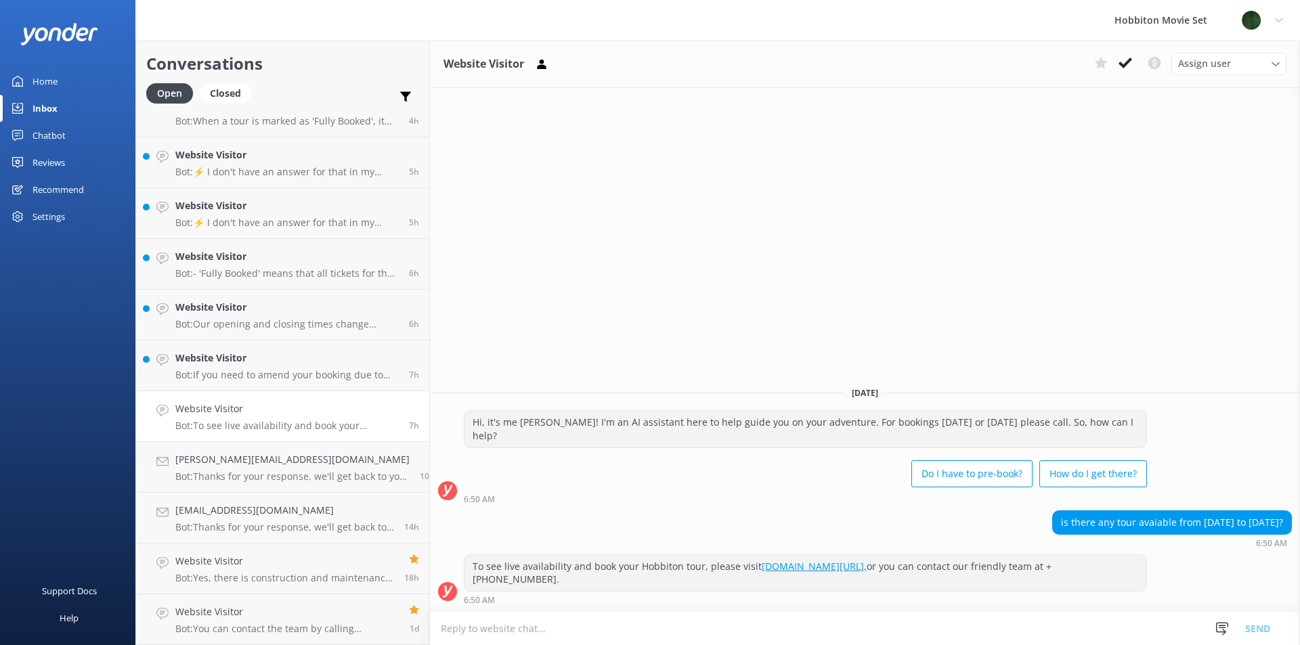
click at [1129, 62] on use at bounding box center [1126, 63] width 14 height 11
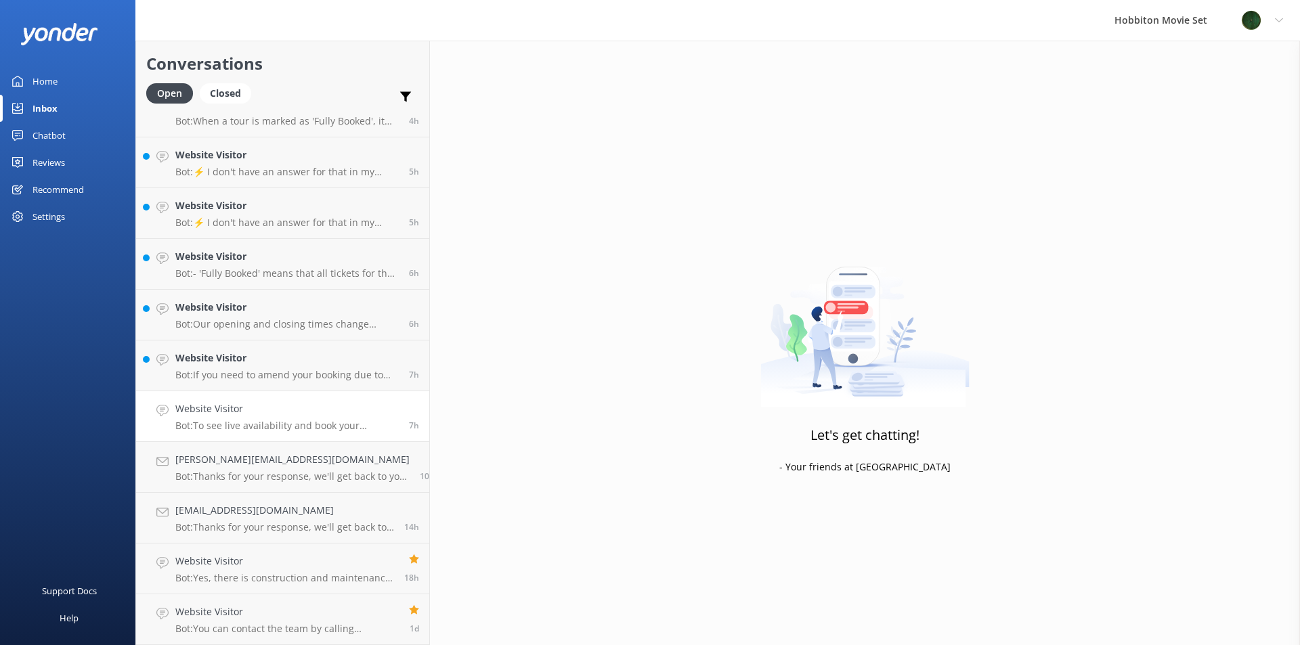
scroll to position [888, 0]
click at [248, 416] on h4 "Website Visitor" at bounding box center [286, 409] width 223 height 15
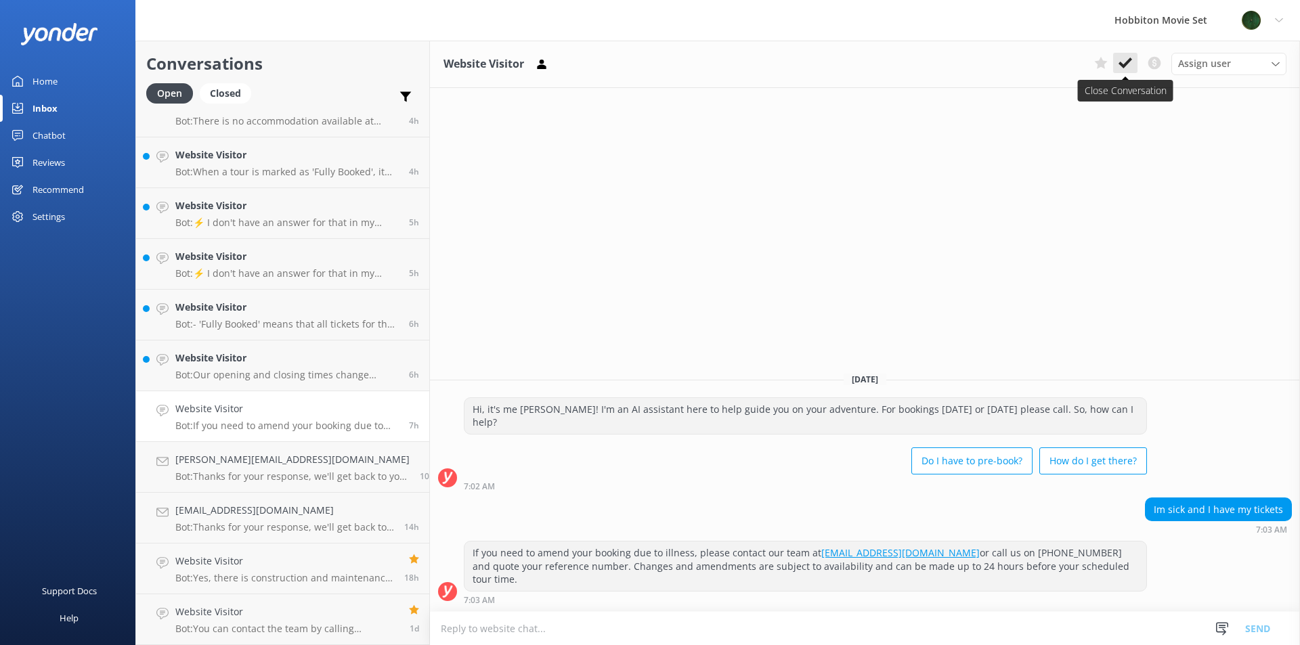
click at [1132, 66] on button at bounding box center [1125, 63] width 24 height 20
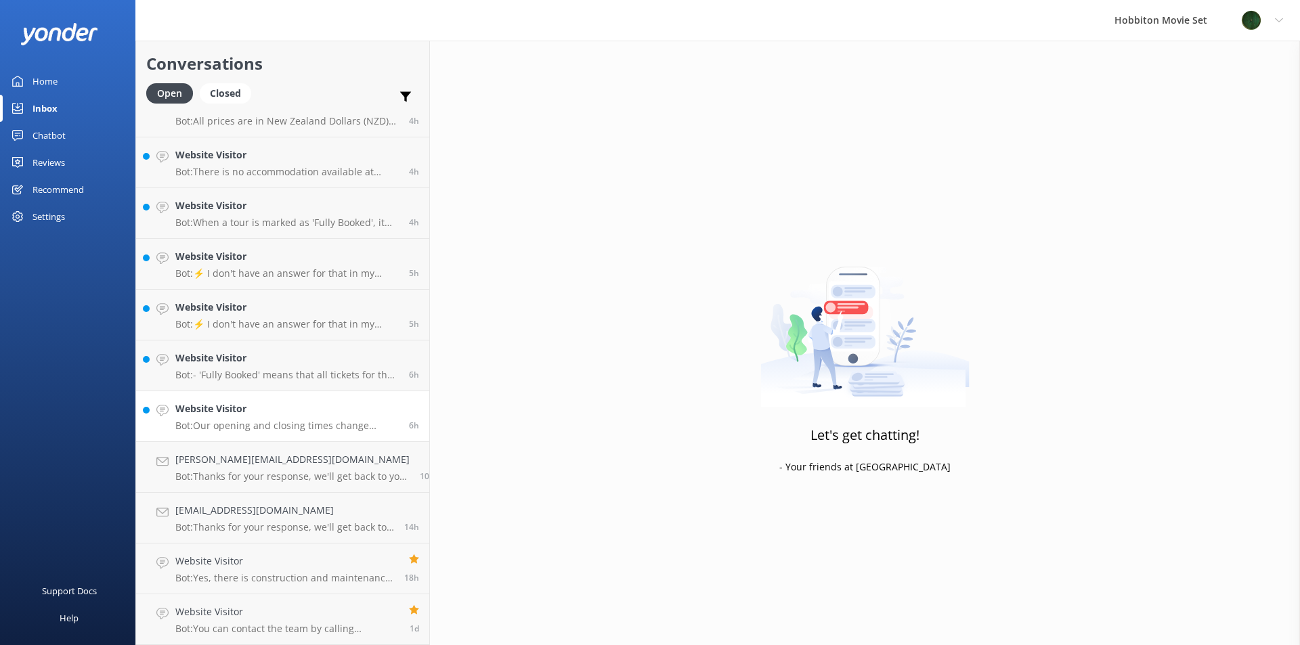
scroll to position [838, 0]
click at [242, 420] on p "Bot: Our opening and closing times change depending on daylight hours. The Rese…" at bounding box center [286, 426] width 223 height 12
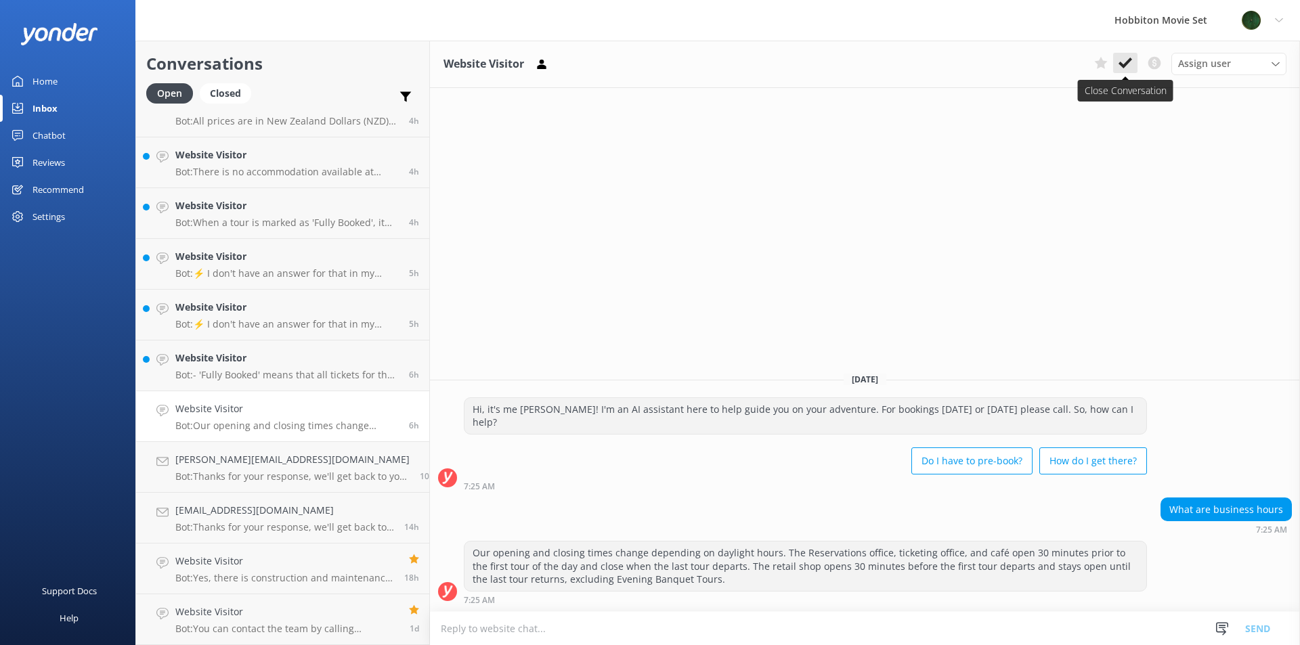
click at [1125, 68] on icon at bounding box center [1126, 63] width 14 height 14
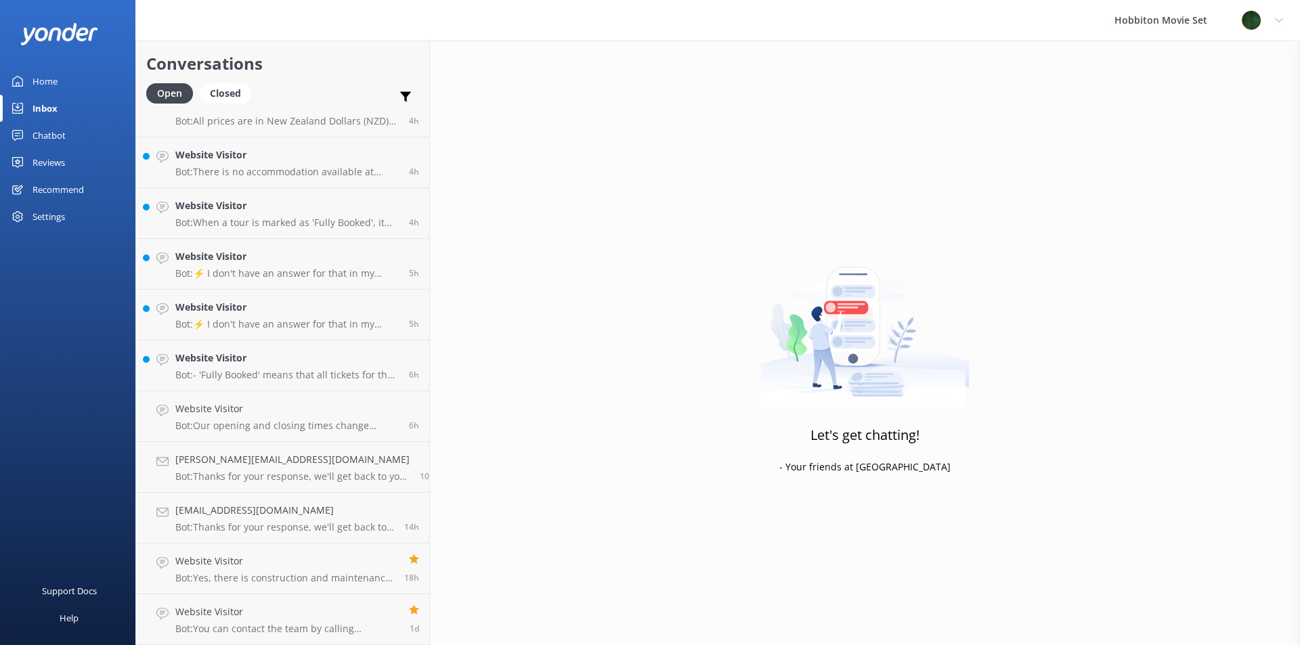
scroll to position [787, 0]
click at [213, 408] on h4 "Website Visitor" at bounding box center [286, 409] width 223 height 15
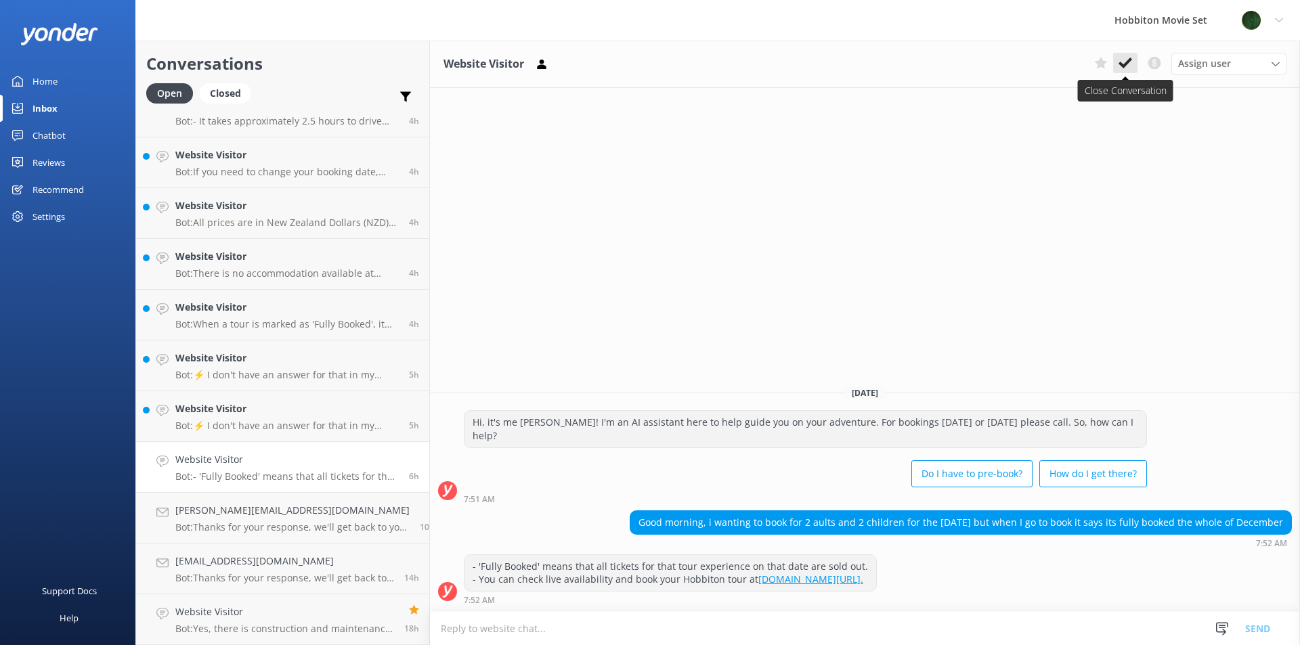
click at [1123, 66] on use at bounding box center [1126, 63] width 14 height 11
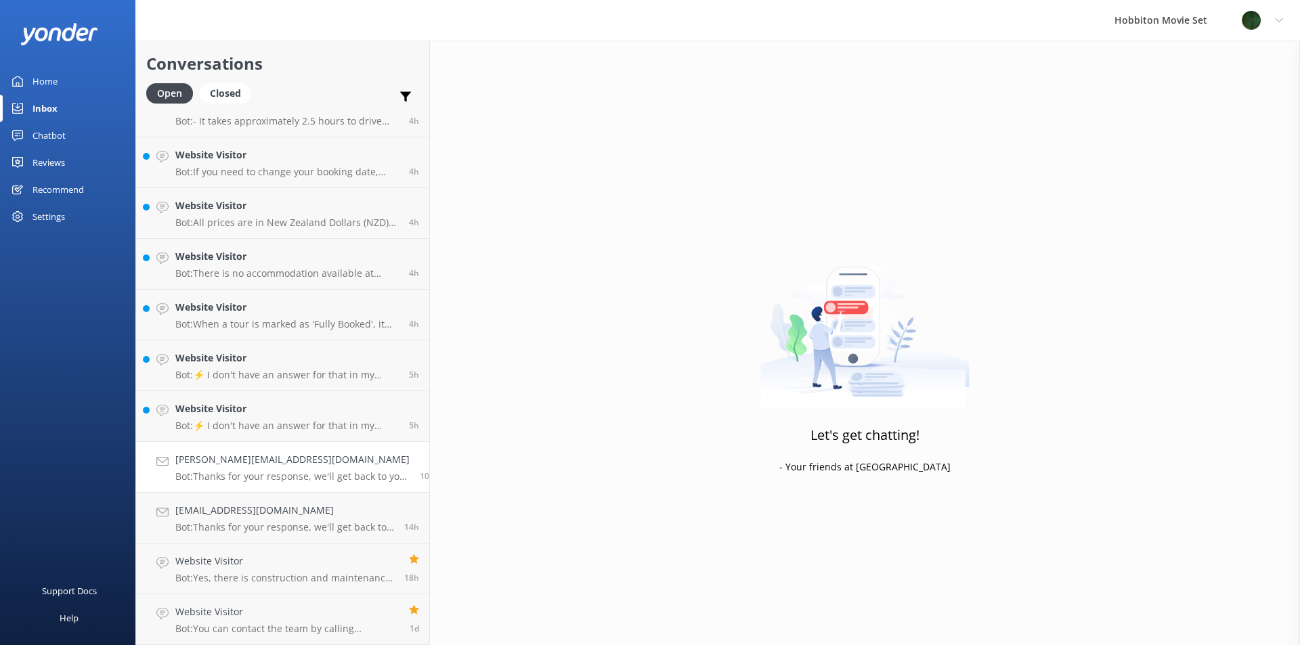
click at [239, 466] on h4 "[PERSON_NAME][EMAIL_ADDRESS][DOMAIN_NAME]" at bounding box center [292, 459] width 234 height 15
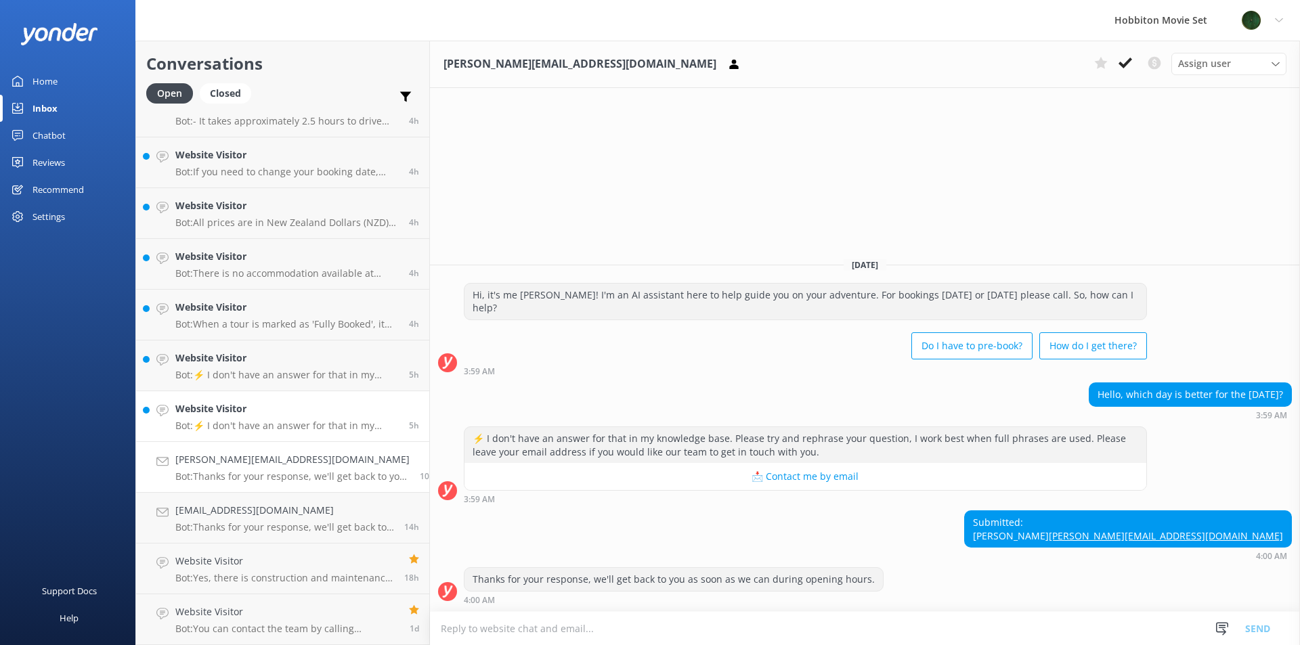
click at [262, 425] on p "Bot: ⚡ I don't have an answer for that in my knowledge base. Please try and rep…" at bounding box center [286, 426] width 223 height 12
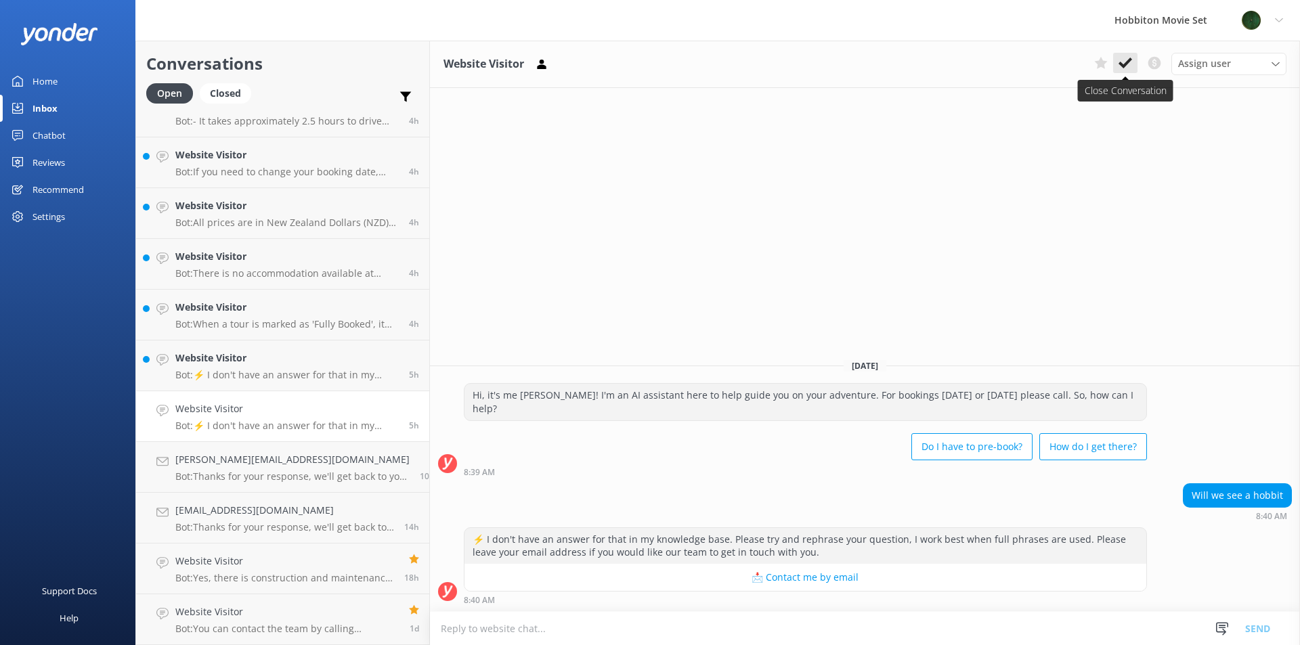
click at [1127, 64] on use at bounding box center [1126, 63] width 14 height 11
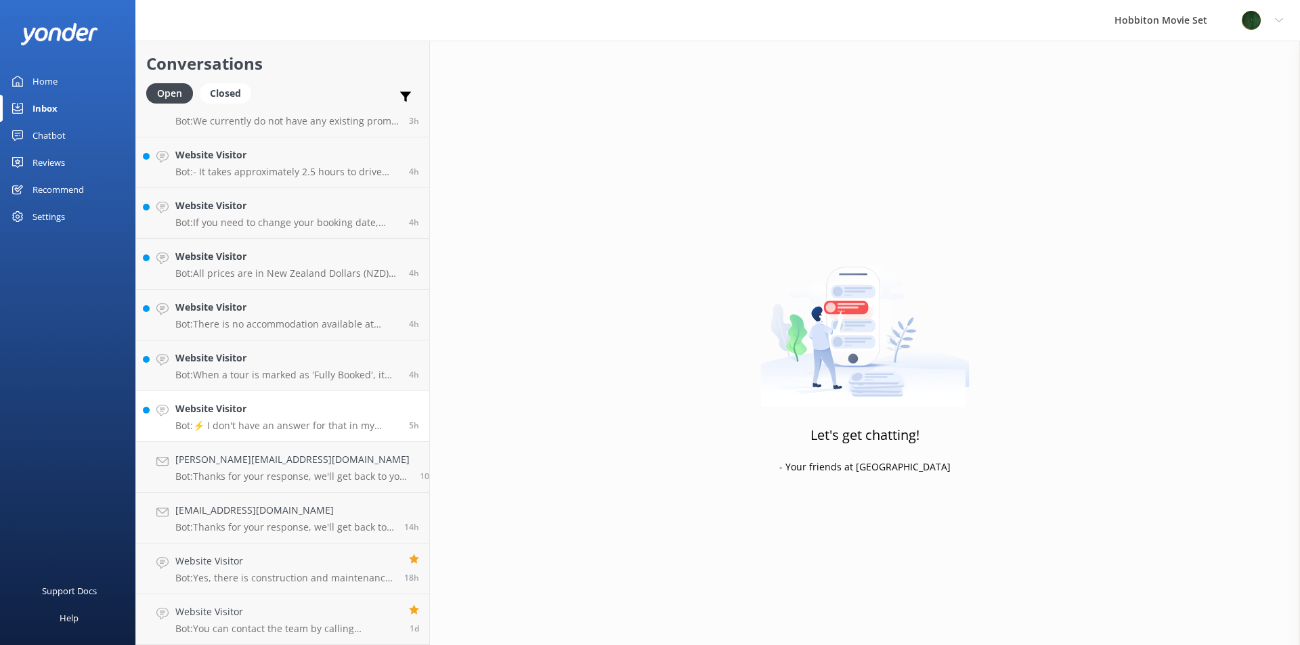
scroll to position [736, 0]
click at [243, 414] on h4 "Website Visitor" at bounding box center [286, 409] width 223 height 15
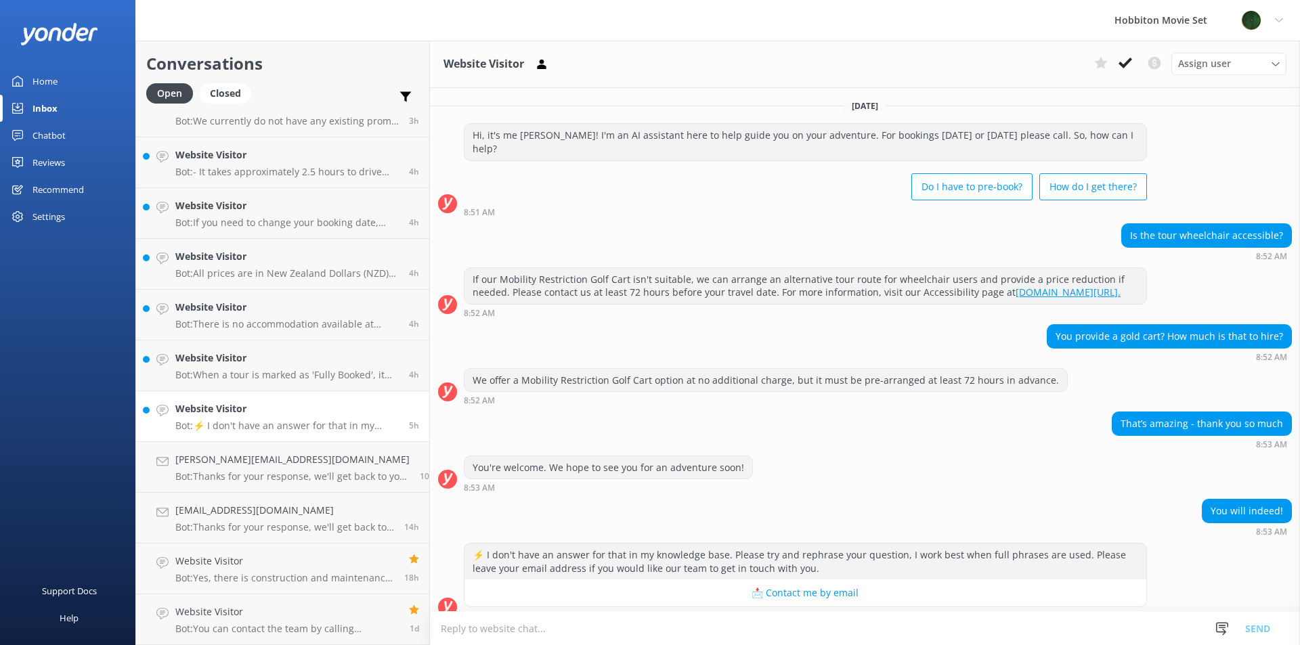
scroll to position [16, 0]
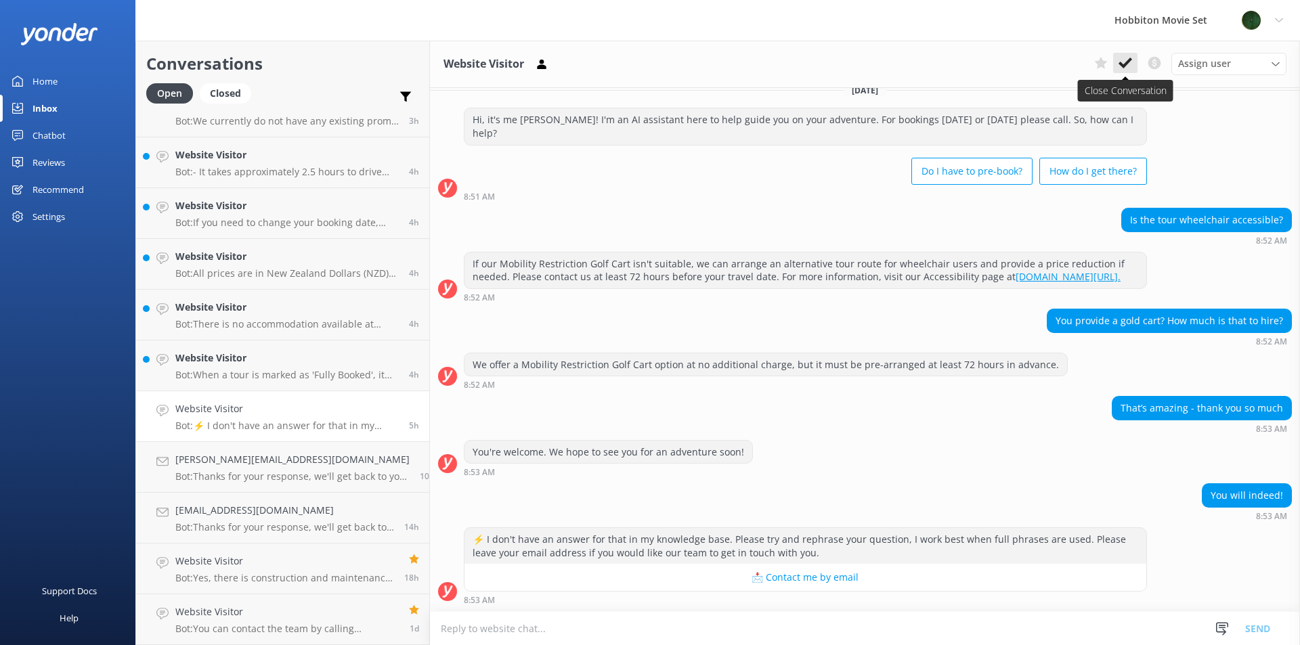
click at [1120, 62] on use at bounding box center [1126, 63] width 14 height 11
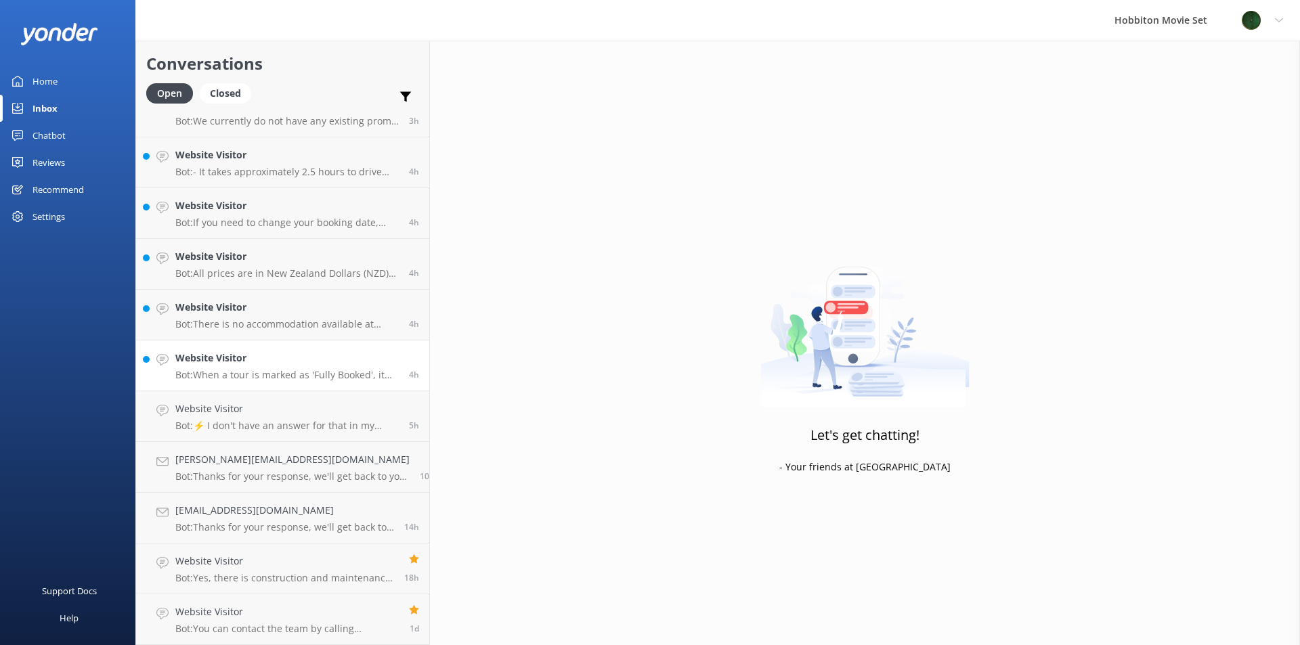
scroll to position [685, 0]
click at [267, 418] on div "Website Visitor Bot: When a tour is marked as 'Fully Booked', it means all tick…" at bounding box center [286, 417] width 223 height 30
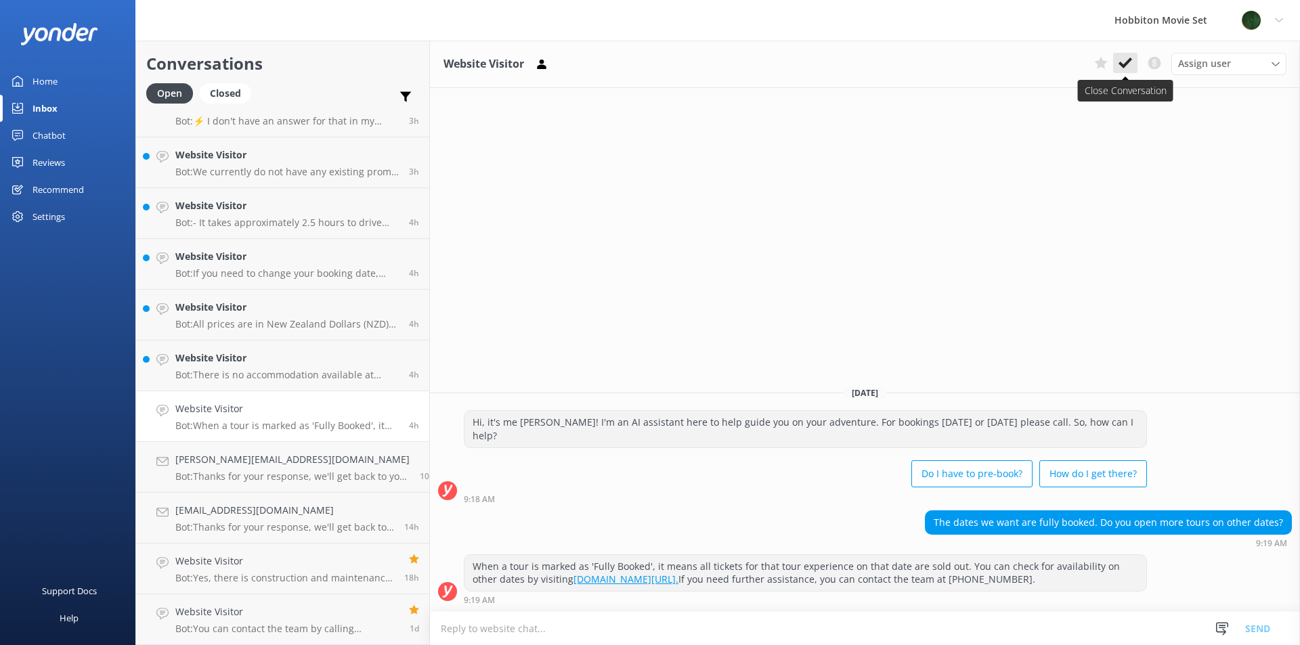
click at [1131, 67] on icon at bounding box center [1126, 63] width 14 height 14
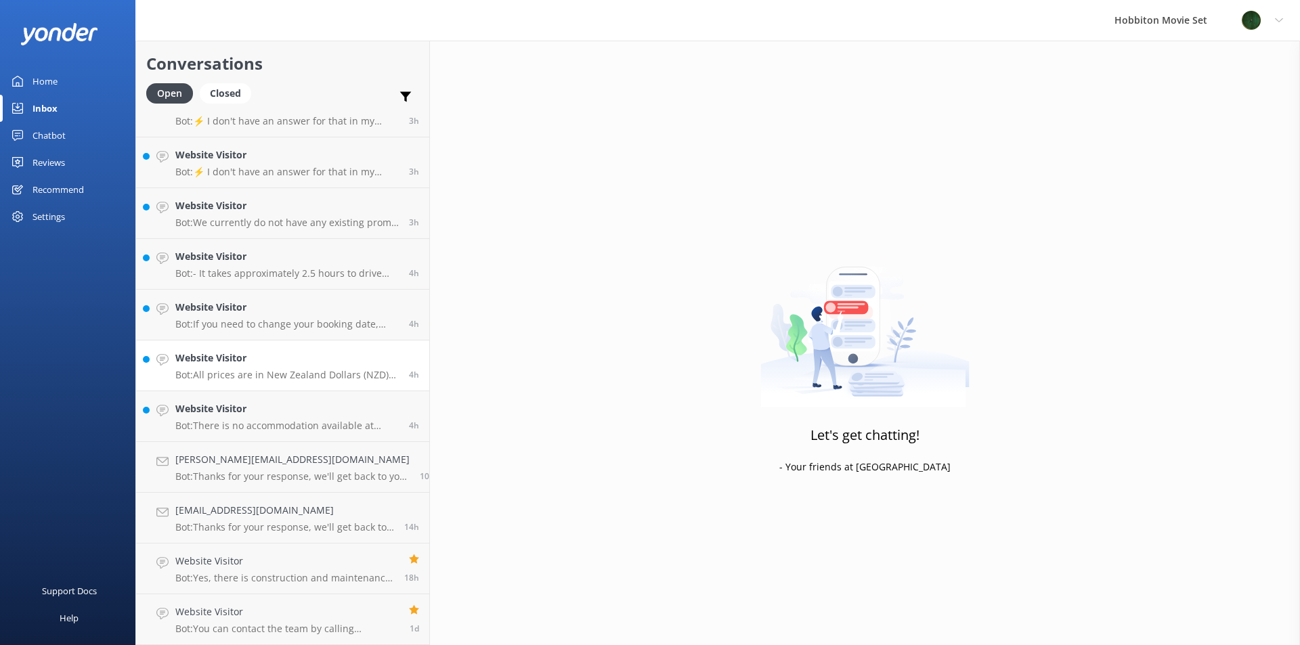
scroll to position [634, 0]
click at [274, 408] on h4 "Website Visitor" at bounding box center [286, 409] width 223 height 15
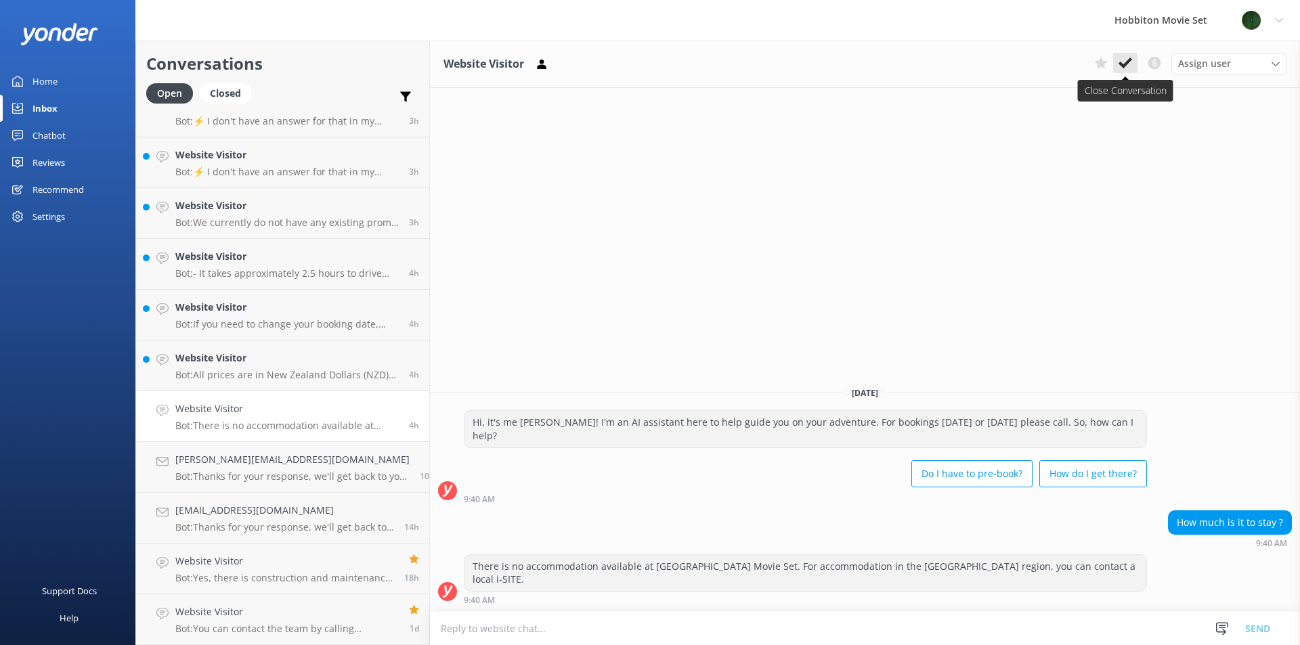
click at [1129, 64] on icon at bounding box center [1126, 63] width 14 height 14
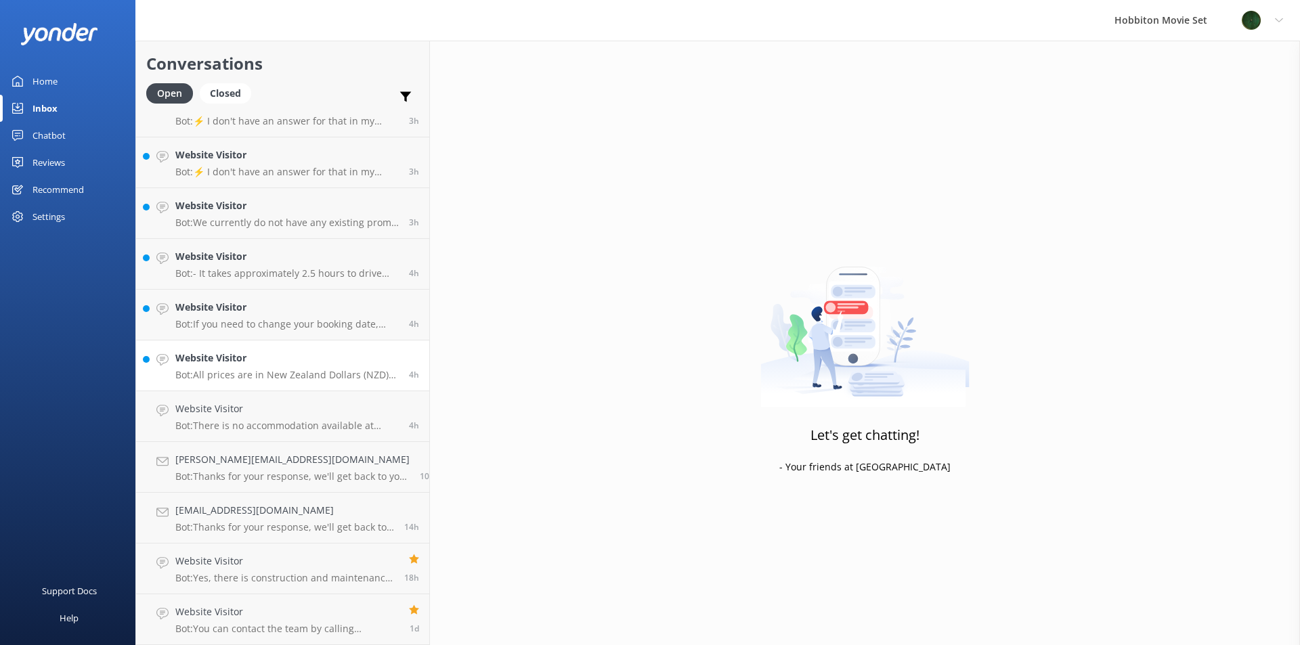
scroll to position [584, 0]
click at [313, 414] on h4 "Website Visitor" at bounding box center [286, 409] width 223 height 15
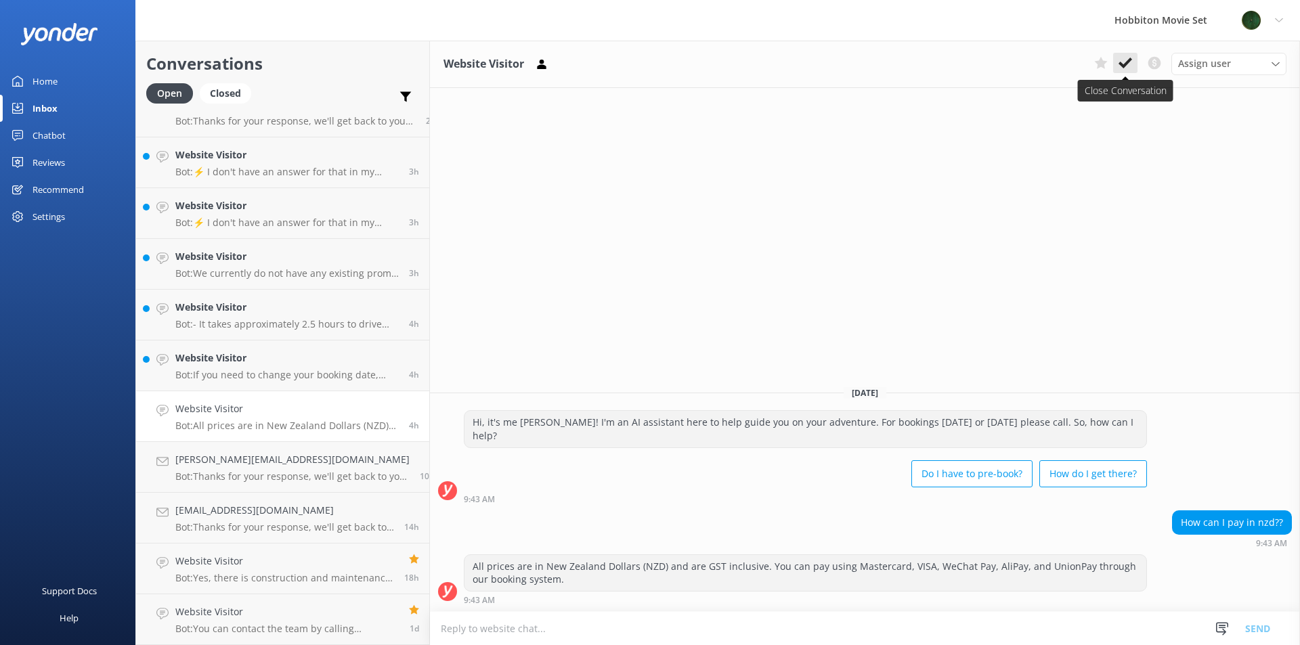
click at [1118, 62] on button at bounding box center [1125, 63] width 24 height 20
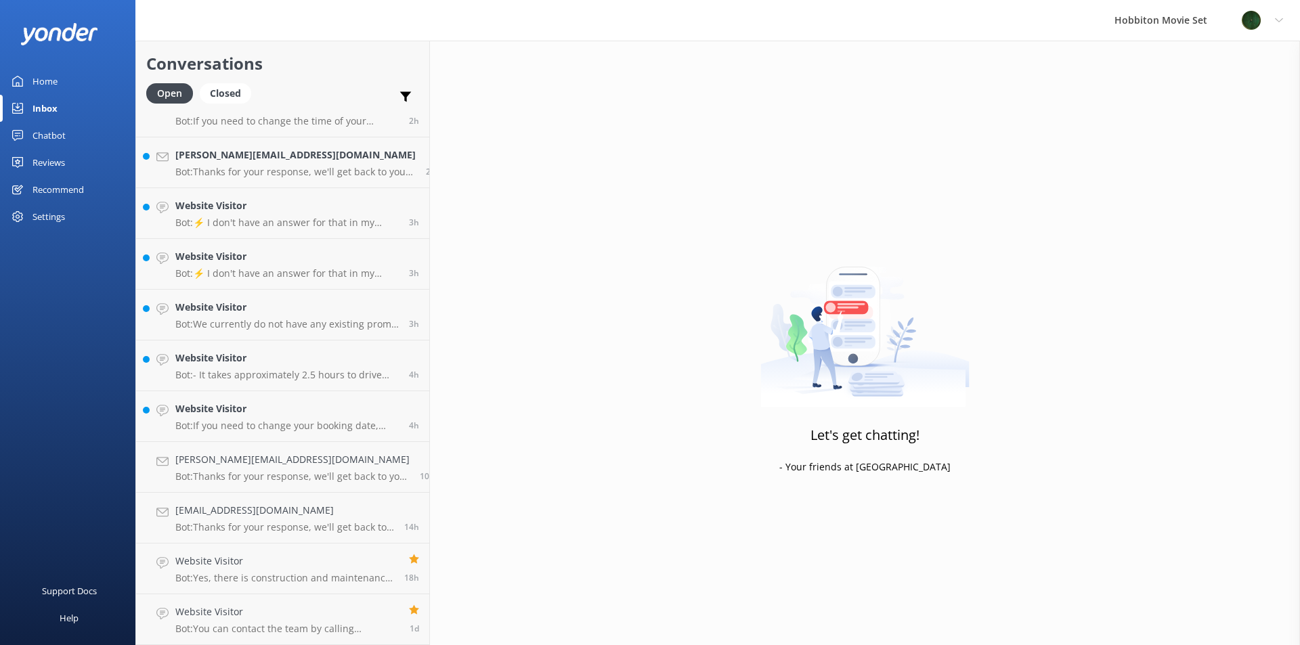
scroll to position [533, 0]
click at [245, 406] on h4 "Website Visitor" at bounding box center [286, 409] width 223 height 15
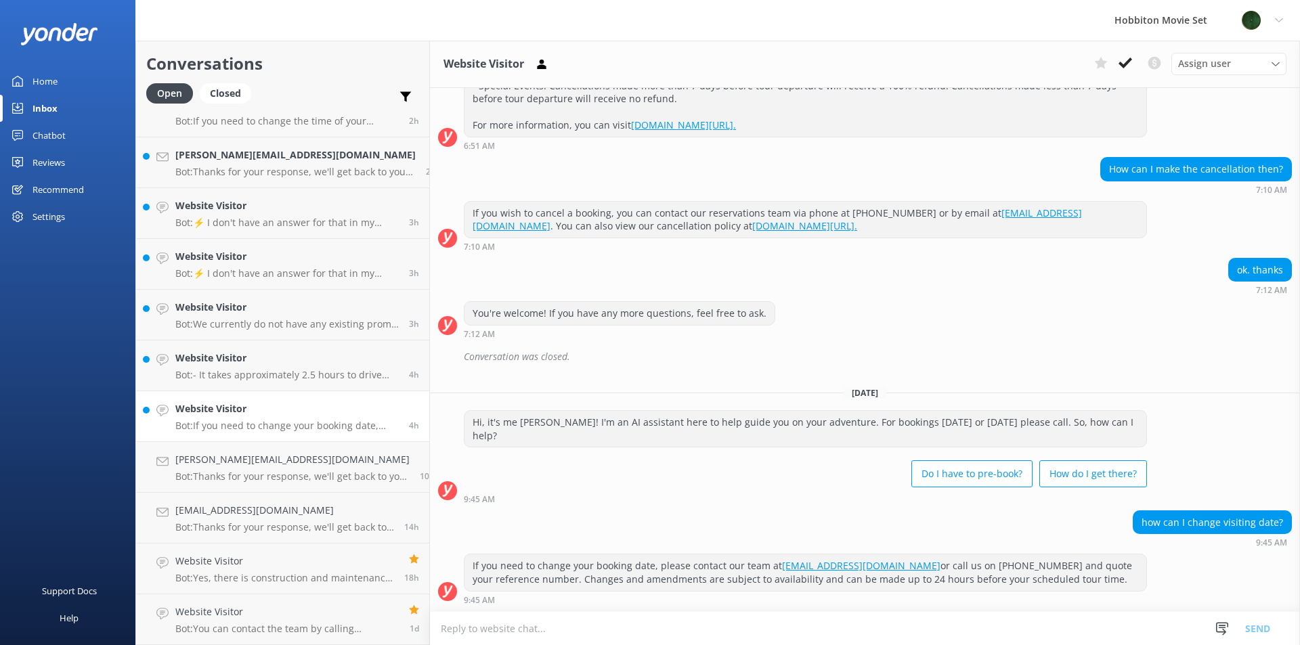
scroll to position [567, 0]
click at [1124, 65] on use at bounding box center [1126, 63] width 14 height 11
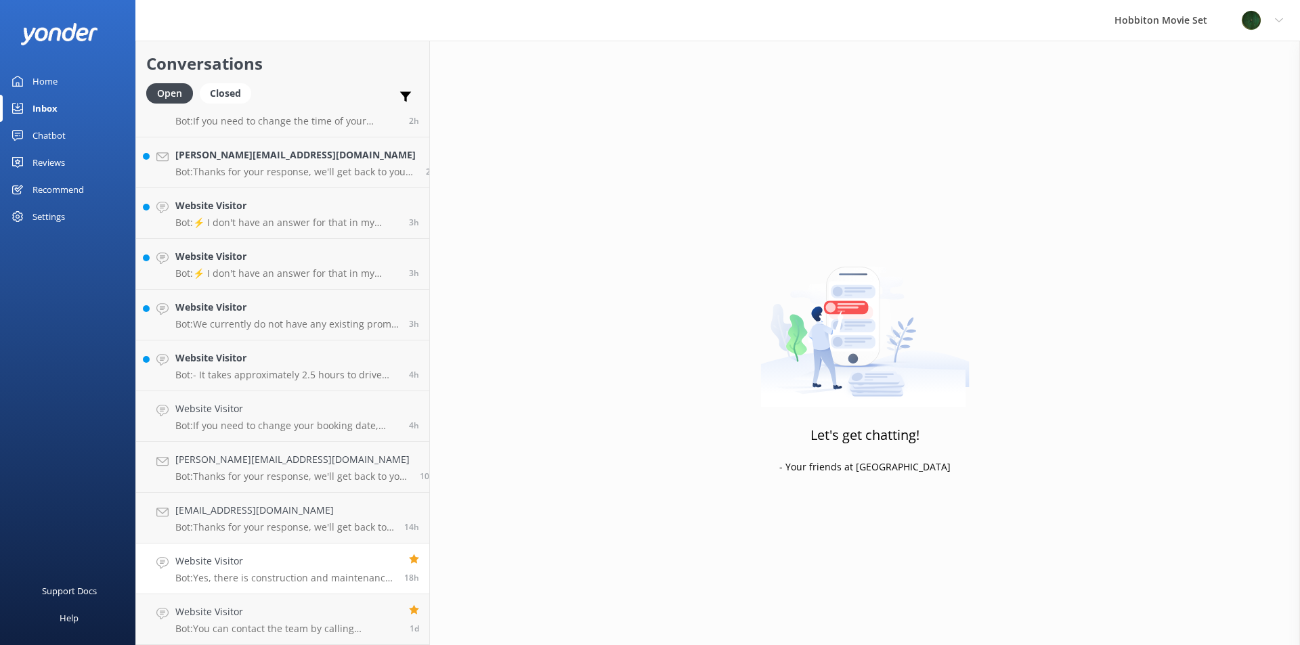
scroll to position [482, 0]
click at [249, 417] on div "Website Visitor Bot: - It takes approximately 2.5 hours to drive from [GEOGRAPH…" at bounding box center [286, 417] width 223 height 30
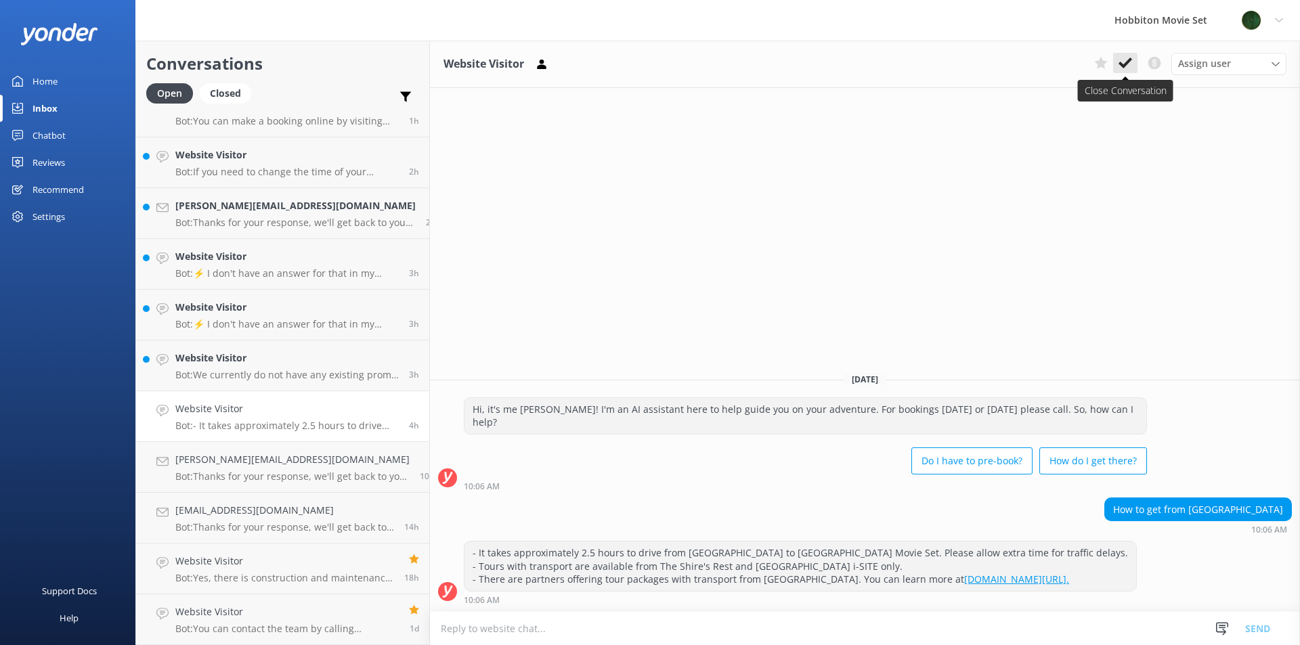
click at [1133, 62] on button at bounding box center [1125, 63] width 24 height 20
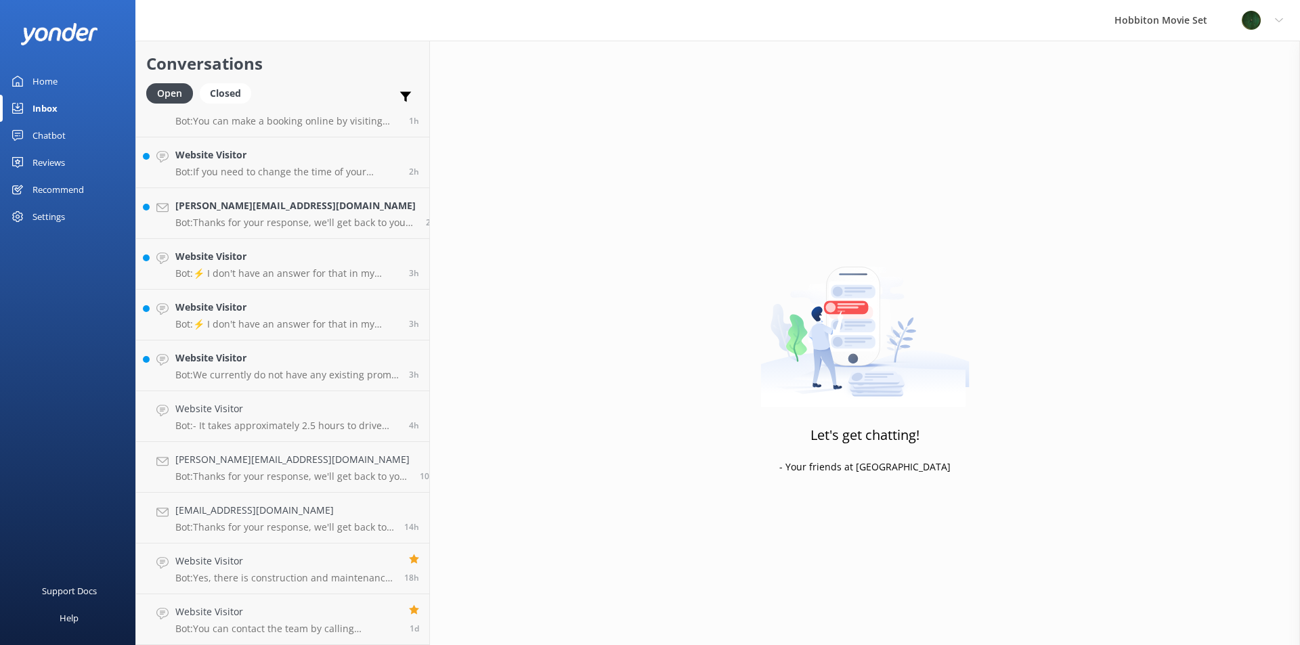
scroll to position [431, 0]
click at [219, 422] on p "Bot: We currently do not have any existing promo codes." at bounding box center [286, 426] width 223 height 12
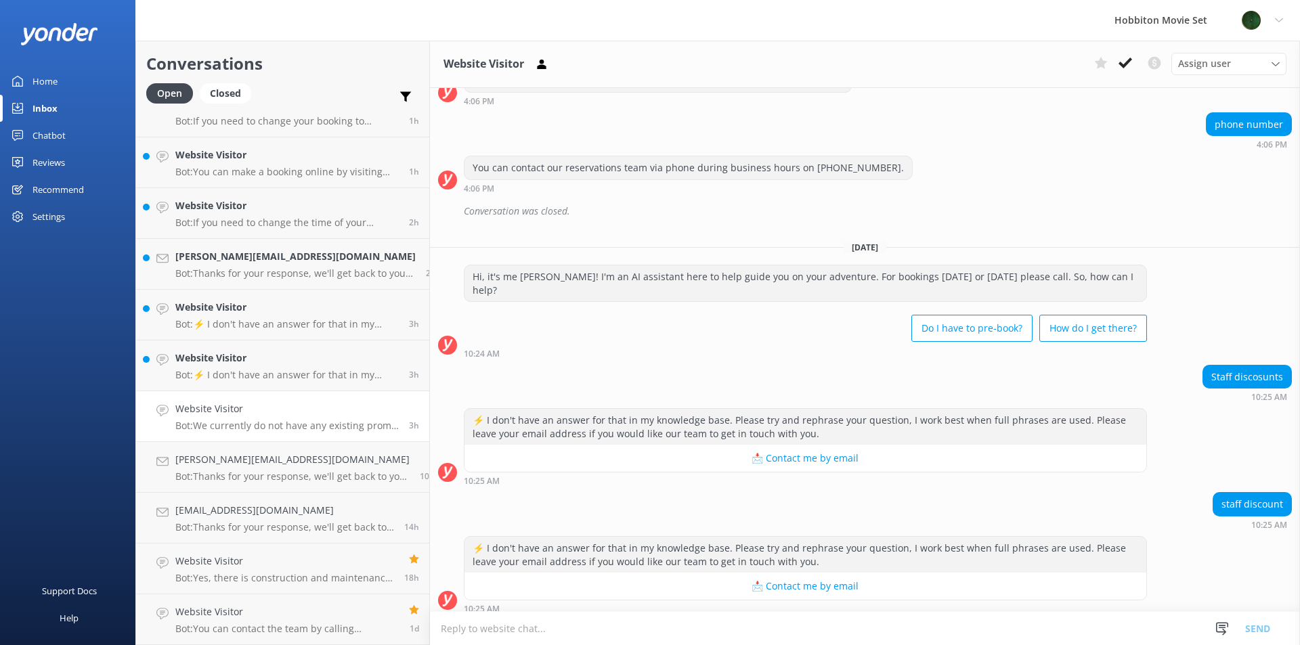
scroll to position [383, 0]
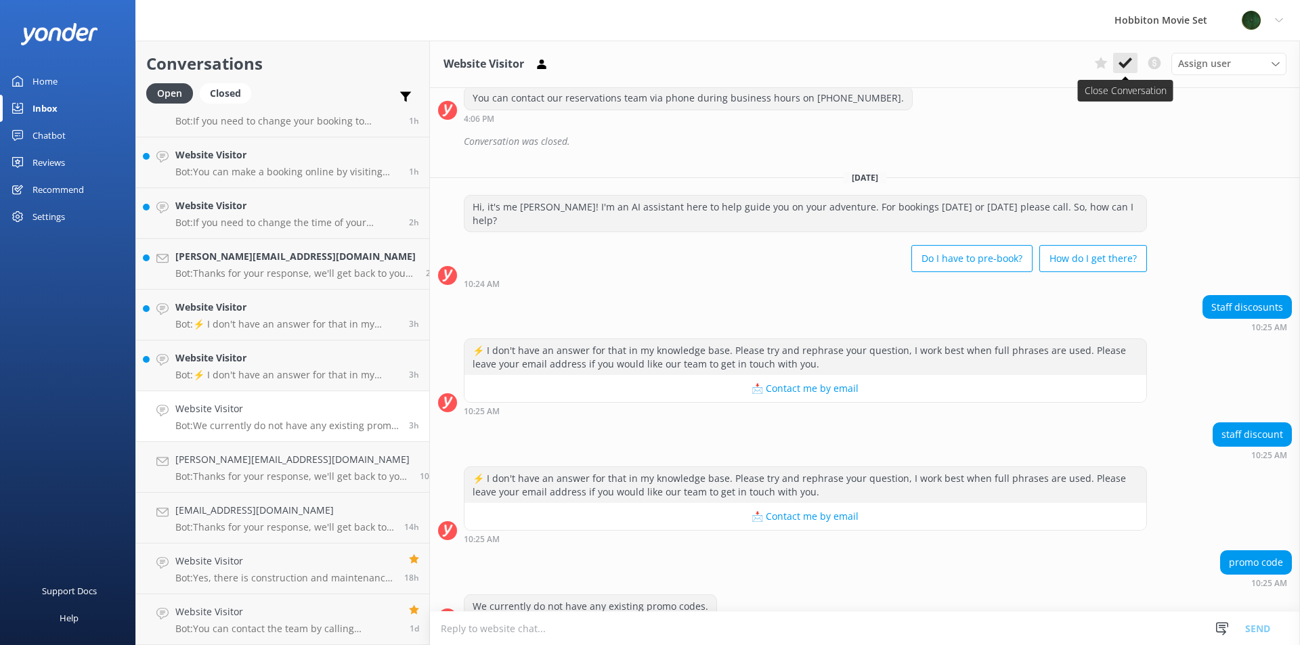
click at [1119, 61] on icon at bounding box center [1126, 63] width 14 height 14
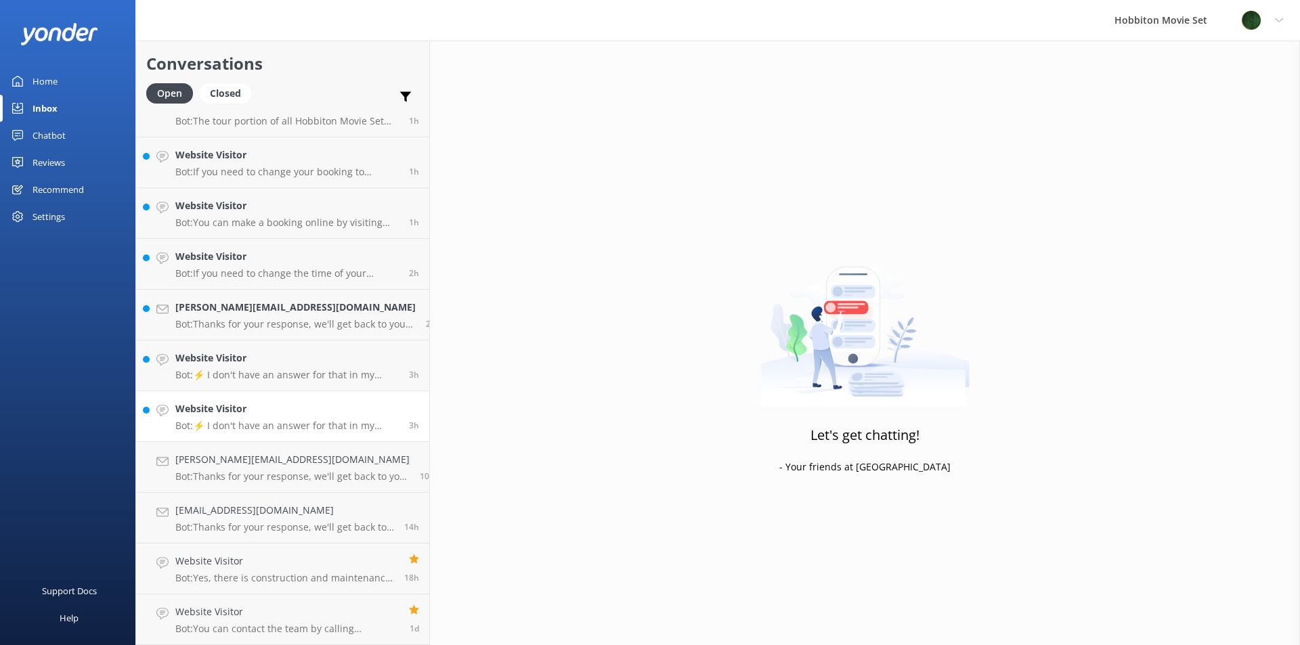
scroll to position [381, 0]
click at [269, 409] on h4 "Website Visitor" at bounding box center [286, 409] width 223 height 15
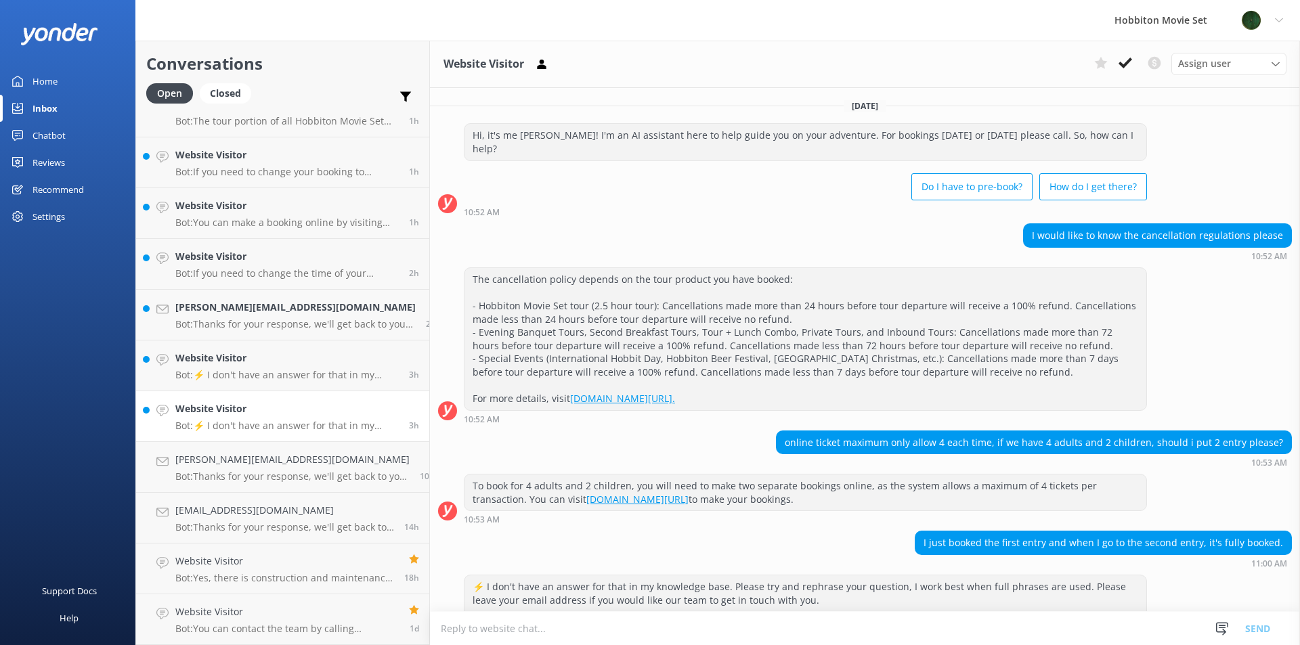
scroll to position [35, 0]
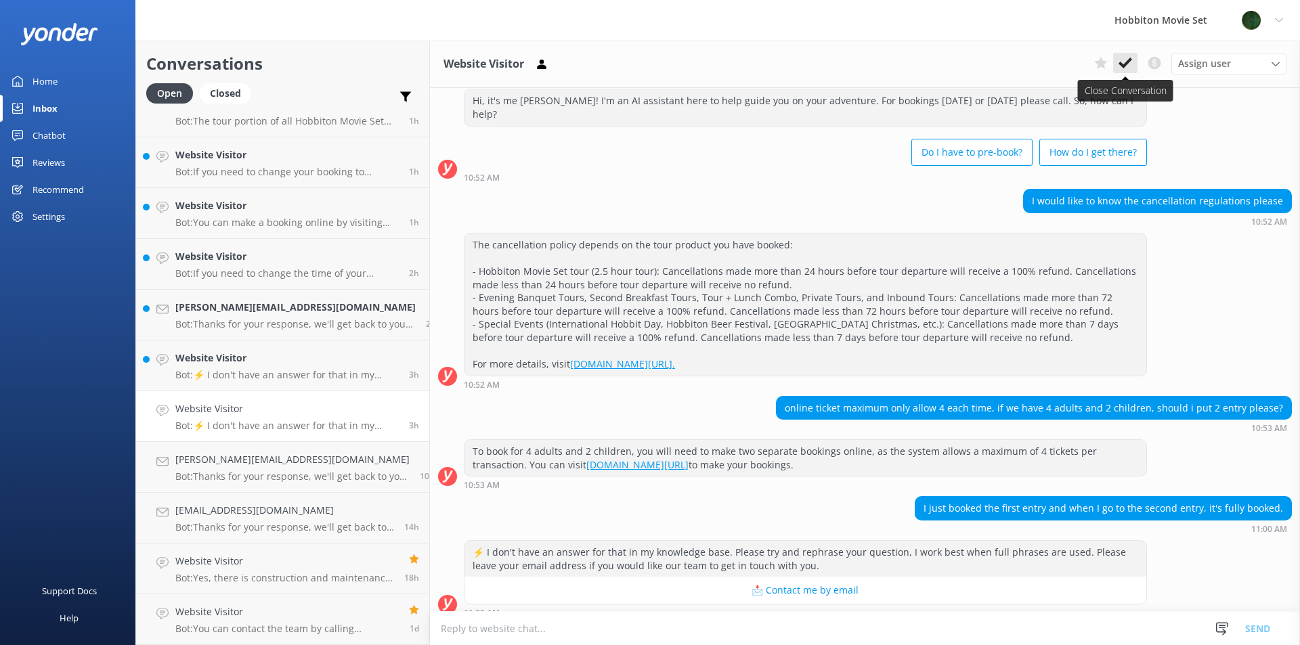
click at [1125, 65] on use at bounding box center [1126, 63] width 14 height 11
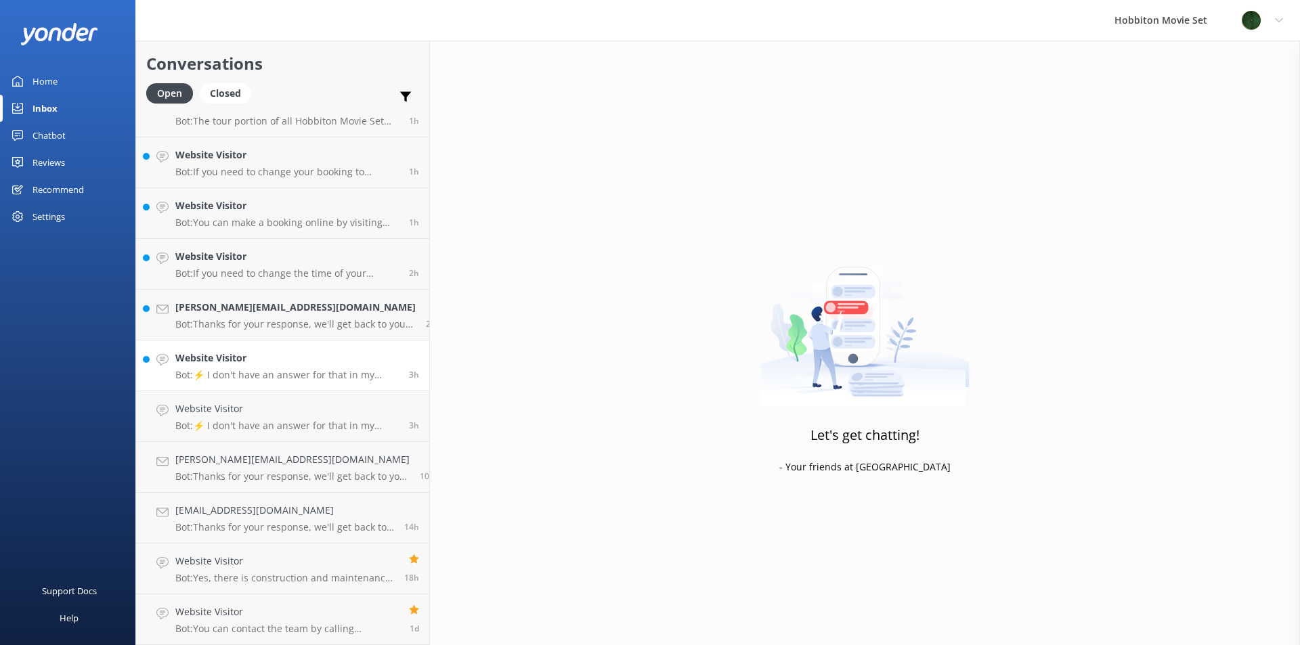
scroll to position [330, 0]
click at [247, 407] on h4 "Website Visitor" at bounding box center [286, 409] width 223 height 15
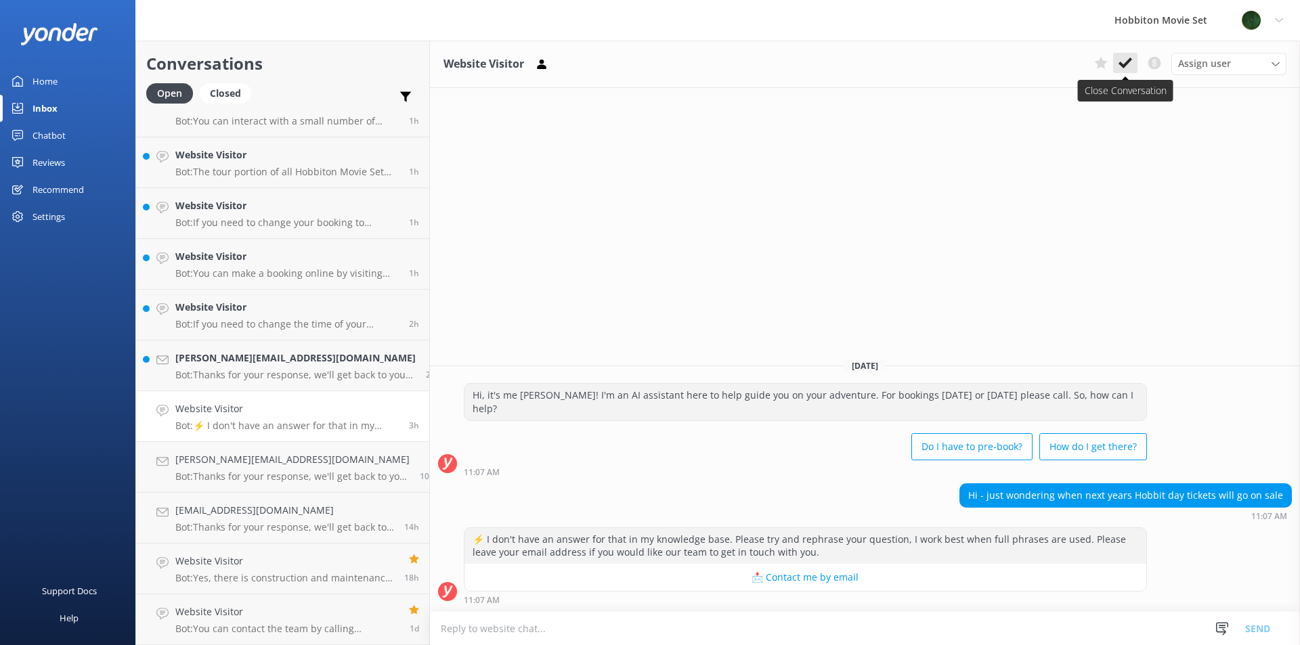
click at [1125, 62] on icon at bounding box center [1126, 63] width 14 height 14
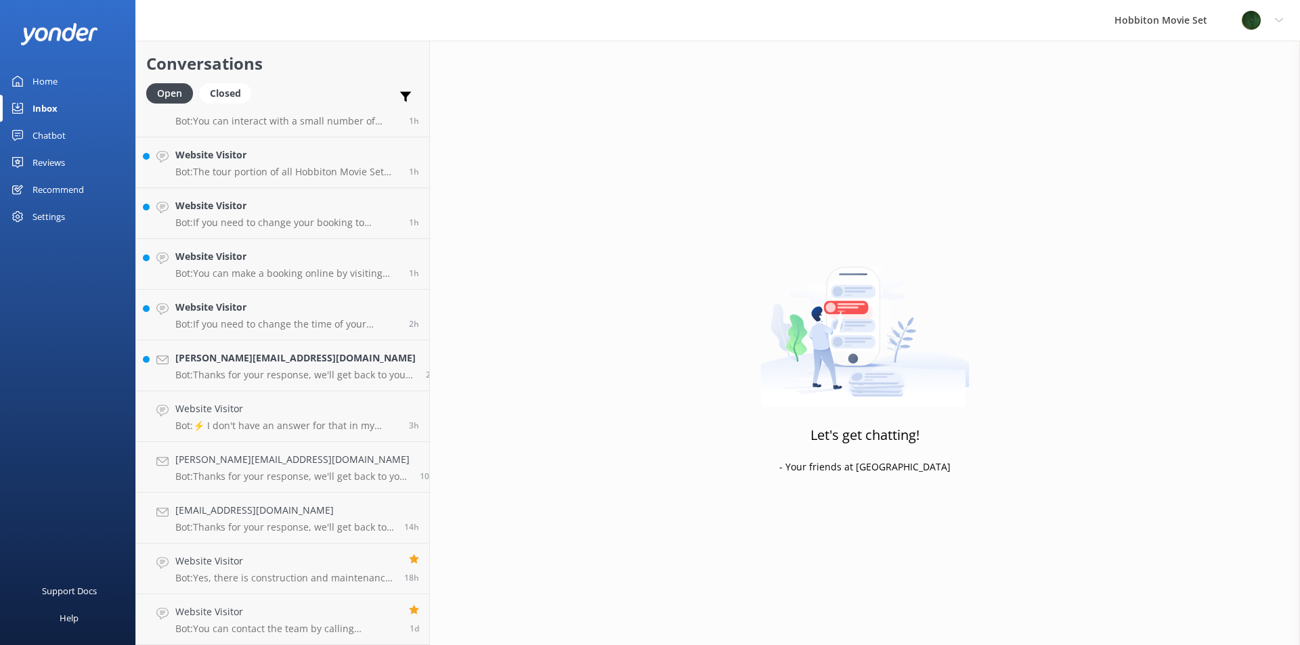
scroll to position [279, 0]
click at [189, 412] on h4 "[PERSON_NAME][EMAIL_ADDRESS][DOMAIN_NAME]" at bounding box center [295, 409] width 240 height 15
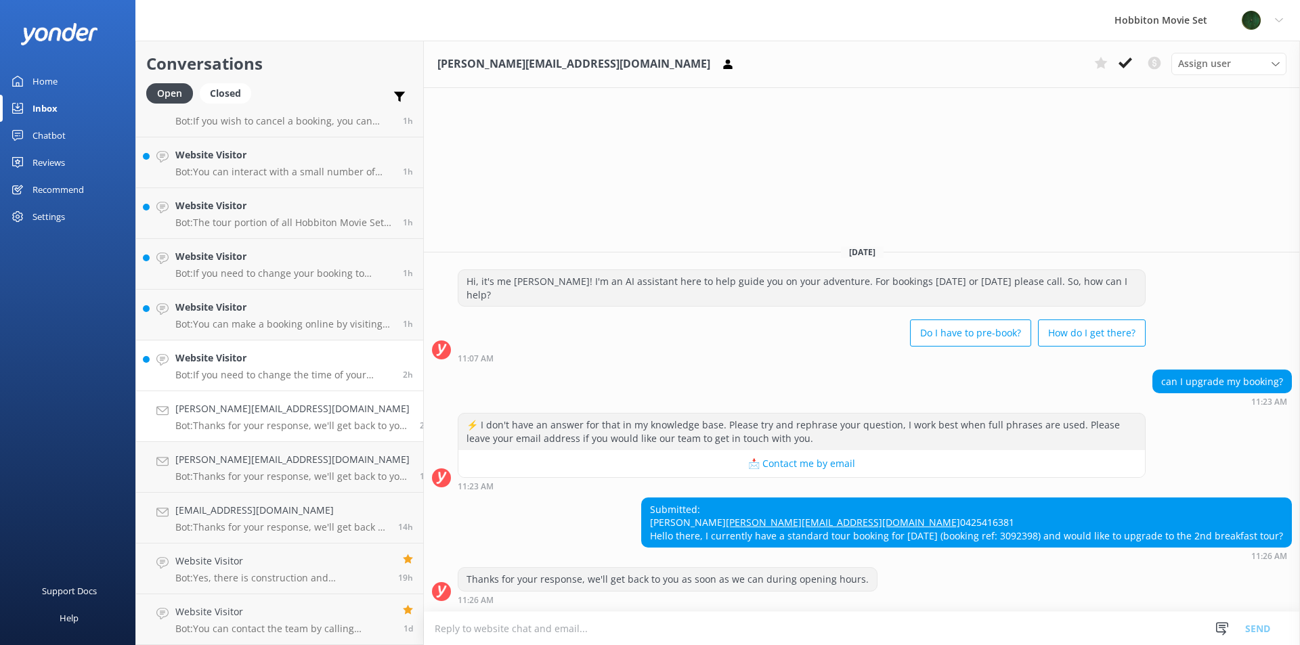
click at [281, 379] on p "Bot: If you need to change the time of your booking, please contact our team at…" at bounding box center [283, 375] width 217 height 12
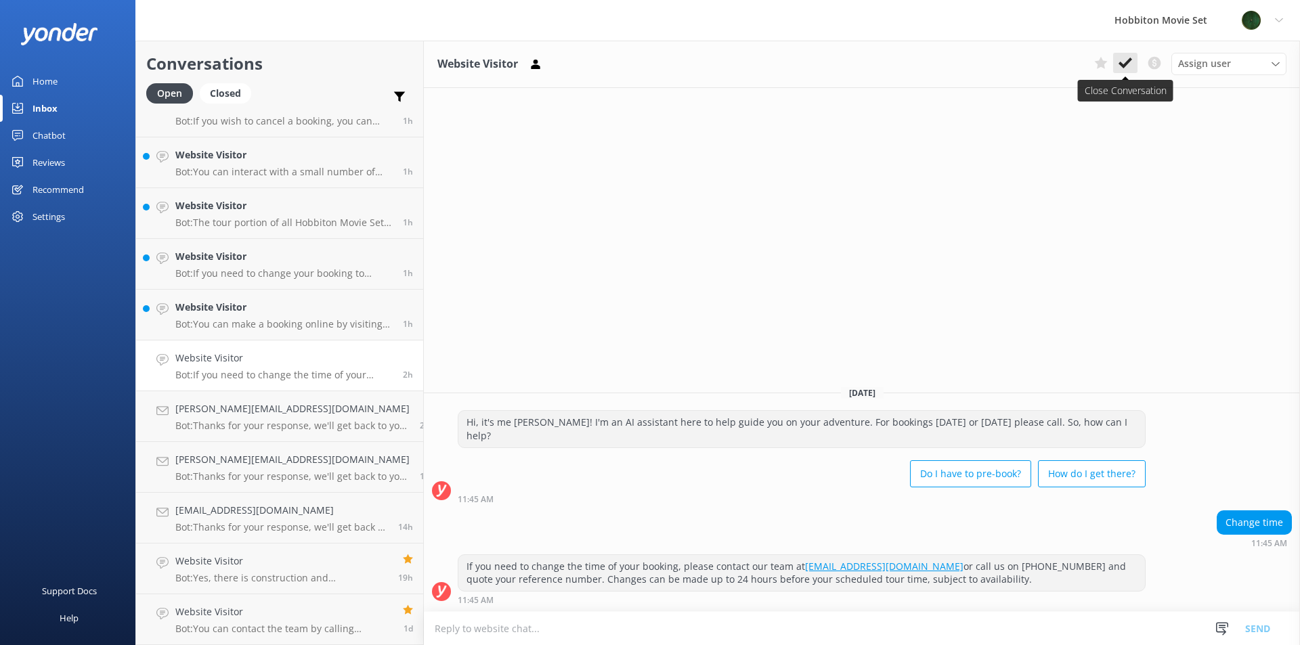
click at [1127, 56] on button at bounding box center [1125, 63] width 24 height 20
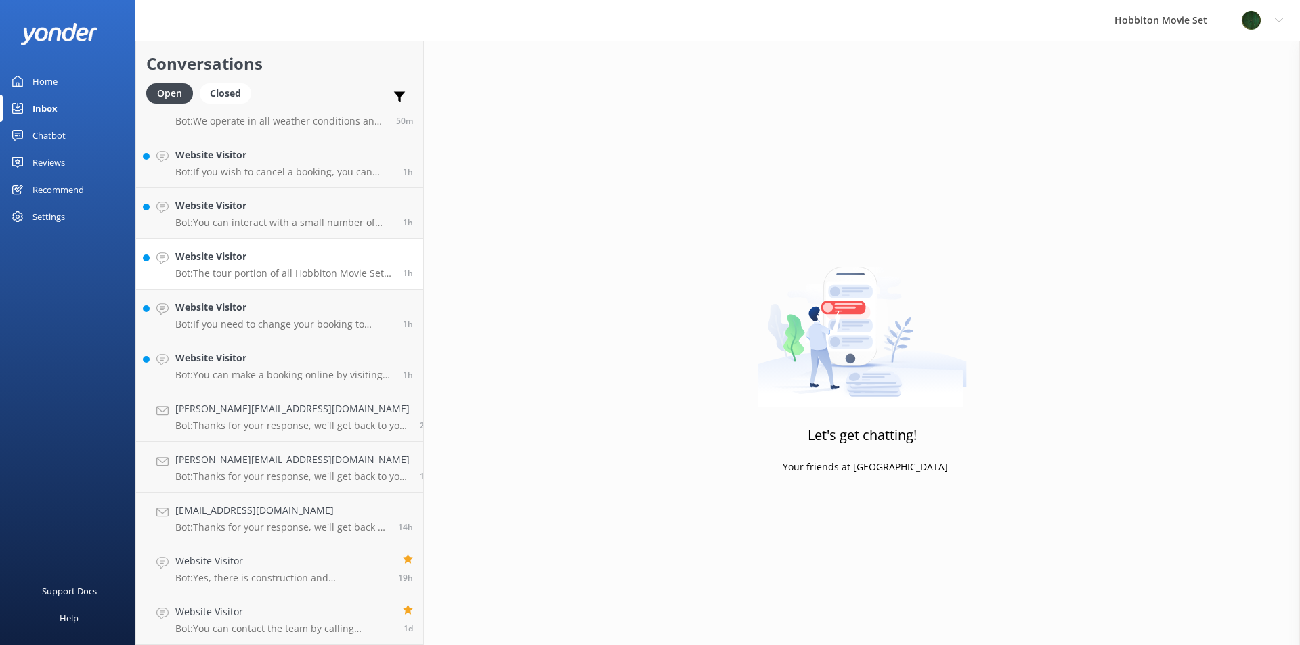
scroll to position [228, 0]
click at [232, 369] on p "Bot: You can make a booking online by visiting the following links based on you…" at bounding box center [283, 375] width 217 height 12
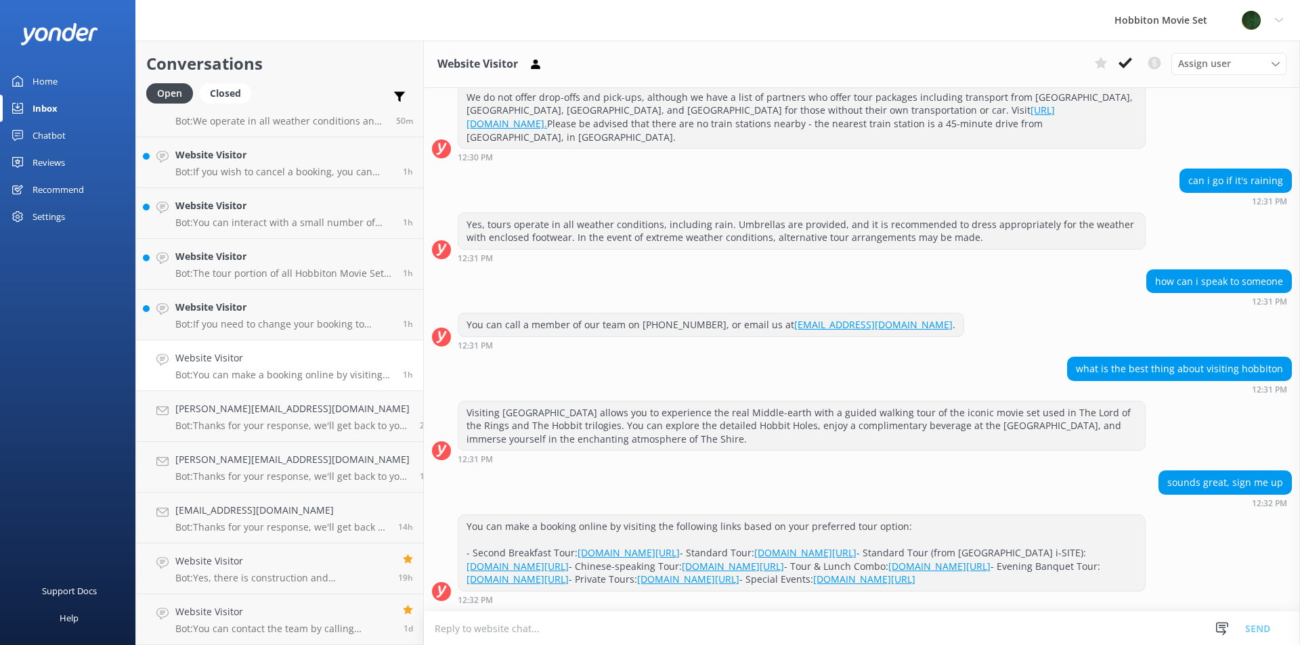
scroll to position [362, 0]
click at [1118, 63] on button at bounding box center [1125, 63] width 24 height 20
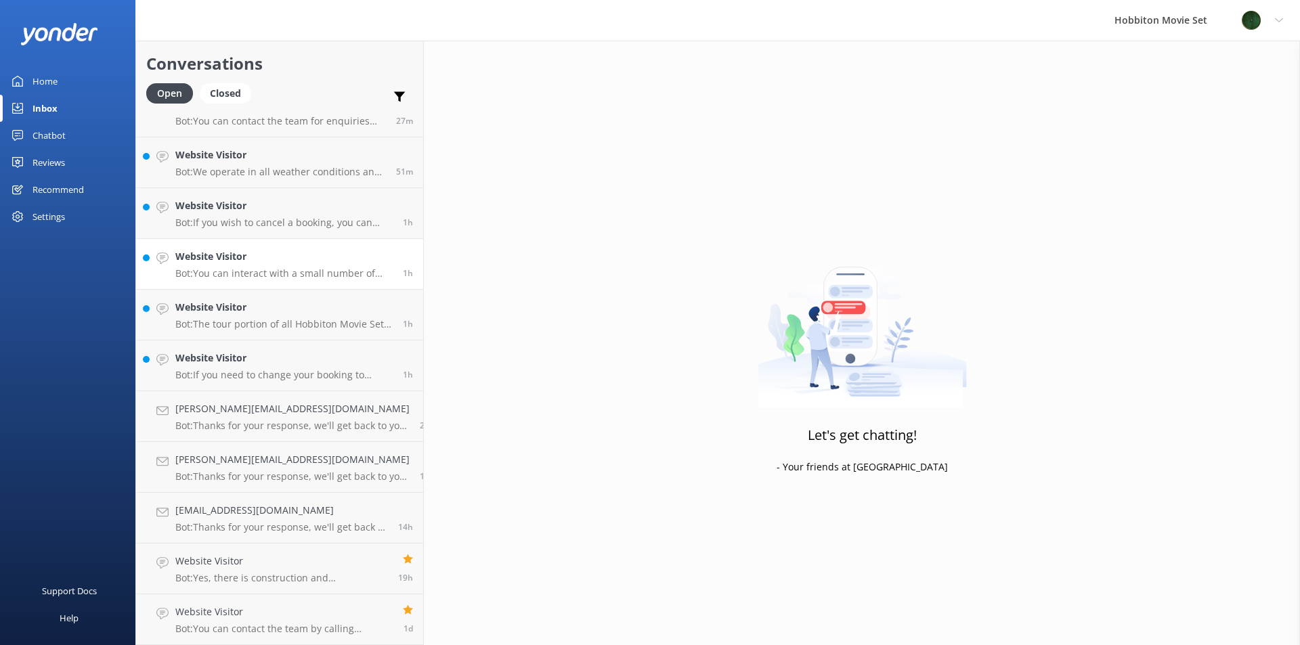
scroll to position [177, 0]
click at [233, 361] on h4 "Website Visitor" at bounding box center [283, 358] width 217 height 15
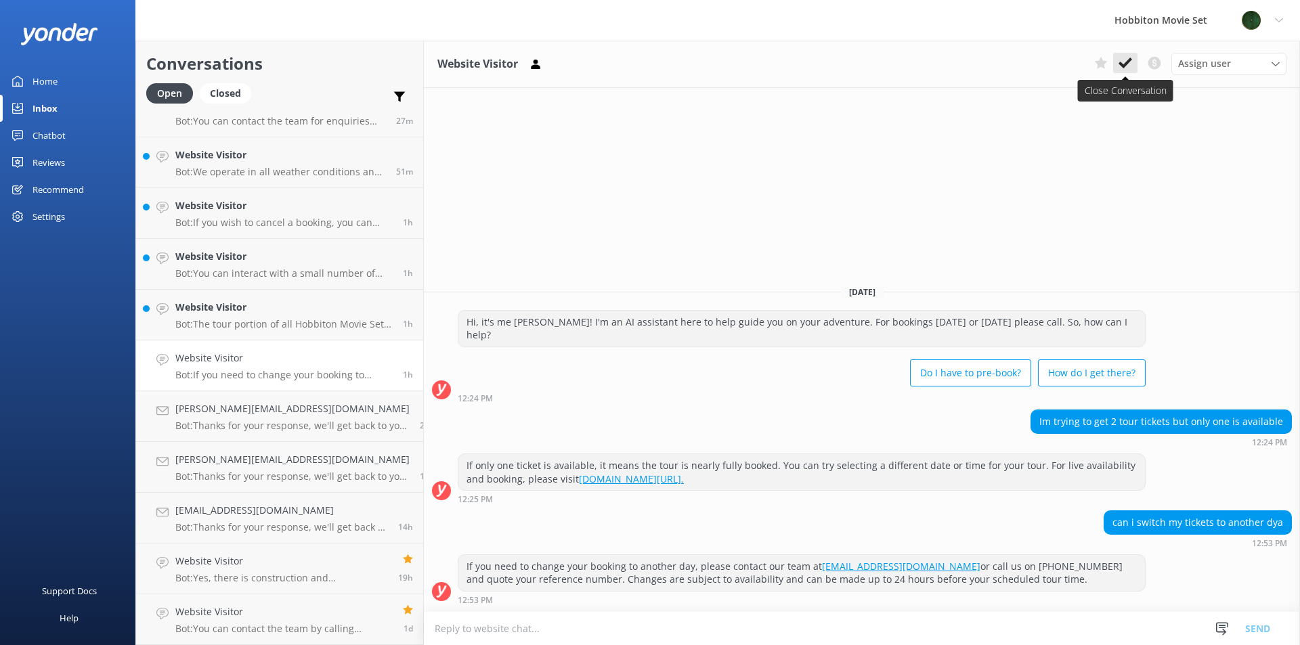
click at [1129, 62] on use at bounding box center [1126, 63] width 14 height 11
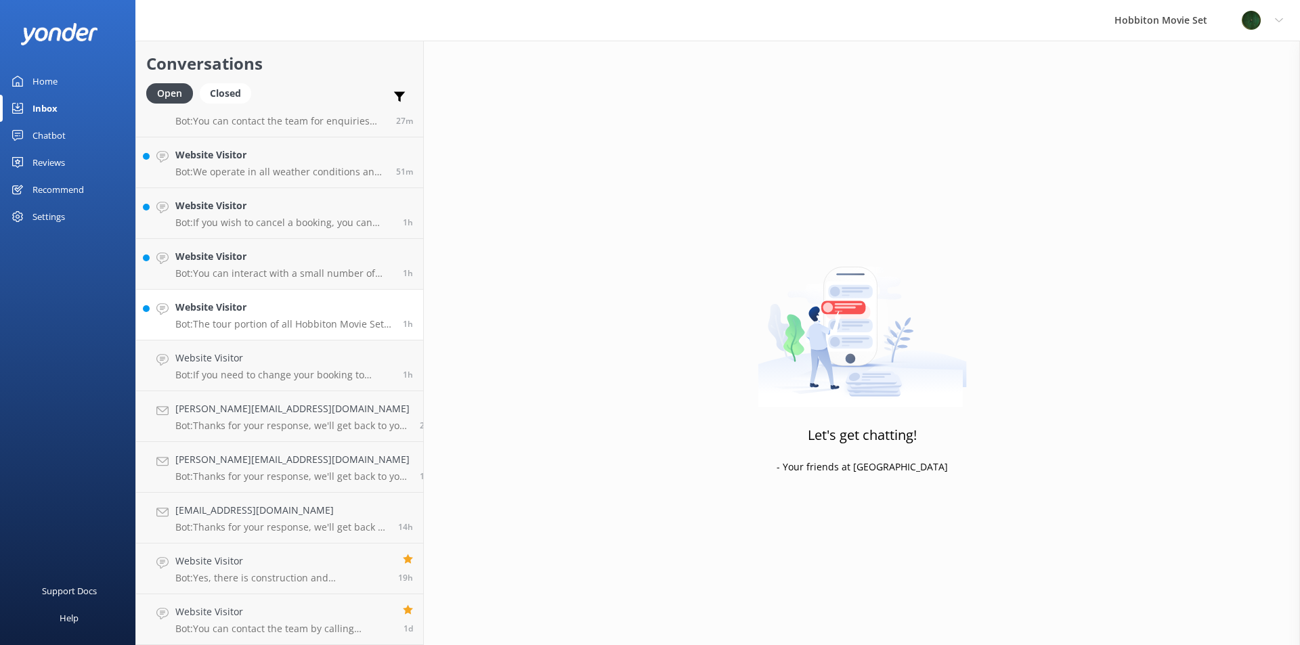
scroll to position [127, 0]
click at [225, 360] on h4 "Website Visitor" at bounding box center [283, 358] width 217 height 15
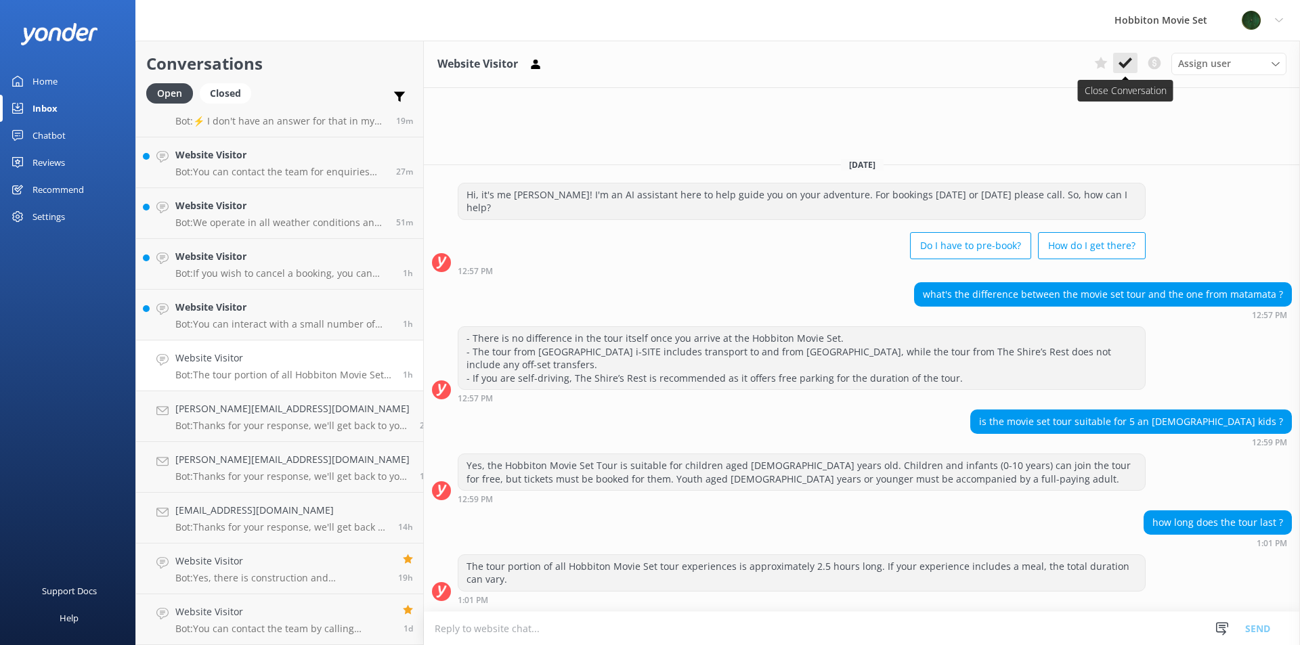
click at [1128, 68] on icon at bounding box center [1126, 63] width 14 height 14
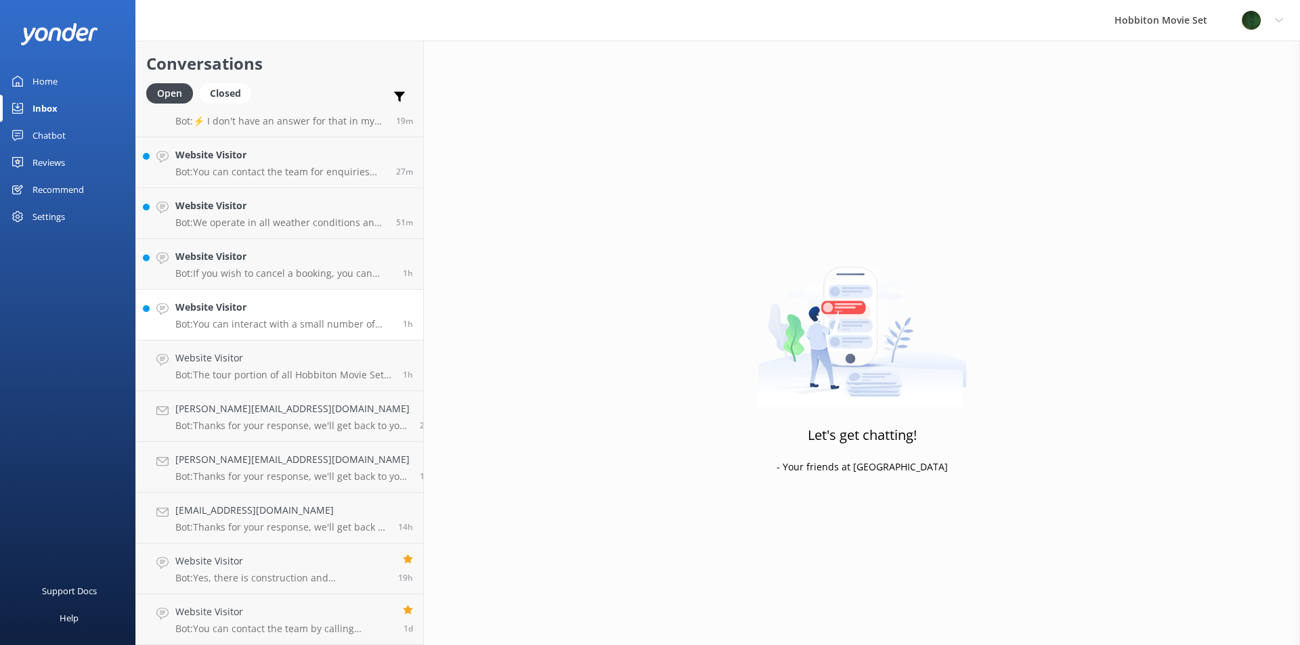
scroll to position [76, 0]
click at [219, 362] on h4 "Website Visitor" at bounding box center [283, 358] width 217 height 15
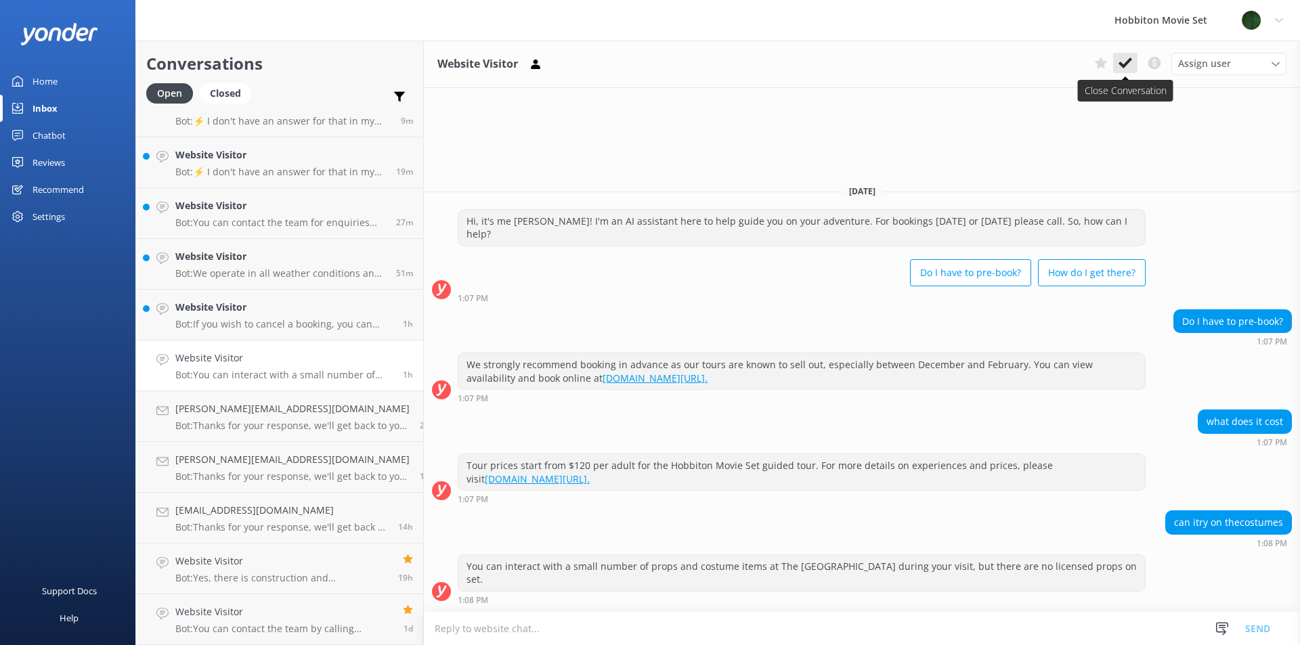
click at [1126, 61] on icon at bounding box center [1126, 63] width 14 height 14
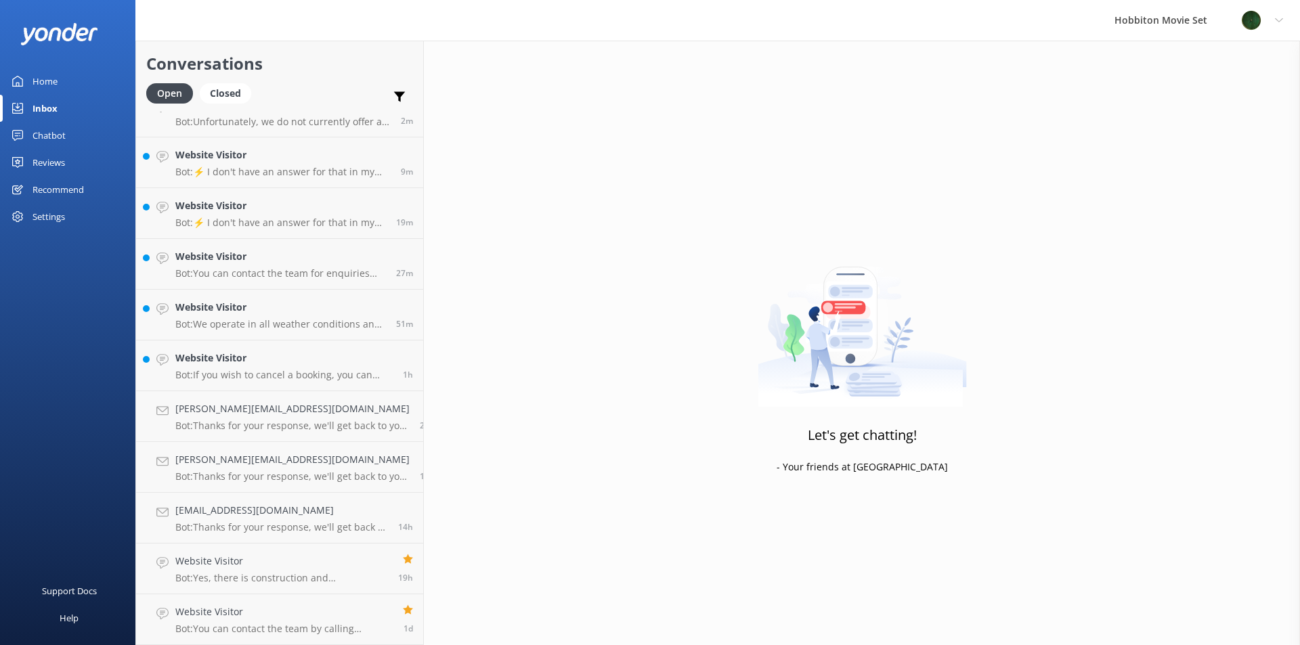
scroll to position [25, 0]
click at [304, 371] on p "Bot: If you wish to cancel a booking, you can contact our reservations team via…" at bounding box center [283, 375] width 217 height 12
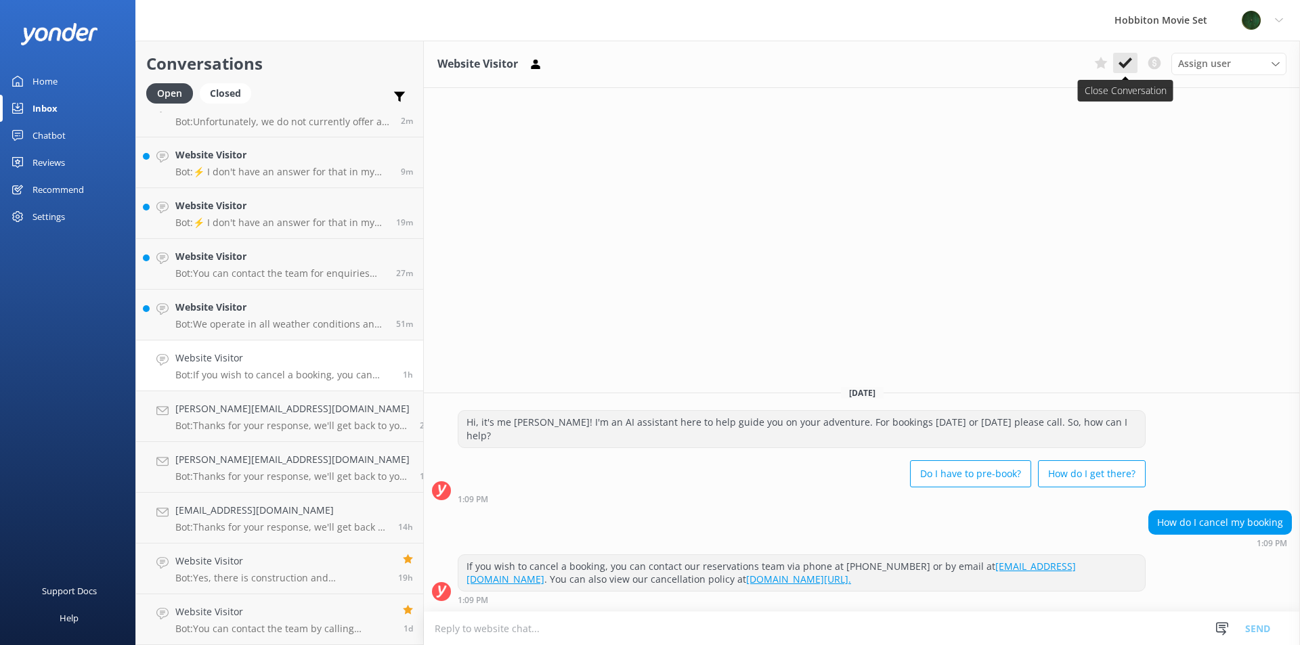
click at [1127, 62] on use at bounding box center [1126, 63] width 14 height 11
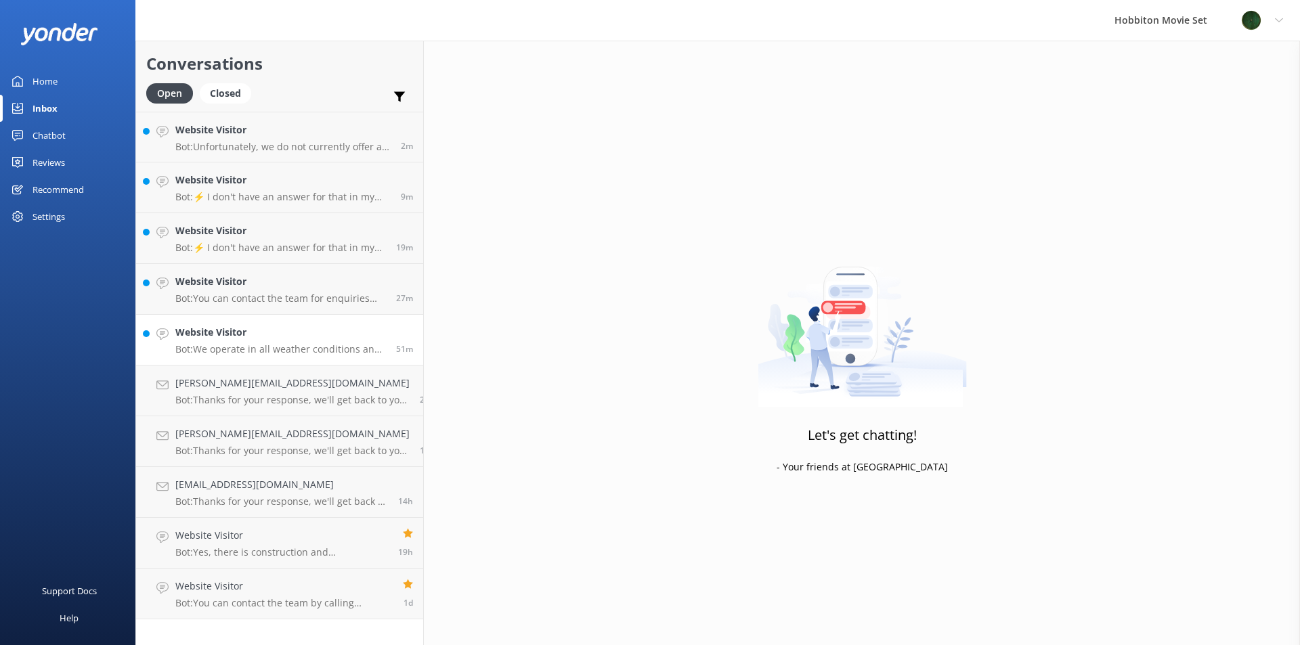
click at [257, 344] on p "Bot: We operate in all weather conditions and provide umbrellas in the event of…" at bounding box center [280, 349] width 211 height 12
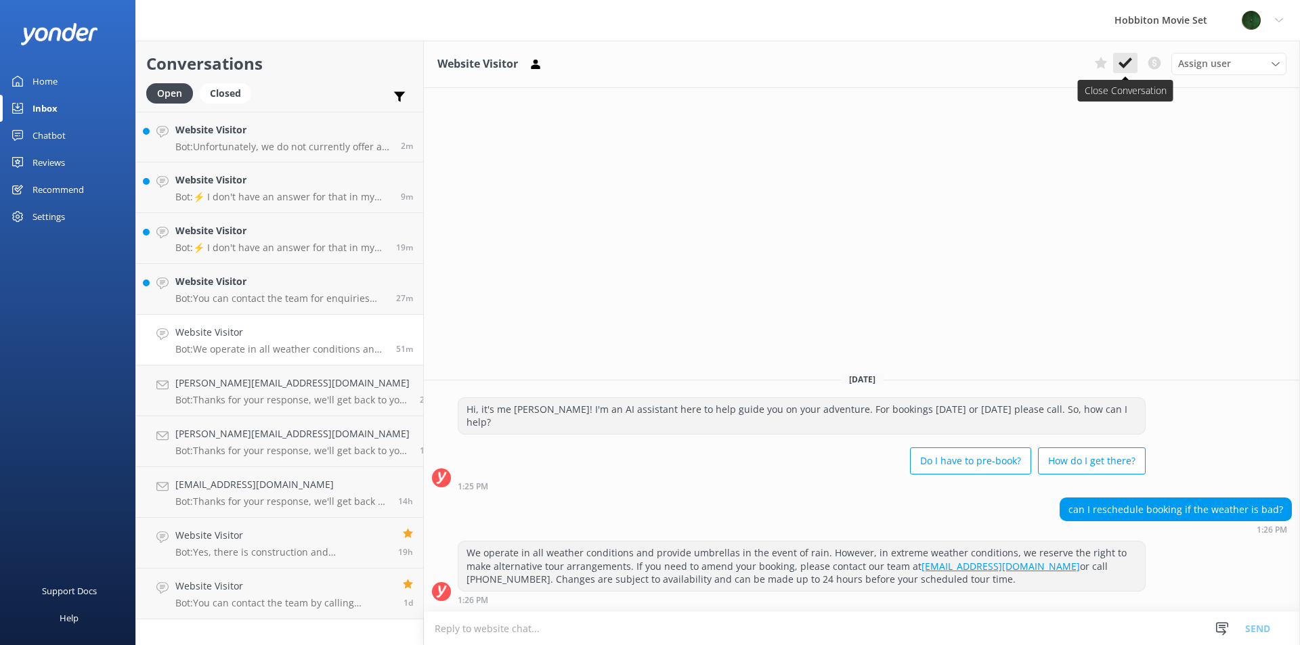
click at [1136, 62] on button at bounding box center [1125, 63] width 24 height 20
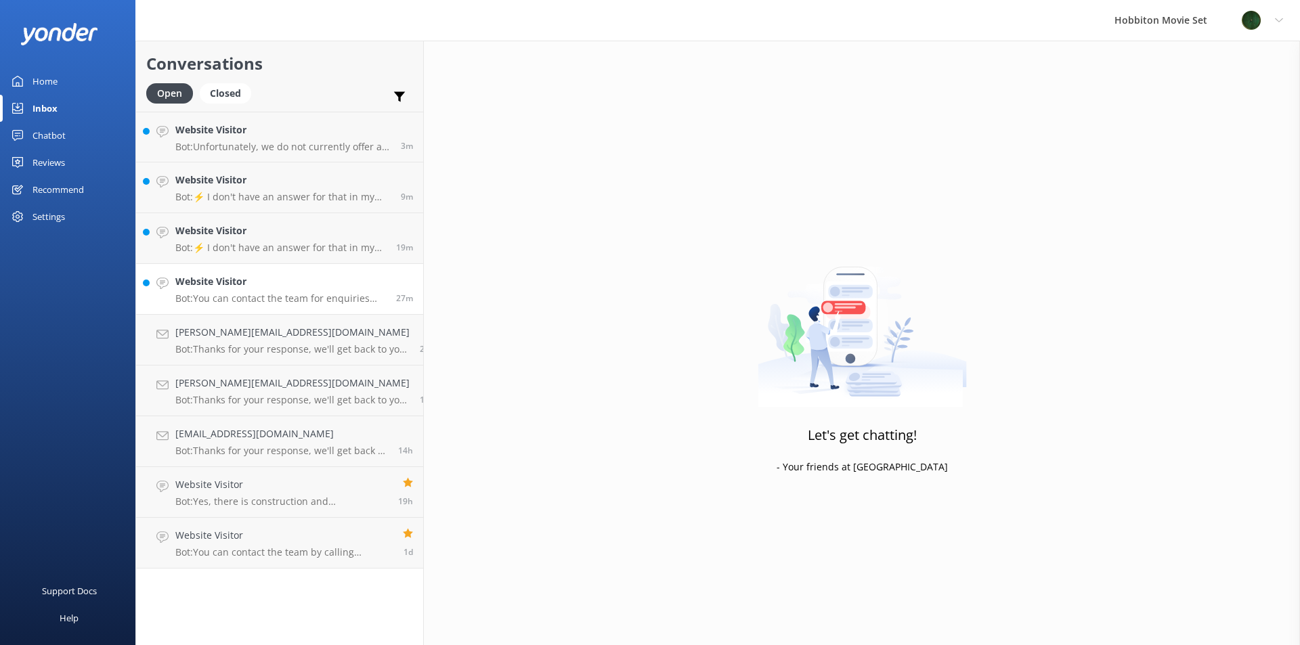
click at [255, 294] on p "Bot: You can contact the team for enquiries about the shop by emailing [EMAIL_A…" at bounding box center [280, 298] width 211 height 12
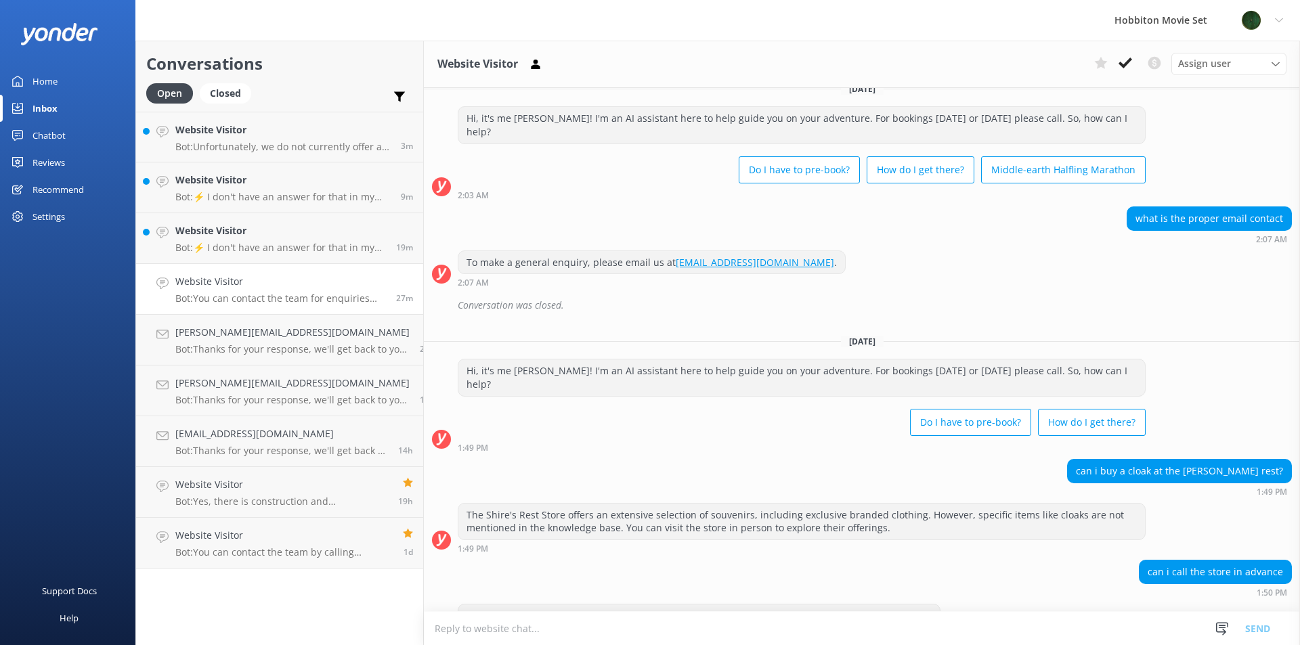
scroll to position [26, 0]
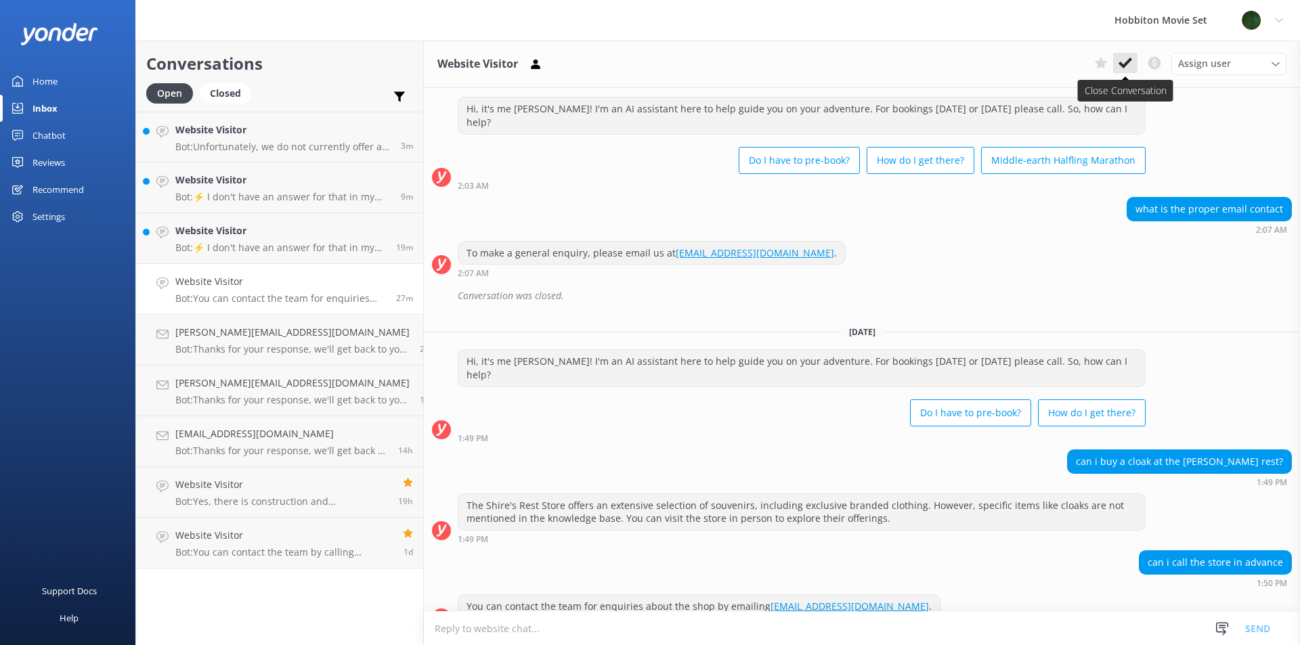
click at [1120, 60] on icon at bounding box center [1126, 63] width 14 height 14
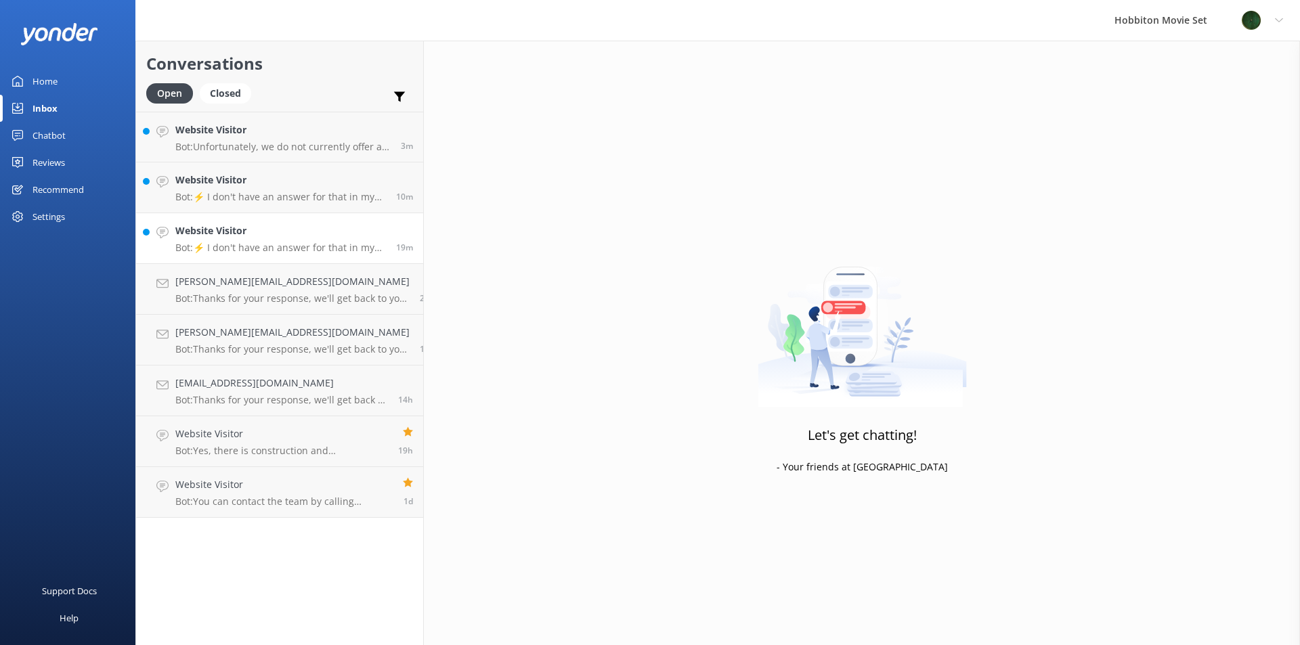
click at [240, 240] on div "Website Visitor Bot: ⚡ I don't have an answer for that in my knowledge base. Pl…" at bounding box center [280, 238] width 211 height 30
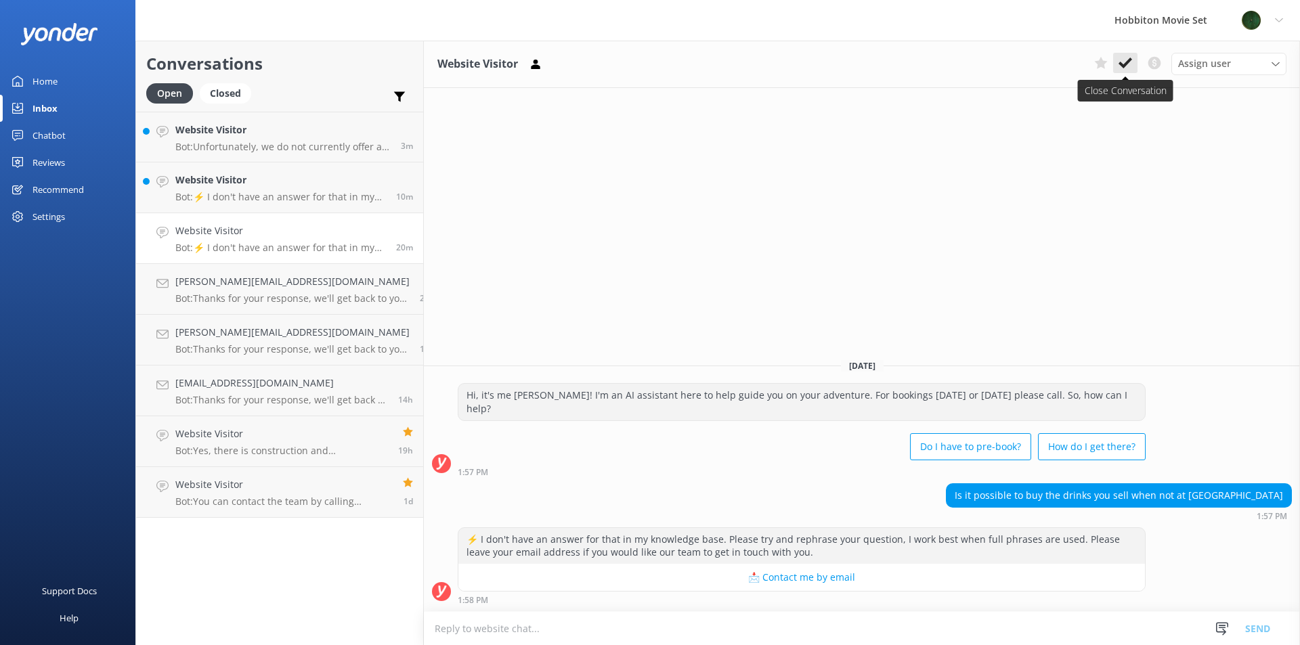
click at [1121, 62] on icon at bounding box center [1126, 63] width 14 height 14
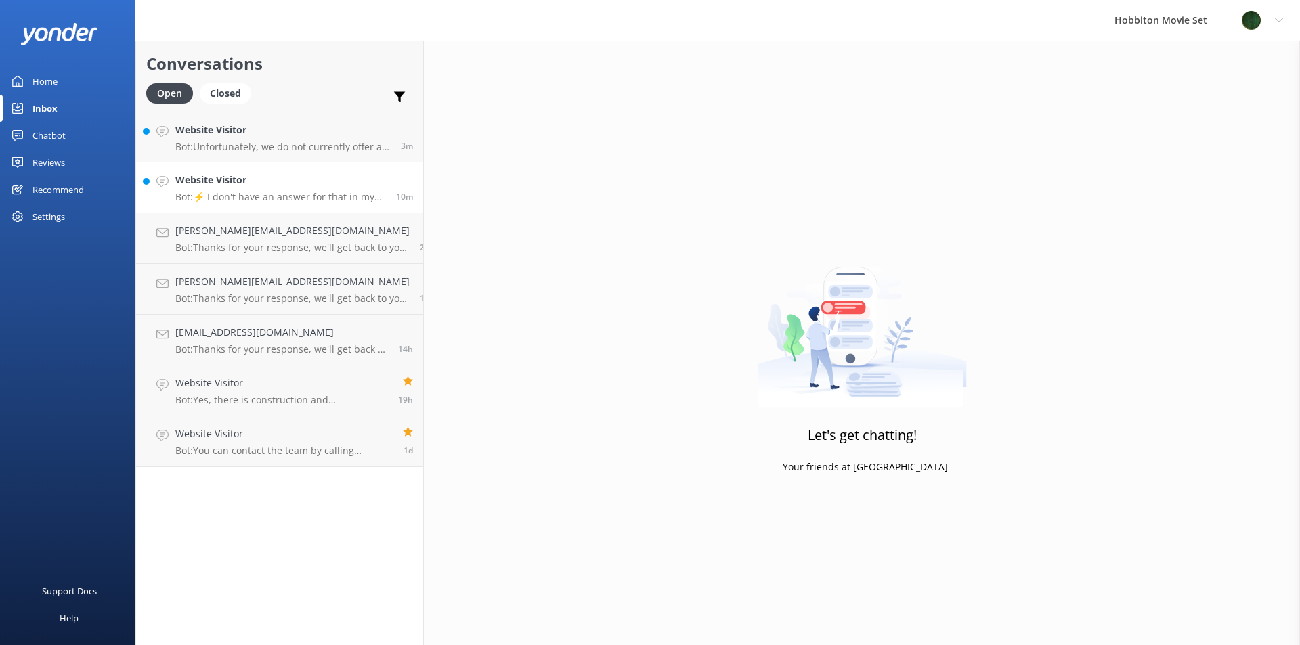
click at [200, 197] on p "Bot: ⚡ I don't have an answer for that in my knowledge base. Please try and rep…" at bounding box center [280, 197] width 211 height 12
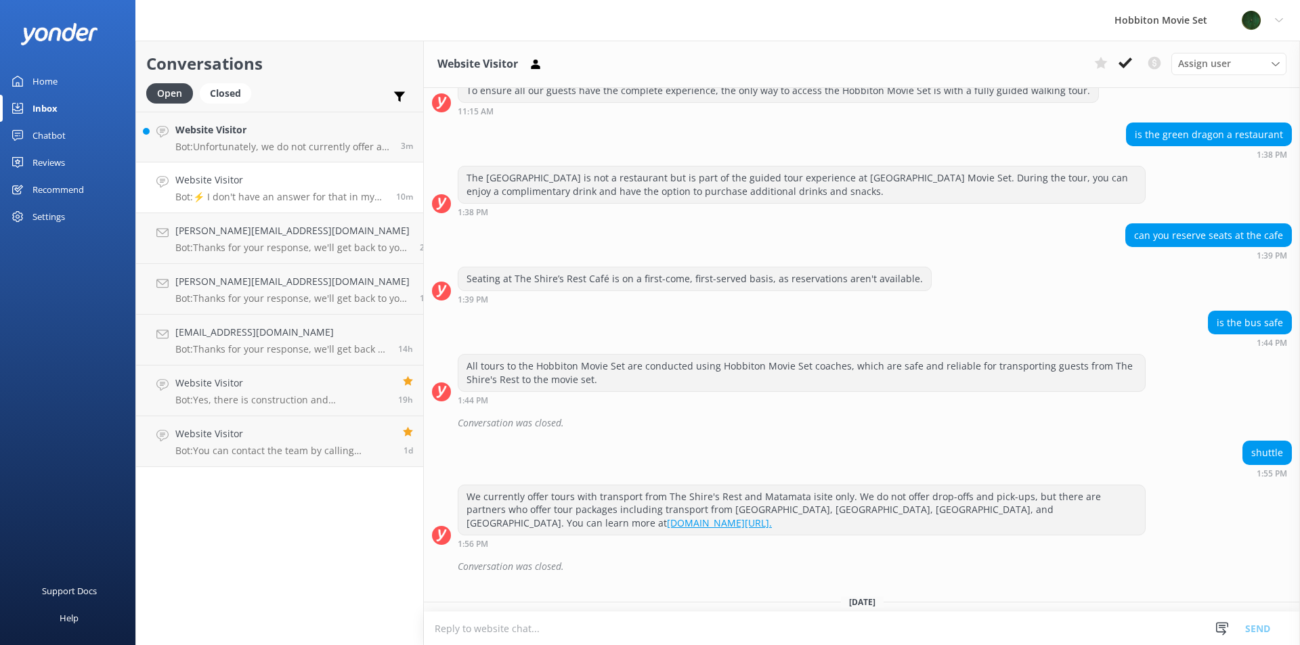
scroll to position [2107, 0]
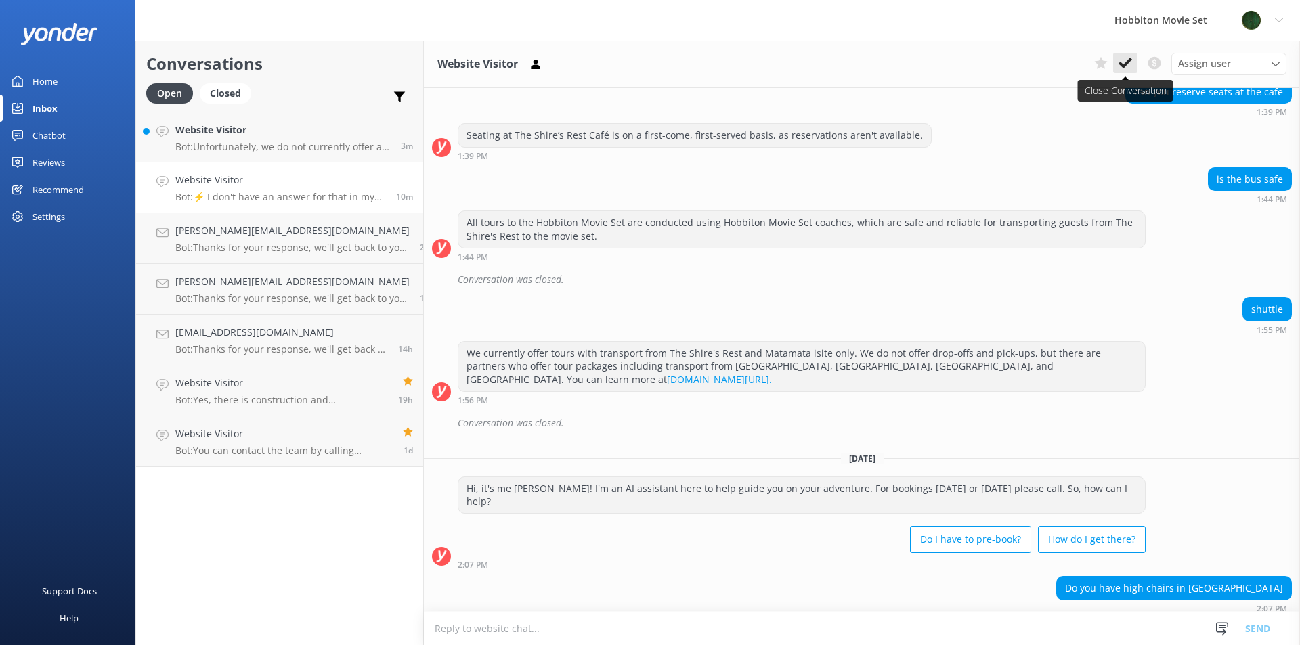
click at [1127, 56] on button at bounding box center [1125, 63] width 24 height 20
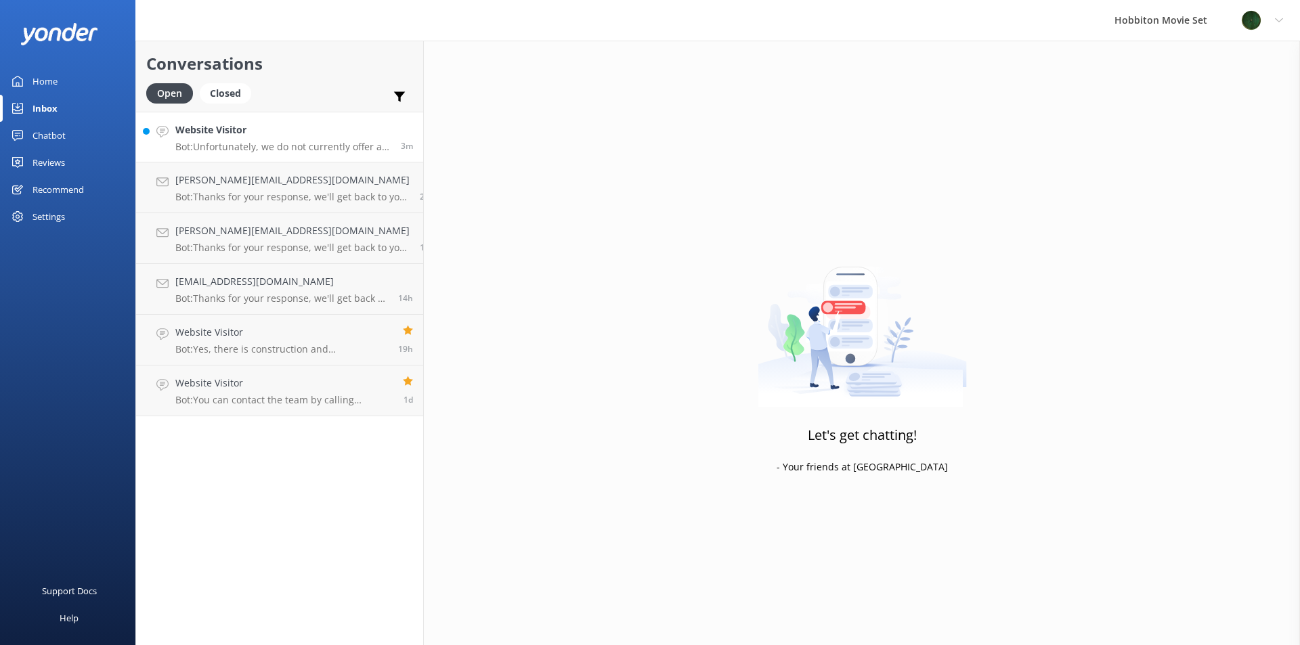
click at [286, 152] on p "Bot: Unfortunately, we do not currently offer a student discount." at bounding box center [282, 147] width 215 height 12
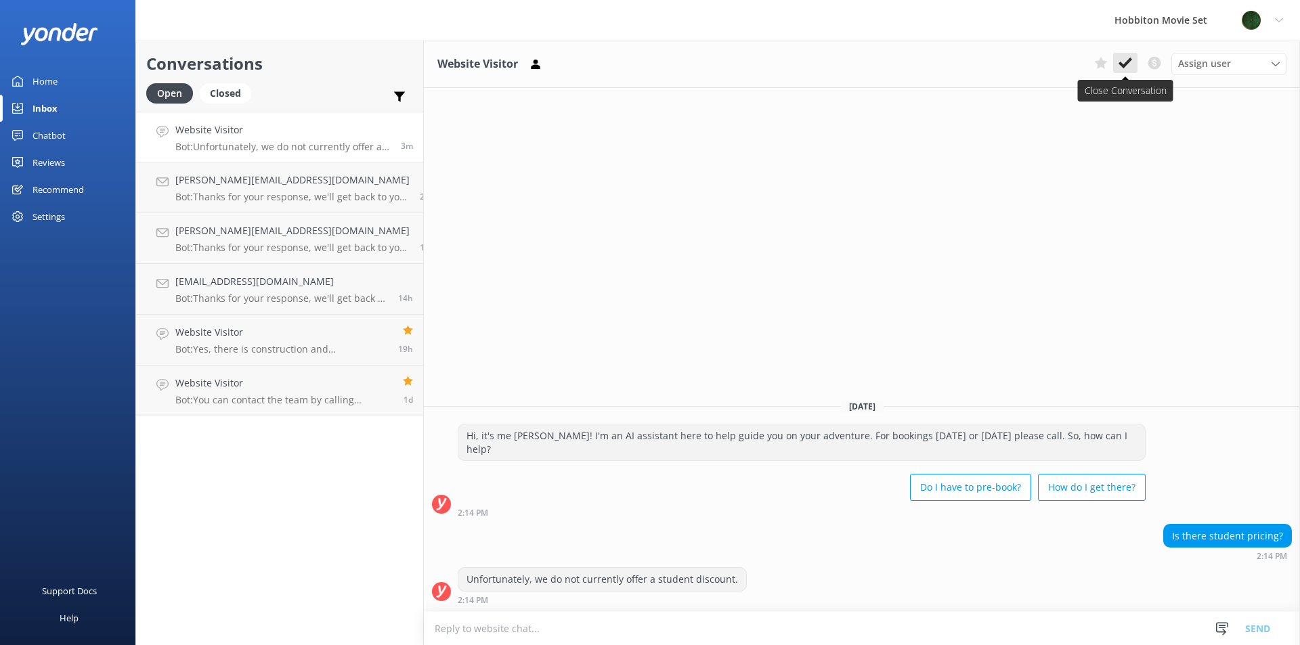
click at [1121, 65] on use at bounding box center [1126, 63] width 14 height 11
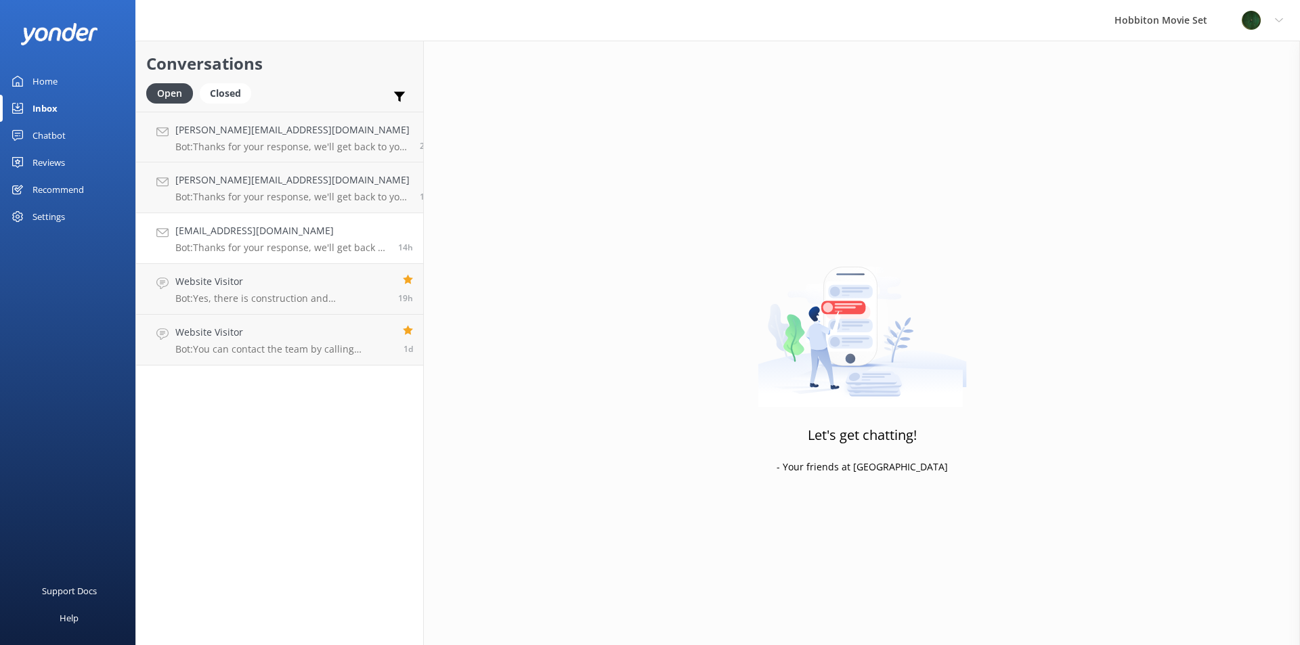
click at [293, 243] on p "Bot: Thanks for your response, we'll get back to you as soon as we can during o…" at bounding box center [281, 248] width 213 height 12
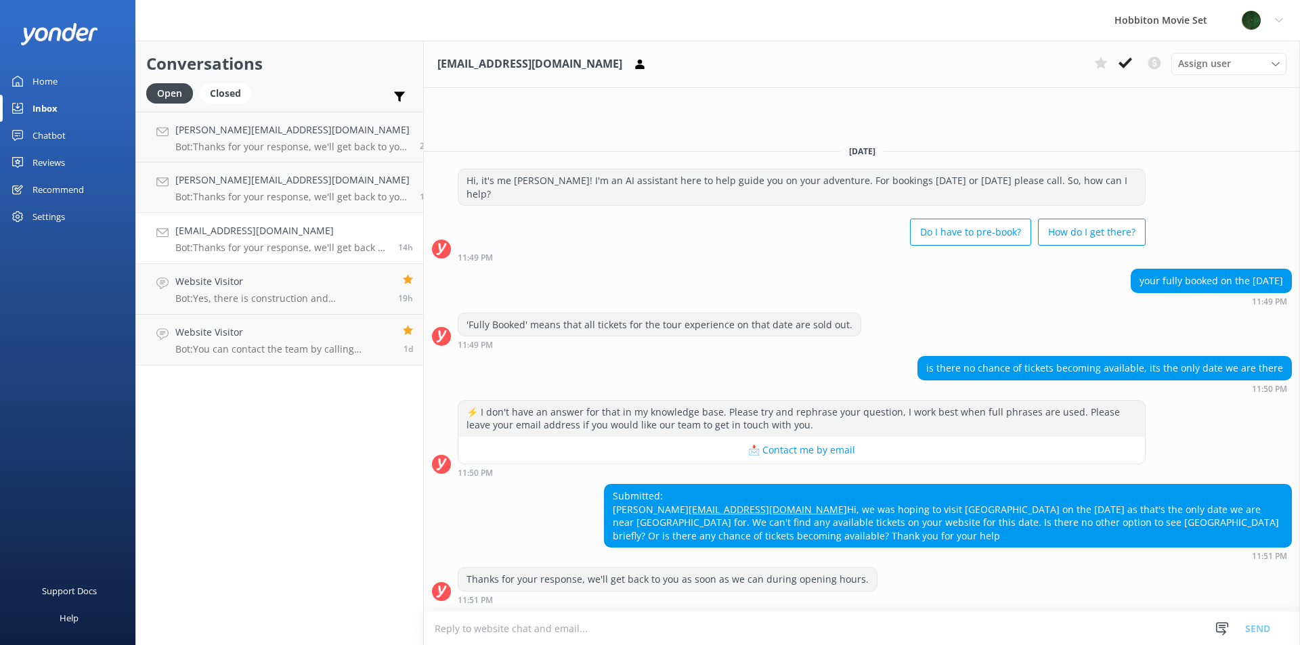
click at [1116, 544] on div "Submitted: [PERSON_NAME] [EMAIL_ADDRESS][DOMAIN_NAME] Hi, we was hoping to visi…" at bounding box center [948, 516] width 687 height 62
drag, startPoint x: 729, startPoint y: 516, endPoint x: 676, endPoint y: 515, distance: 53.5
click at [670, 517] on div "Submitted: [PERSON_NAME] [EMAIL_ADDRESS][DOMAIN_NAME] Hi, we was hoping to visi…" at bounding box center [948, 516] width 687 height 62
click at [741, 506] on div "Submitted: [PERSON_NAME] [EMAIL_ADDRESS][DOMAIN_NAME] Hi, we was hoping to visi…" at bounding box center [948, 516] width 687 height 62
drag, startPoint x: 738, startPoint y: 509, endPoint x: 599, endPoint y: 513, distance: 138.9
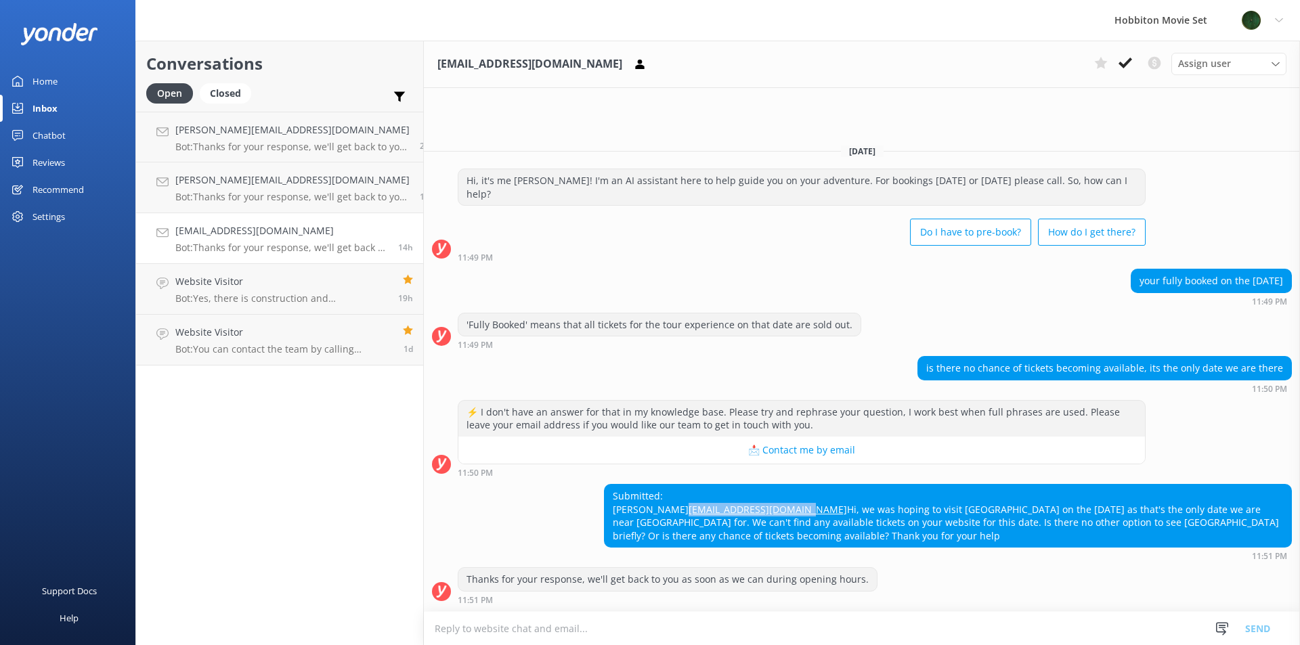
click at [605, 513] on div "Submitted: [PERSON_NAME] [EMAIL_ADDRESS][DOMAIN_NAME] Hi, we was hoping to visi…" at bounding box center [948, 516] width 687 height 62
copy link "[EMAIL_ADDRESS][DOMAIN_NAME]"
click at [1128, 60] on use at bounding box center [1126, 63] width 14 height 11
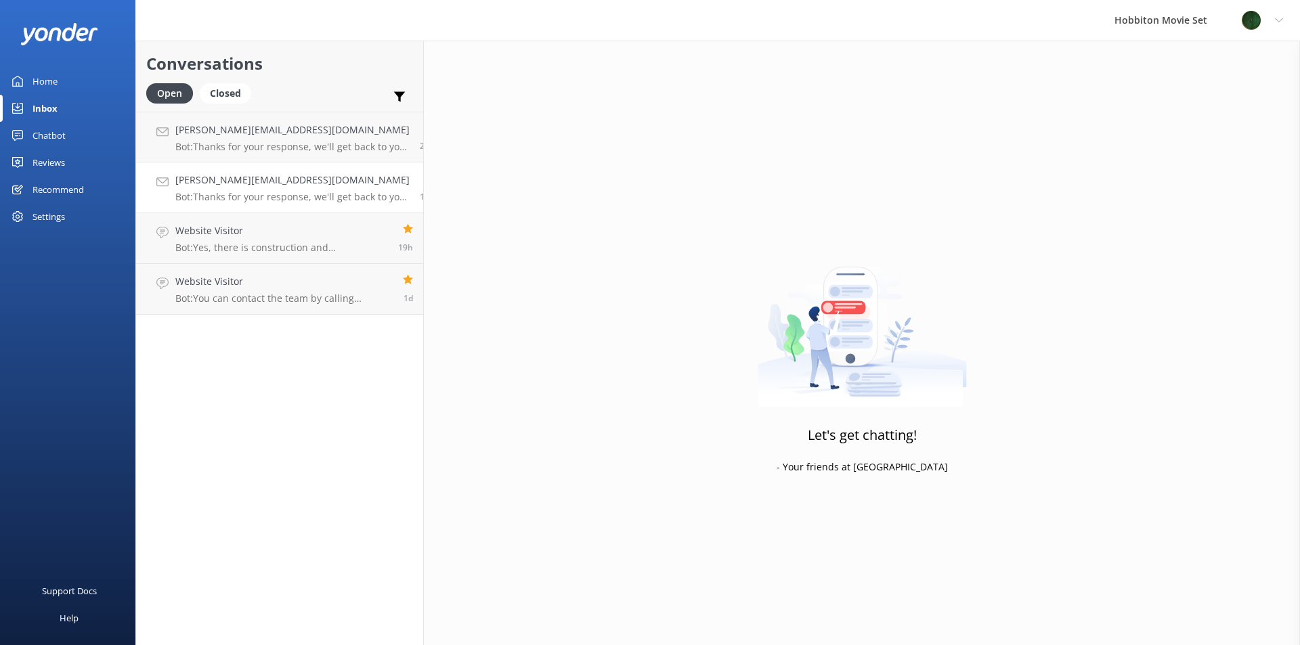
click at [310, 198] on p "Bot: Thanks for your response, we'll get back to you as soon as we can during o…" at bounding box center [292, 197] width 234 height 12
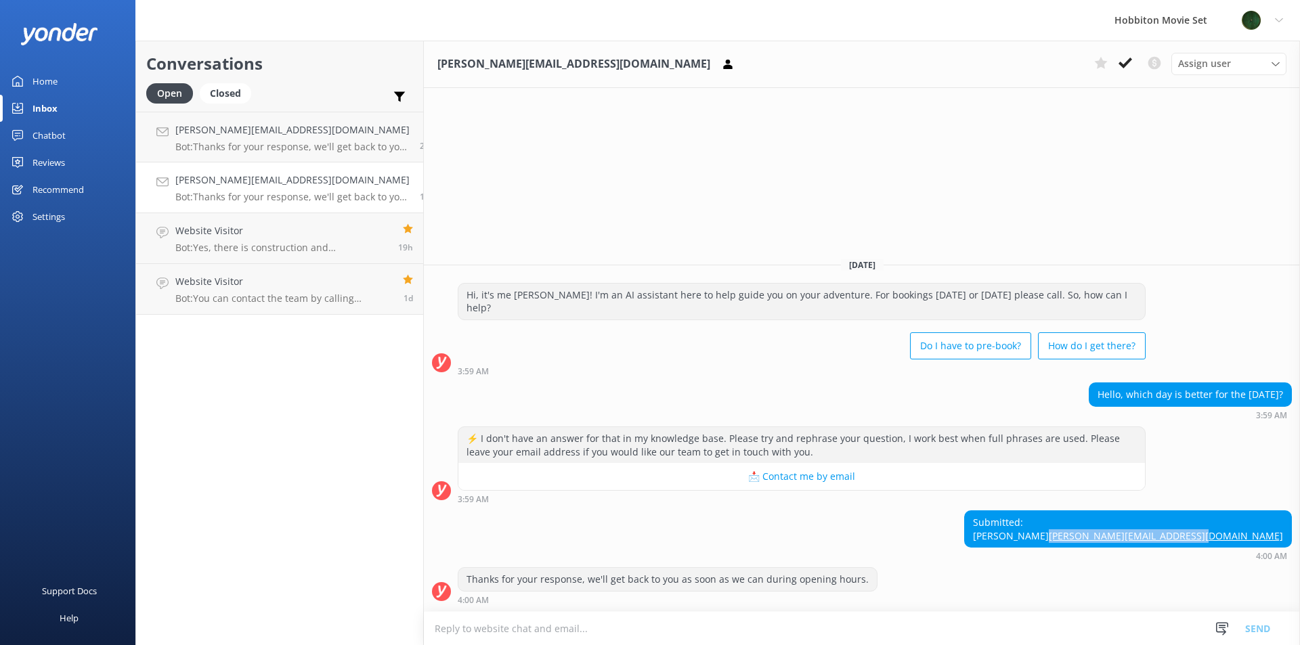
drag, startPoint x: 1286, startPoint y: 536, endPoint x: 1142, endPoint y: 536, distance: 143.5
click at [1142, 536] on div "Submitted: [PERSON_NAME] [PERSON_NAME][EMAIL_ADDRESS][DOMAIN_NAME]" at bounding box center [1128, 529] width 326 height 36
copy link "[PERSON_NAME][EMAIL_ADDRESS][DOMAIN_NAME]"
click at [276, 137] on h4 "[PERSON_NAME][EMAIL_ADDRESS][DOMAIN_NAME]" at bounding box center [292, 130] width 234 height 15
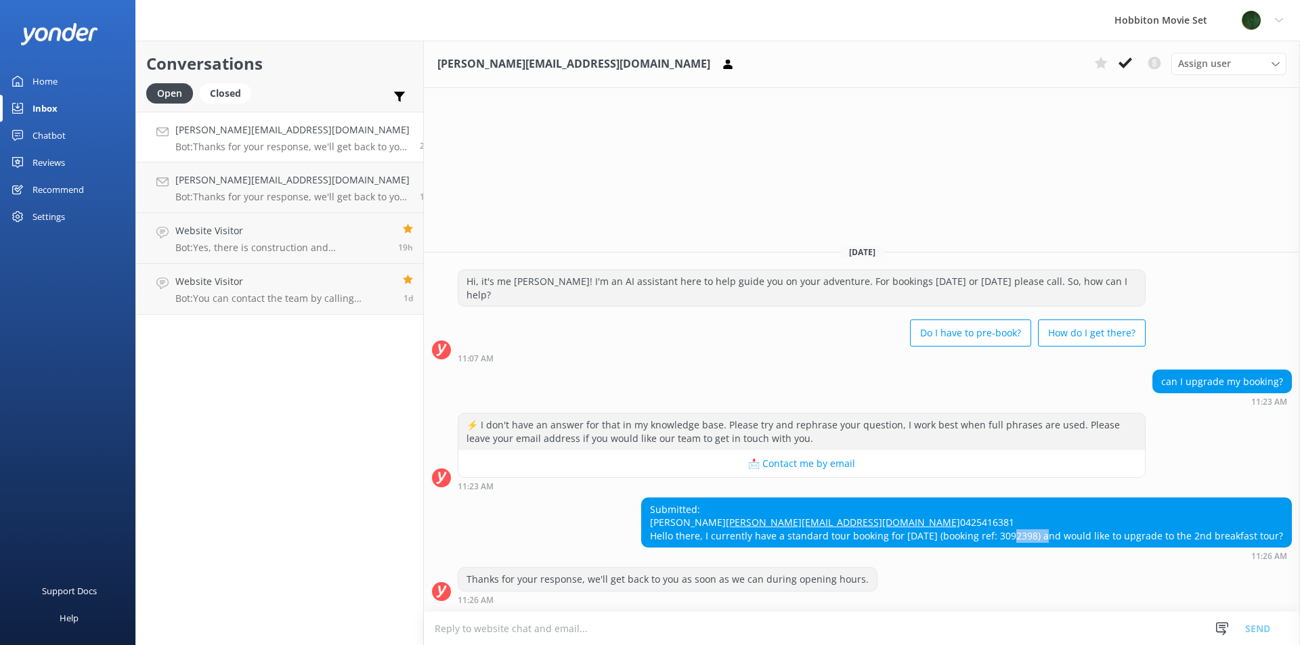
drag, startPoint x: 1044, startPoint y: 535, endPoint x: 1008, endPoint y: 536, distance: 35.9
click at [1008, 536] on div "Submitted: [PERSON_NAME] [PERSON_NAME][EMAIL_ADDRESS][DOMAIN_NAME] 0425416381 H…" at bounding box center [966, 522] width 649 height 49
copy div "3092398"
click at [877, 498] on div "Submitted: [PERSON_NAME] [PERSON_NAME][EMAIL_ADDRESS][DOMAIN_NAME] 0425416381 H…" at bounding box center [966, 522] width 649 height 49
drag, startPoint x: 826, startPoint y: 512, endPoint x: 657, endPoint y: 513, distance: 168.6
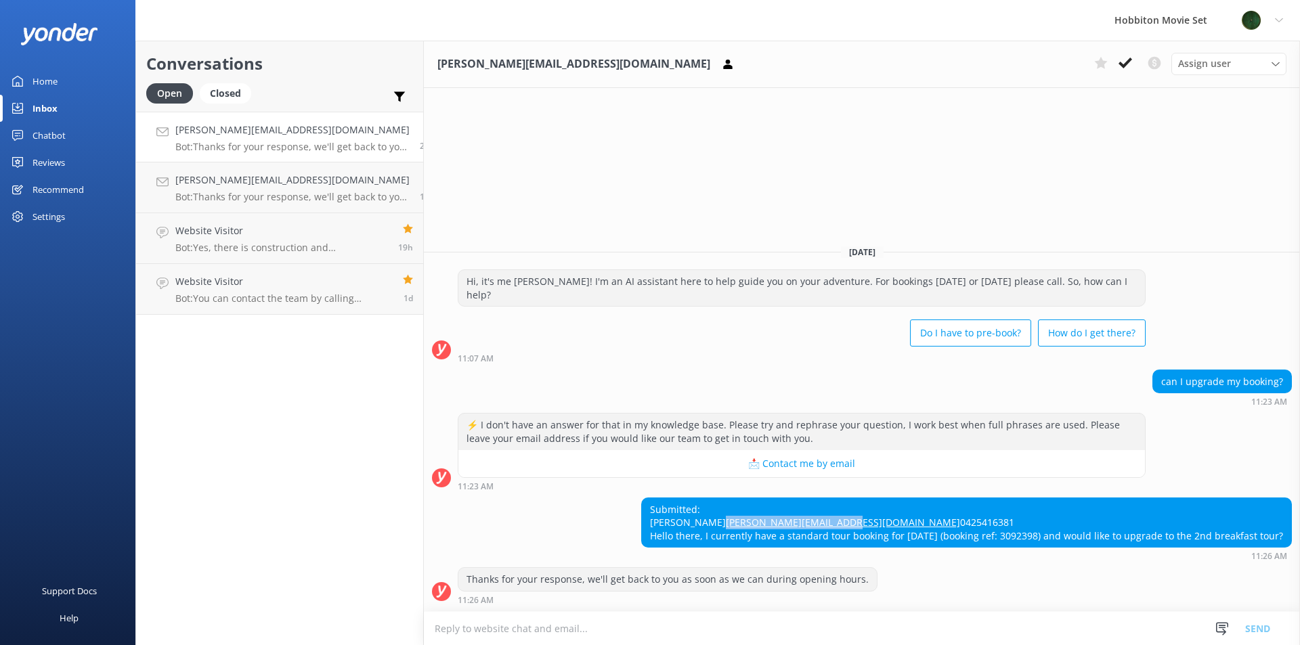
click at [657, 513] on div "Submitted: [PERSON_NAME] [PERSON_NAME][EMAIL_ADDRESS][DOMAIN_NAME] 0425416381 H…" at bounding box center [966, 522] width 649 height 49
copy link "[PERSON_NAME][EMAIL_ADDRESS][DOMAIN_NAME]"
click at [318, 192] on p "Bot: Thanks for your response, we'll get back to you as soon as we can during o…" at bounding box center [292, 197] width 234 height 12
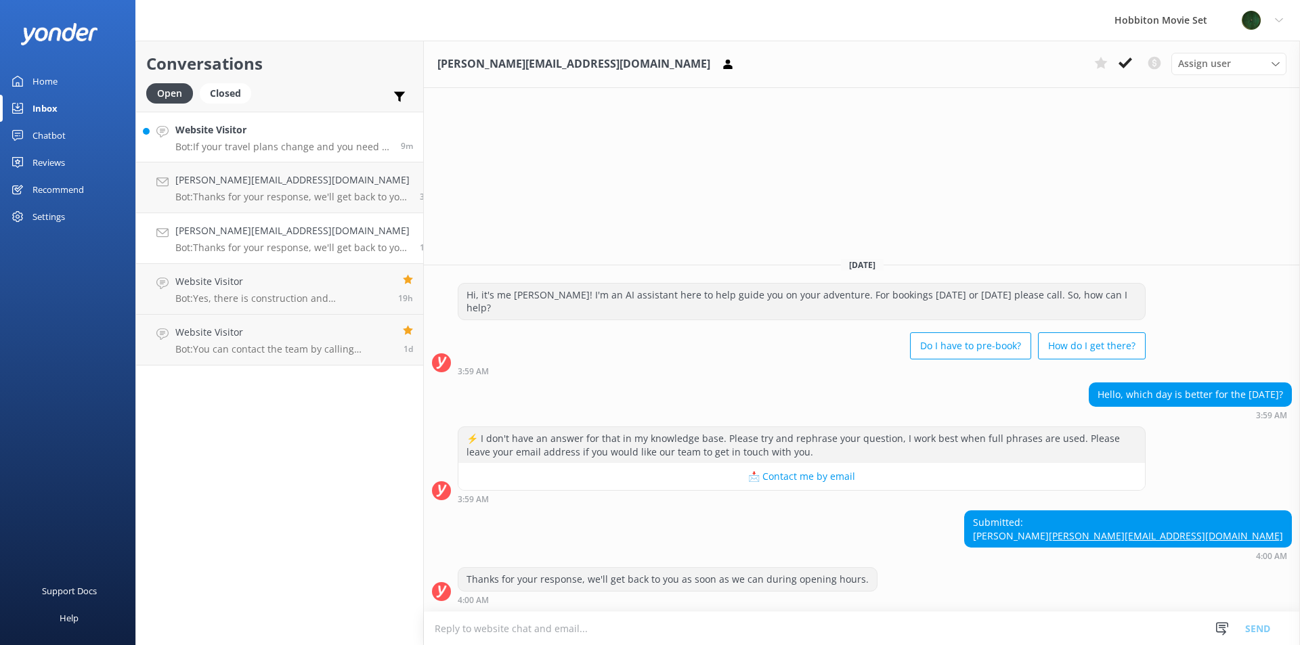
click at [275, 136] on h4 "Website Visitor" at bounding box center [282, 130] width 215 height 15
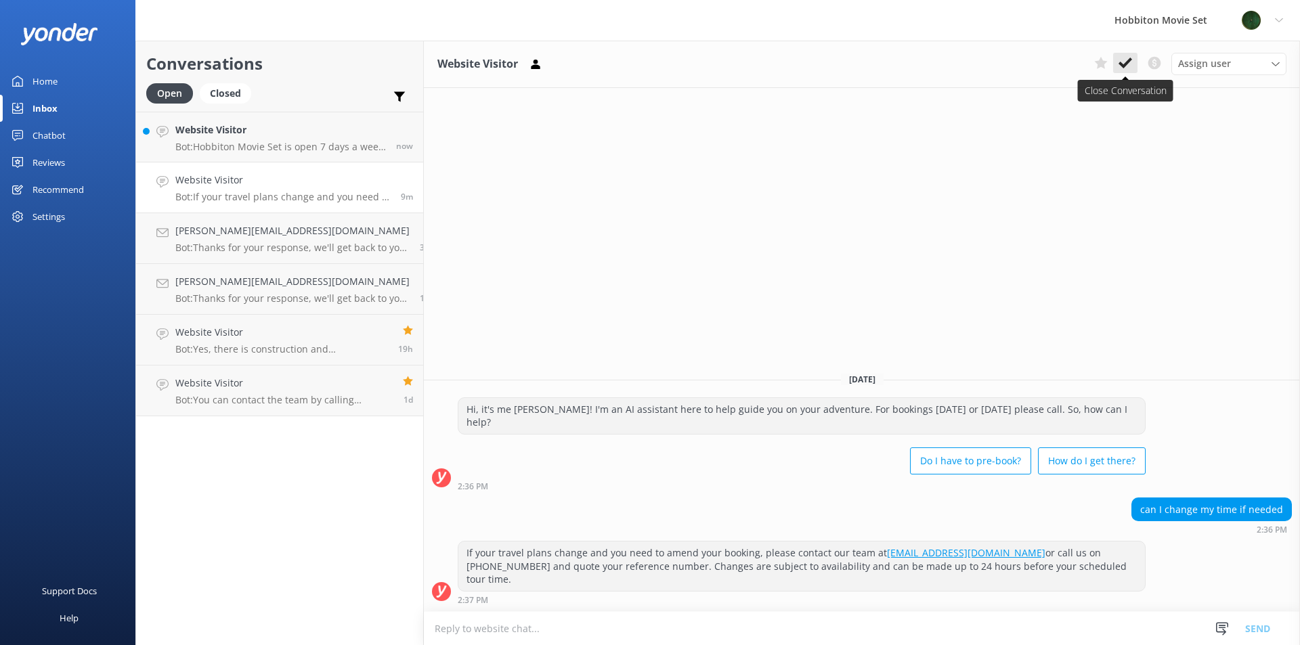
click at [1128, 58] on icon at bounding box center [1126, 63] width 14 height 14
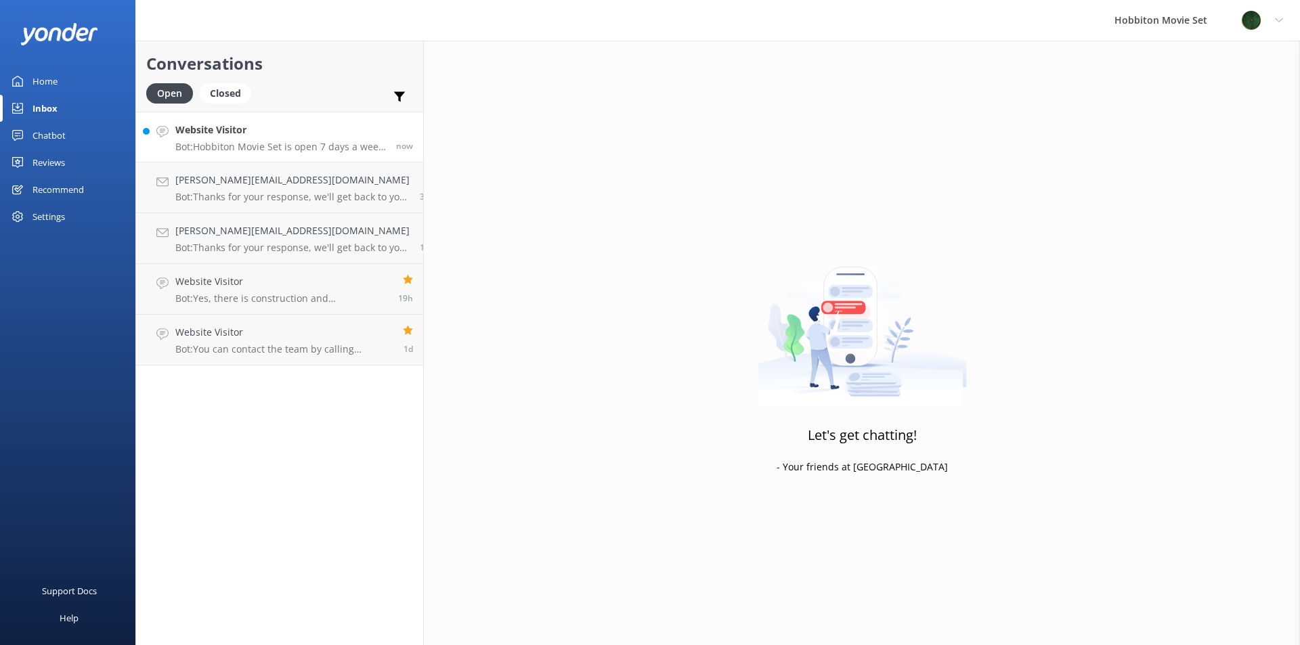
click at [282, 142] on p "Bot: Hobbiton Movie Set is open 7 days a week excluding [DATE]. Therefore, it i…" at bounding box center [280, 147] width 211 height 12
